Goal: Transaction & Acquisition: Purchase product/service

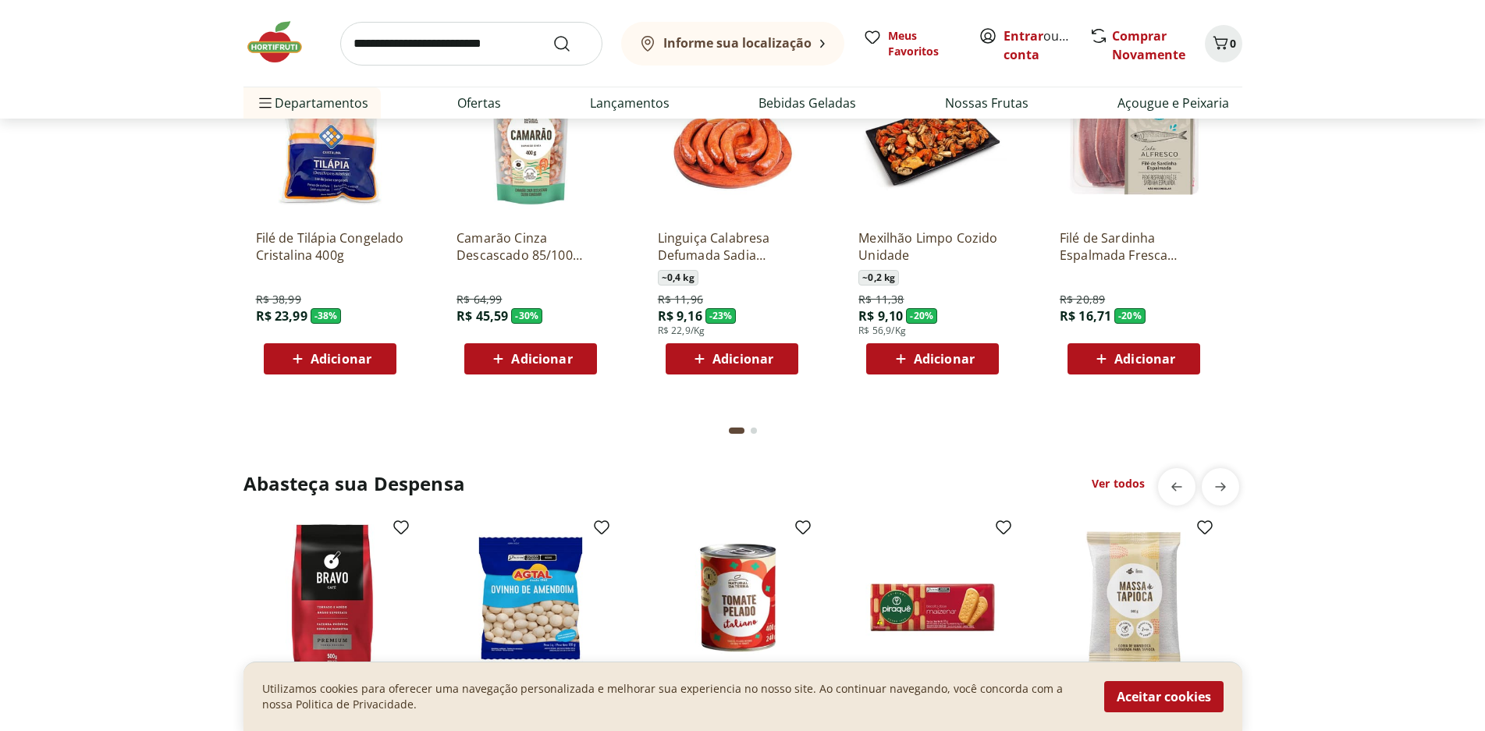
scroll to position [1873, 0]
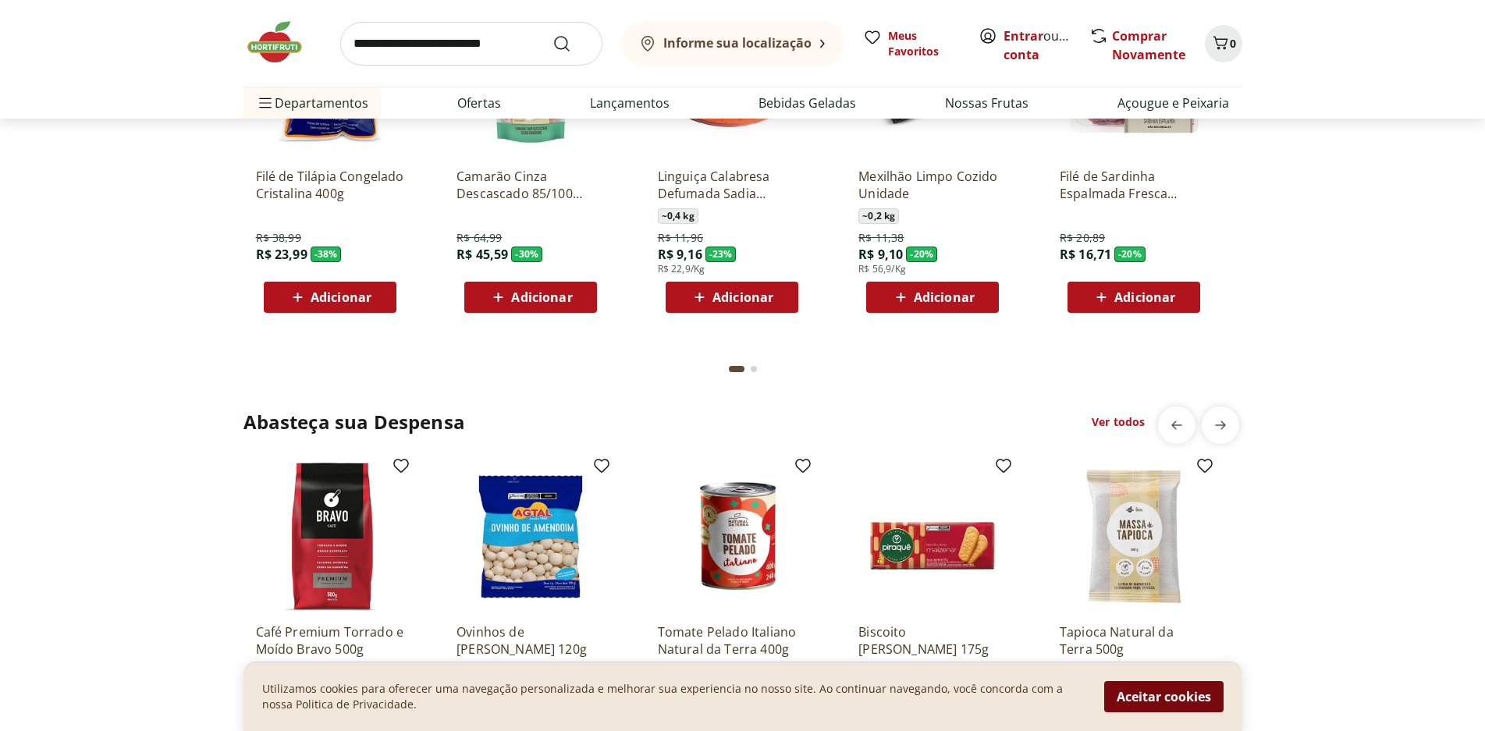
click at [1161, 707] on button "Aceitar cookies" at bounding box center [1163, 696] width 119 height 31
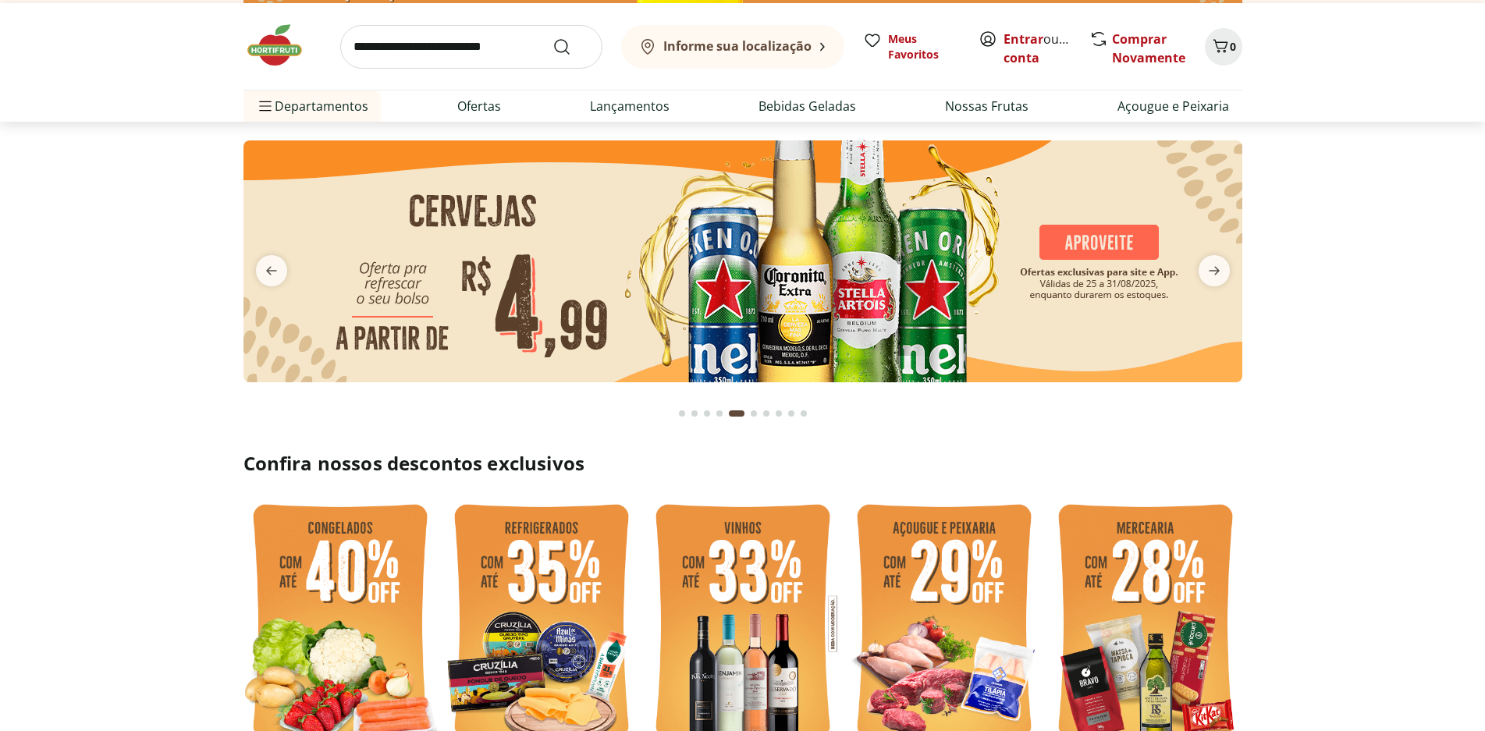
scroll to position [0, 0]
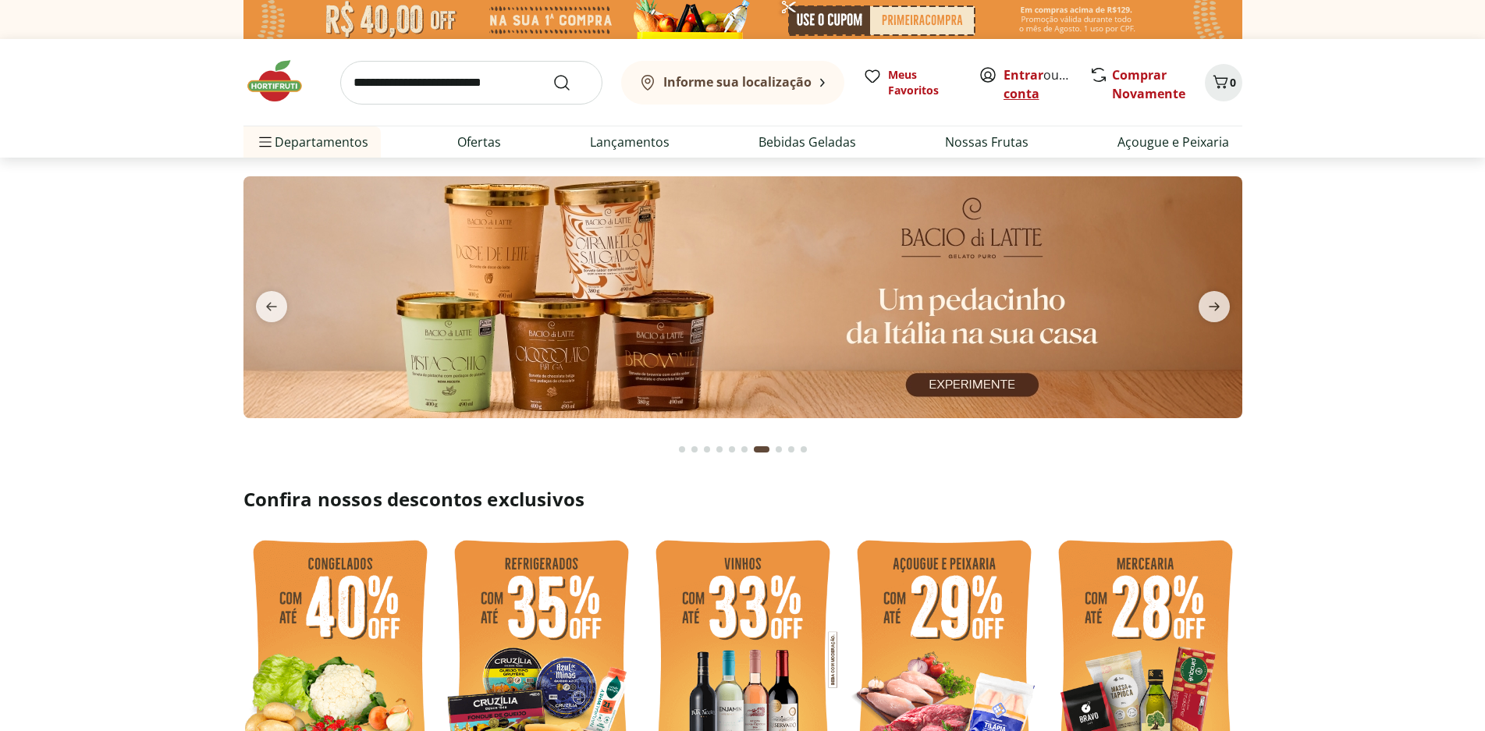
click at [1032, 93] on link "Criar conta" at bounding box center [1047, 84] width 86 height 36
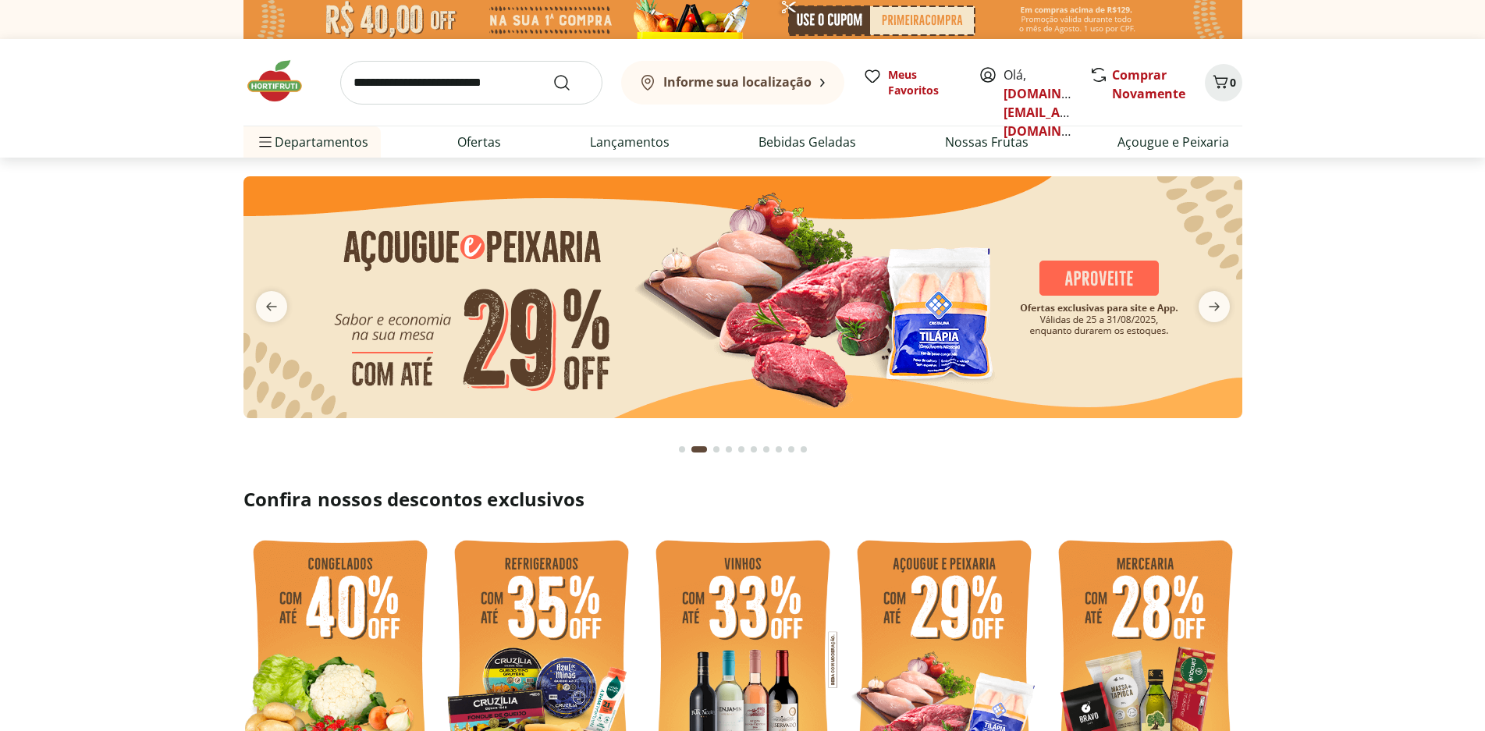
click at [912, 23] on img at bounding box center [742, 19] width 999 height 39
click at [483, 143] on link "Ofertas" at bounding box center [479, 142] width 44 height 19
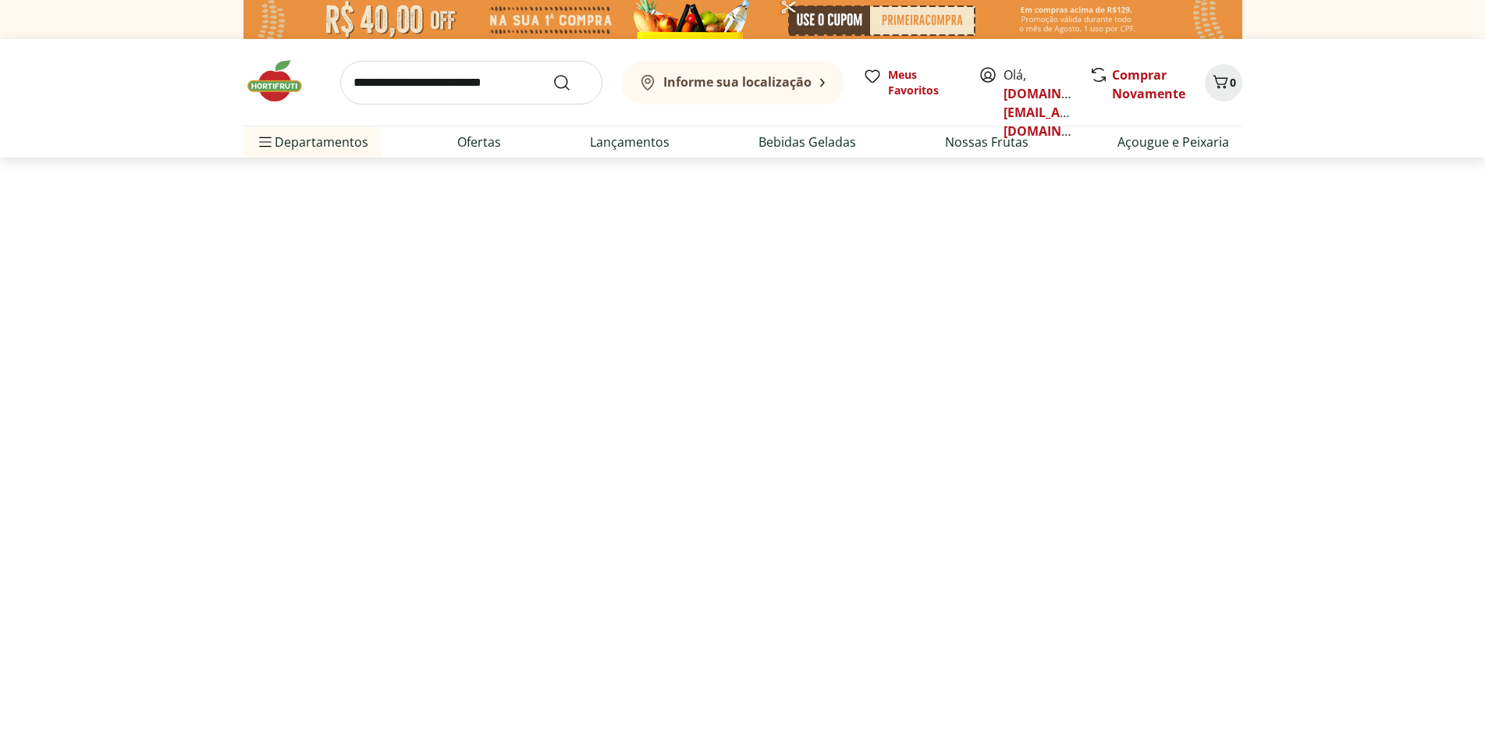
select select "**********"
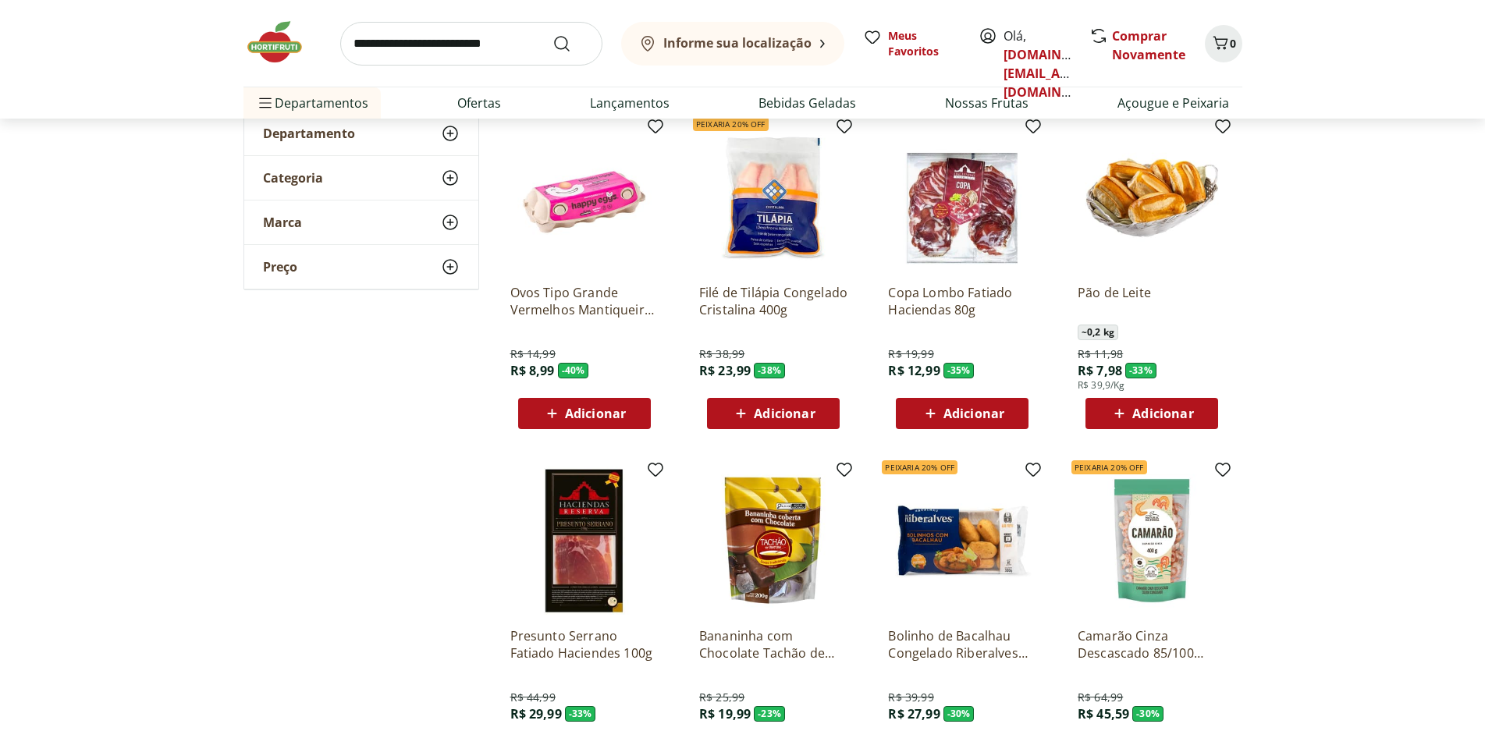
scroll to position [156, 0]
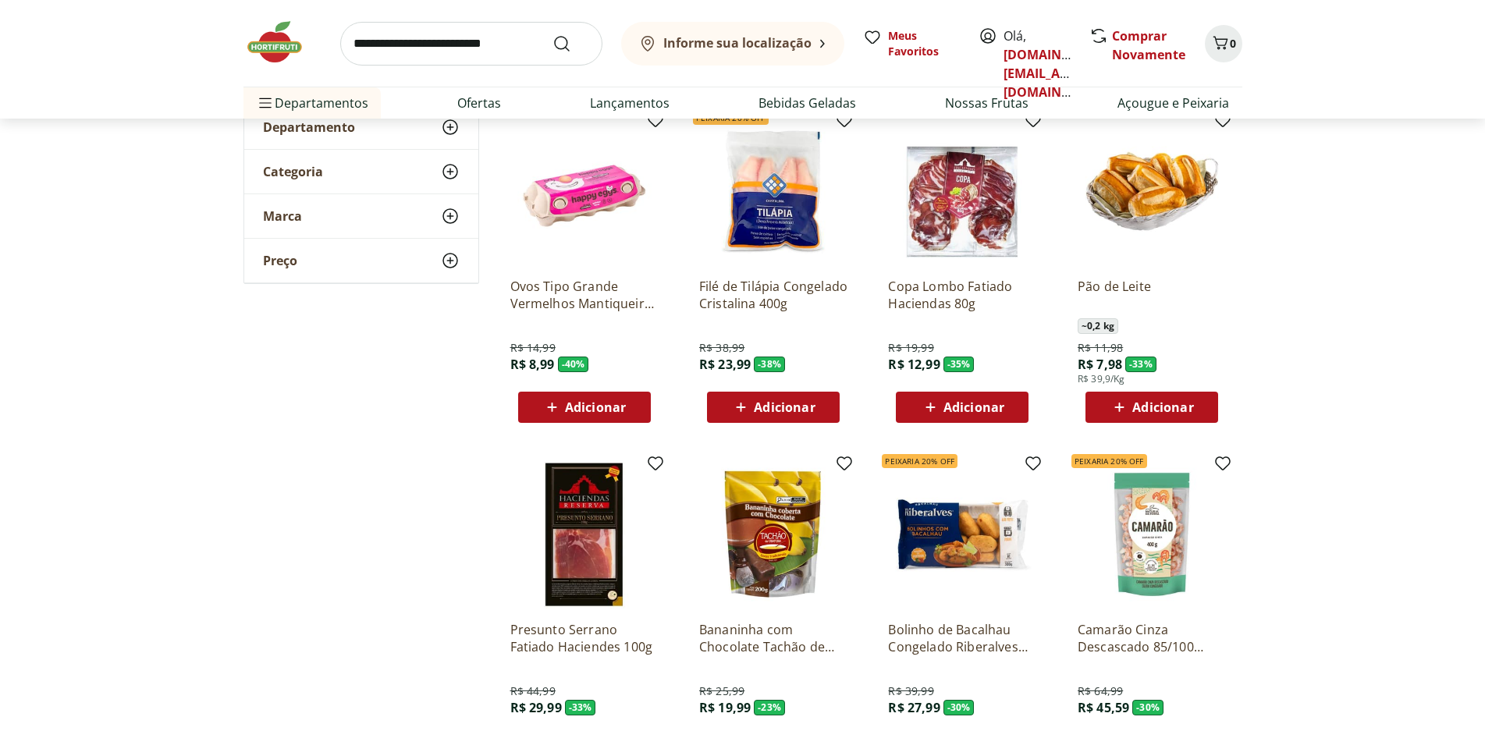
click at [800, 406] on span "Adicionar" at bounding box center [784, 407] width 61 height 12
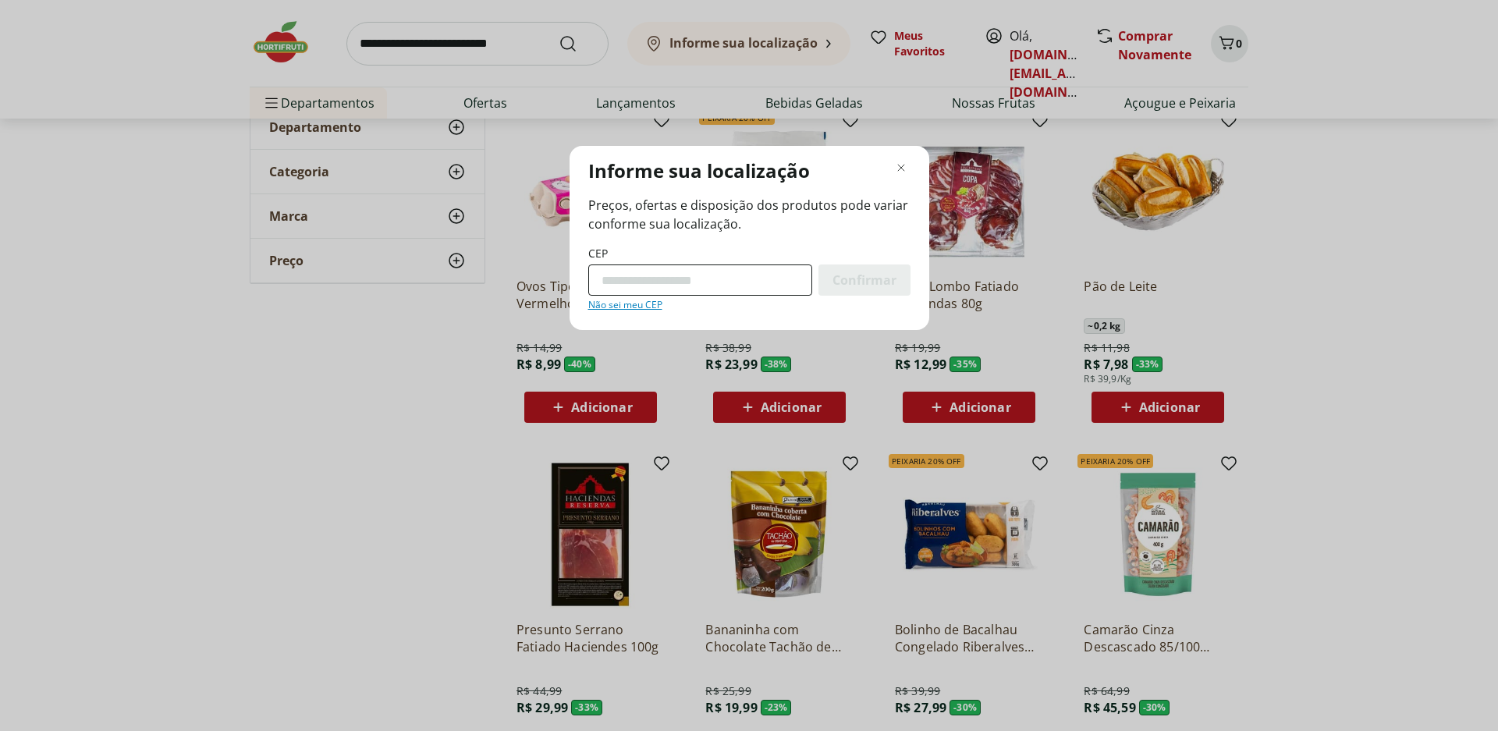
click at [729, 286] on input "CEP" at bounding box center [700, 280] width 224 height 31
type input "*********"
click at [875, 274] on span "Confirmar" at bounding box center [865, 280] width 64 height 12
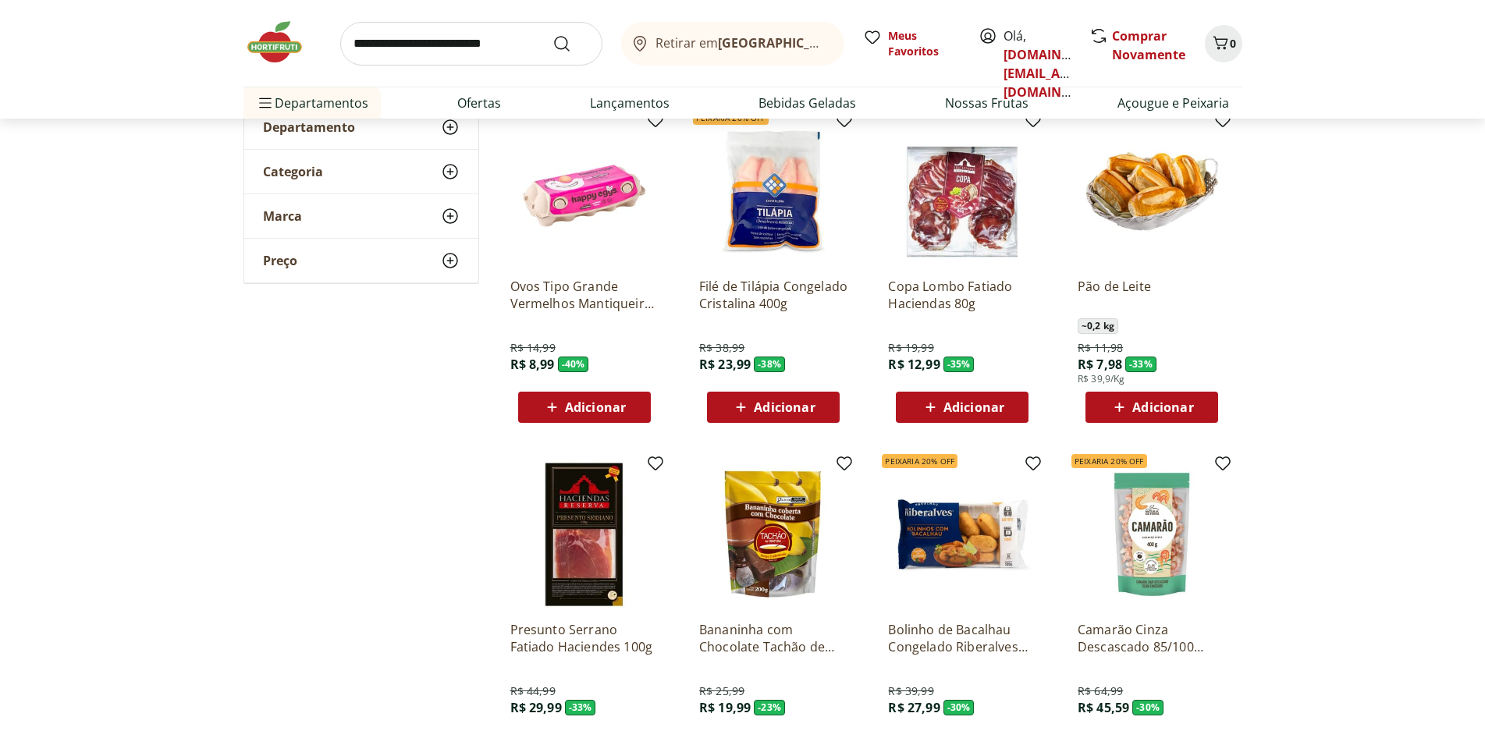
click at [925, 407] on icon at bounding box center [931, 407] width 20 height 19
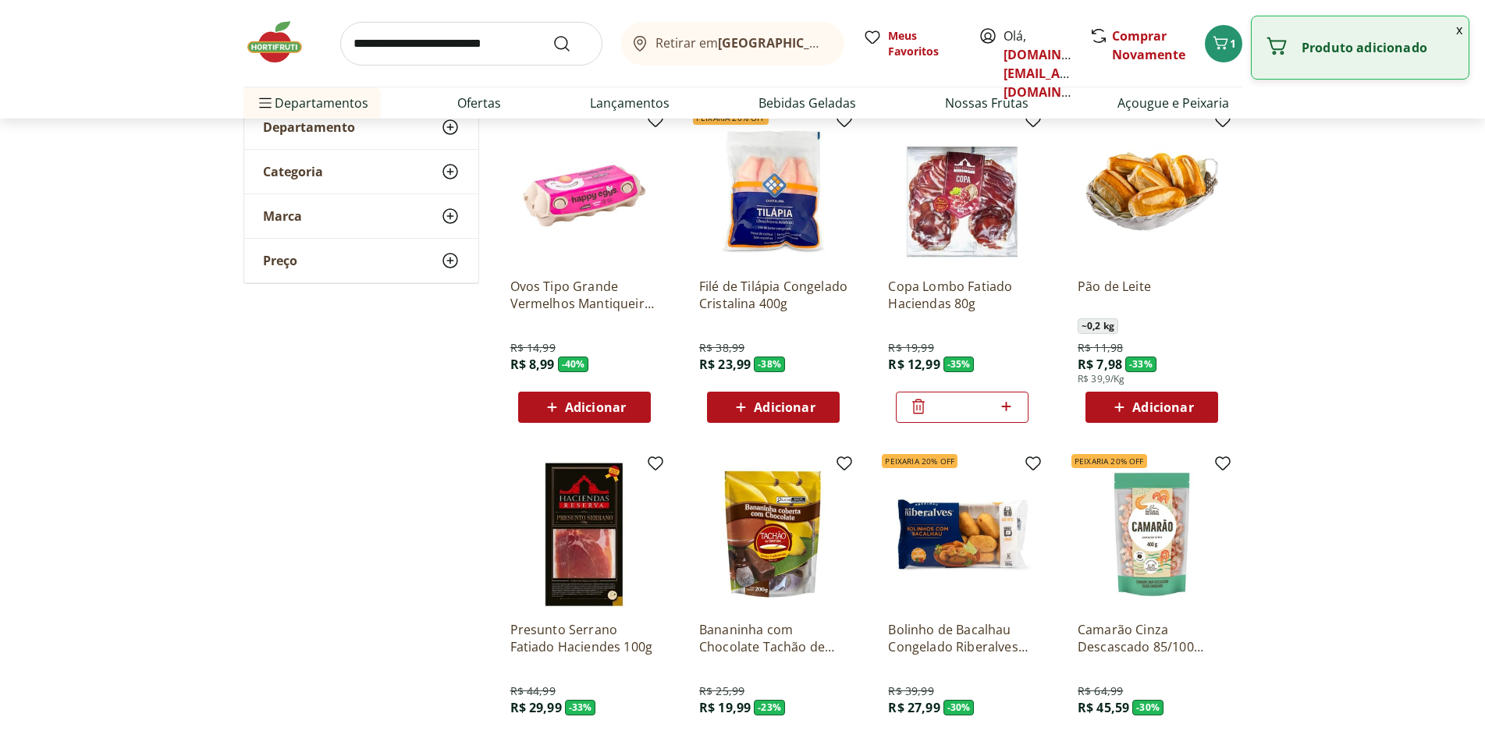
click at [578, 411] on span "Adicionar" at bounding box center [595, 407] width 61 height 12
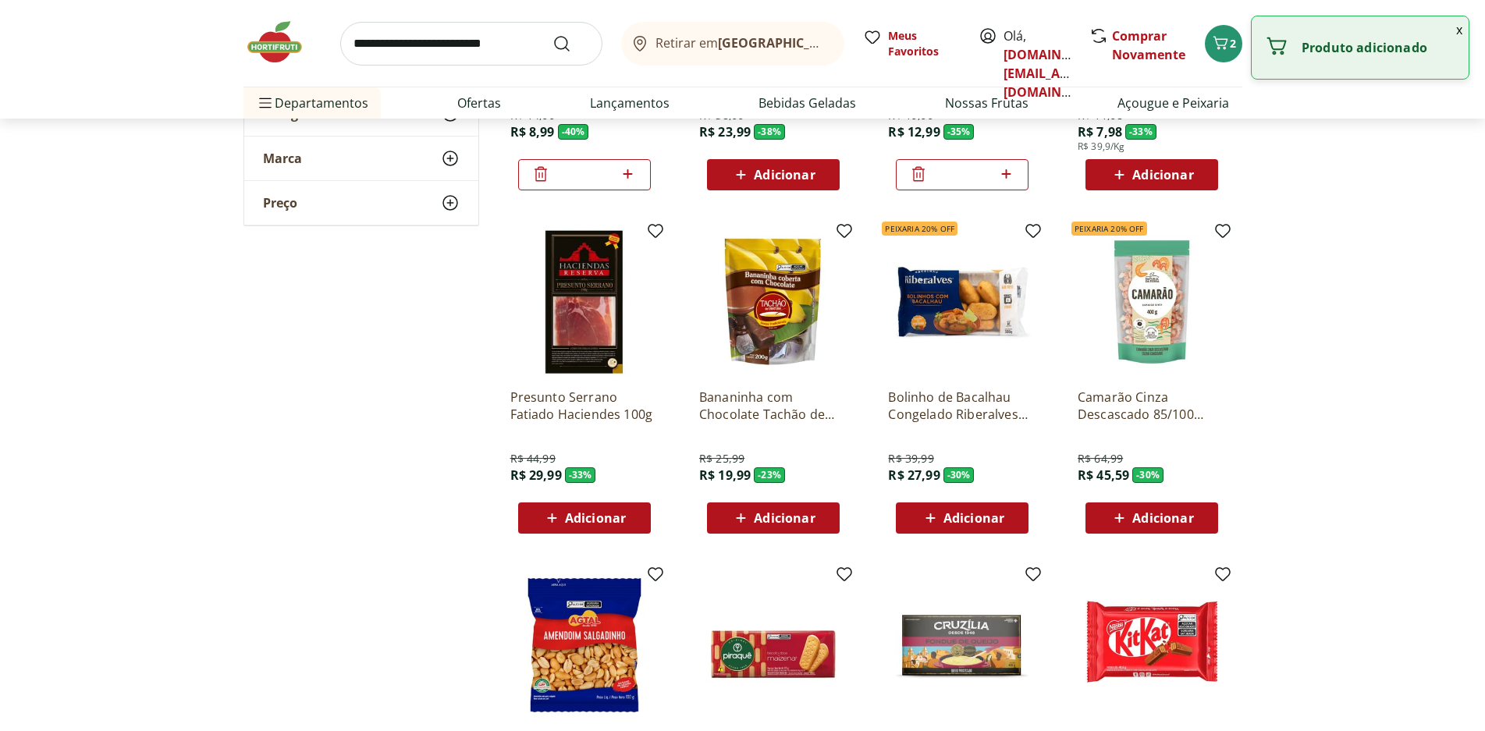
scroll to position [390, 0]
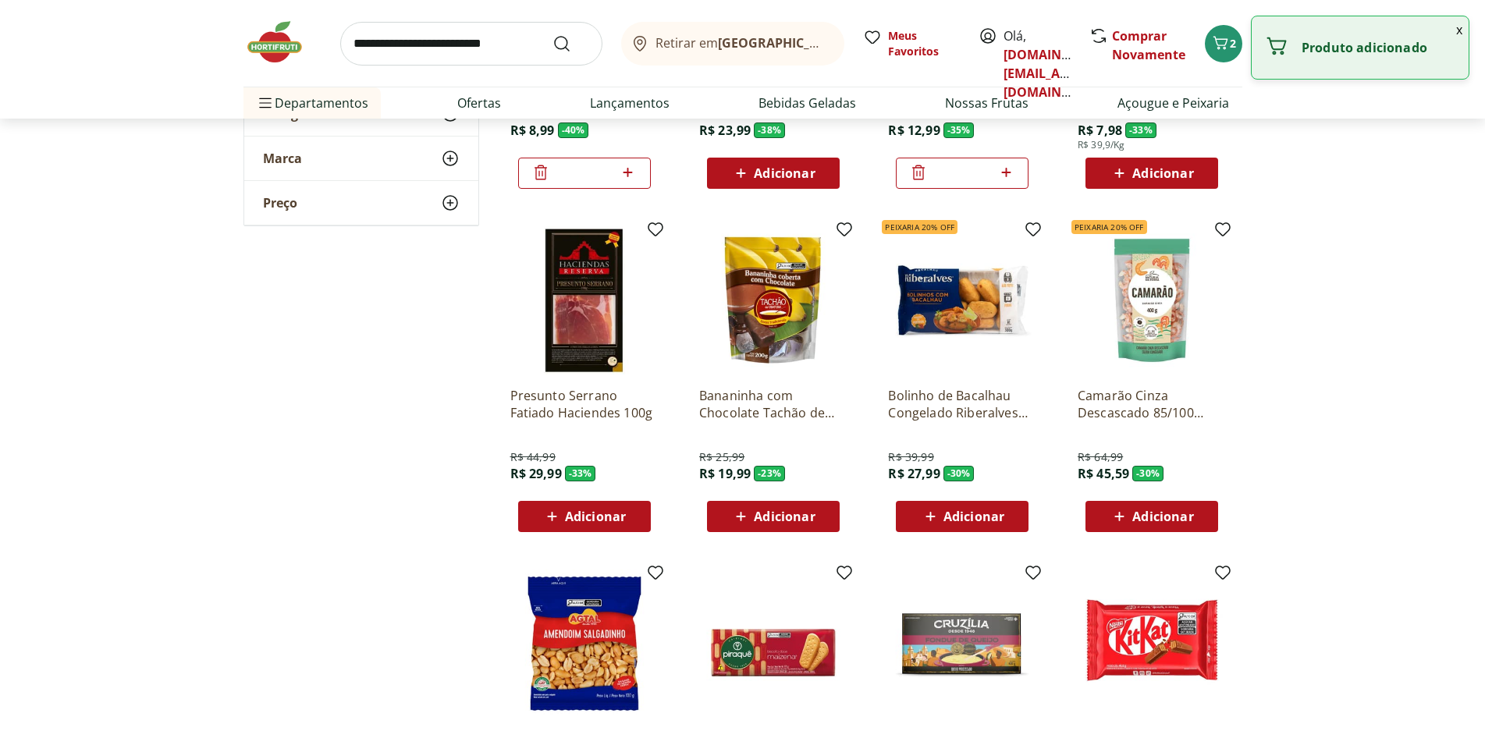
click at [972, 513] on span "Adicionar" at bounding box center [974, 516] width 61 height 12
click at [777, 514] on span "Adicionar" at bounding box center [784, 516] width 61 height 12
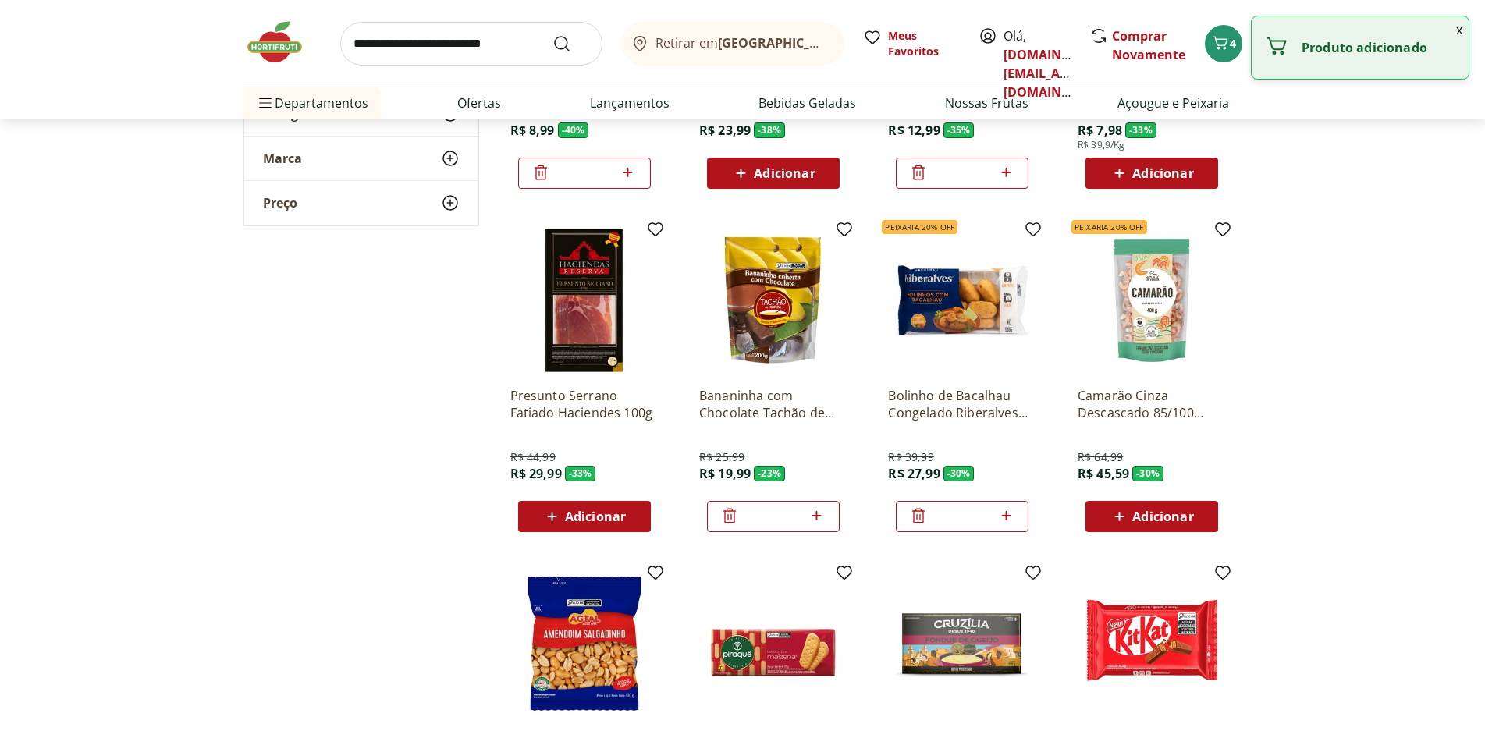
click at [1189, 514] on span "Adicionar" at bounding box center [1162, 516] width 61 height 12
click at [585, 519] on span "Adicionar" at bounding box center [595, 516] width 61 height 12
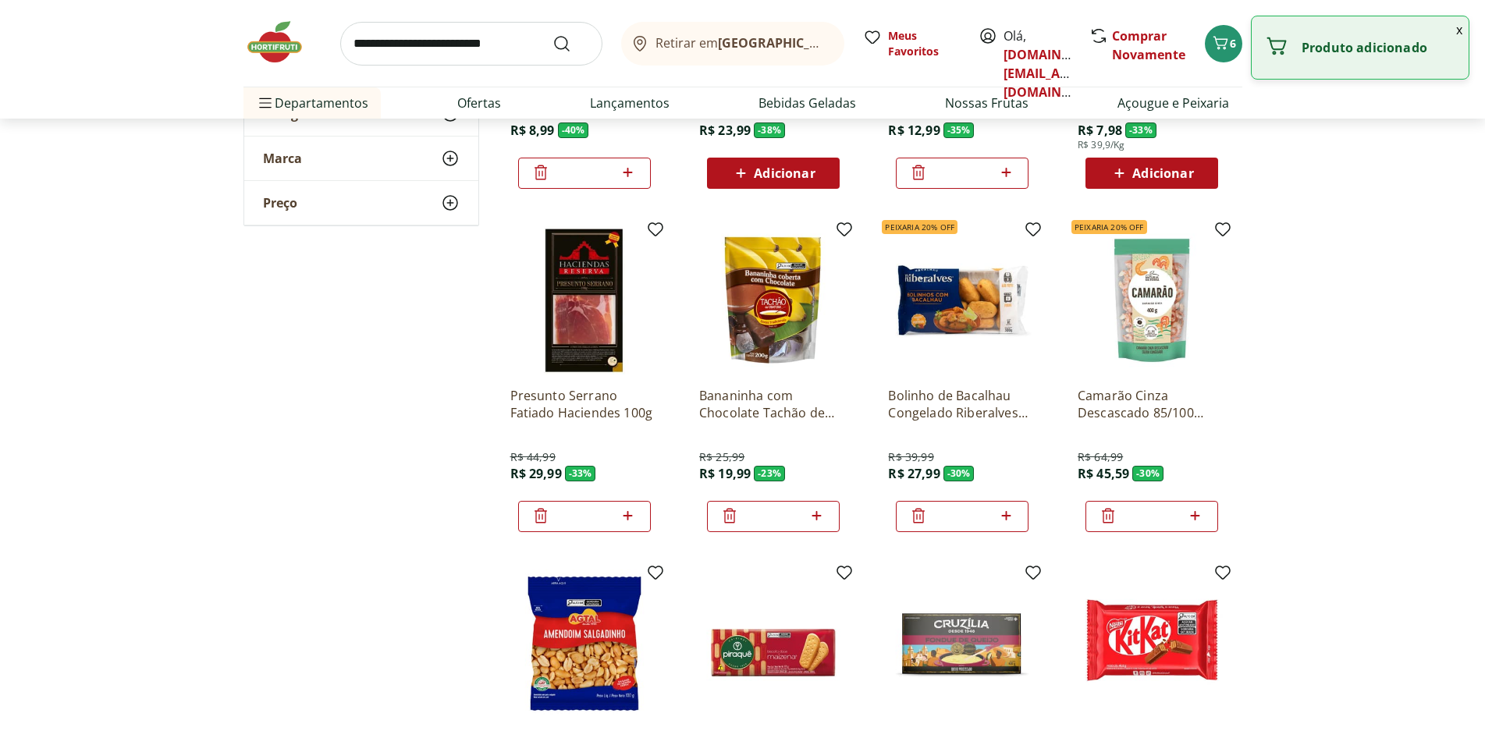
scroll to position [702, 0]
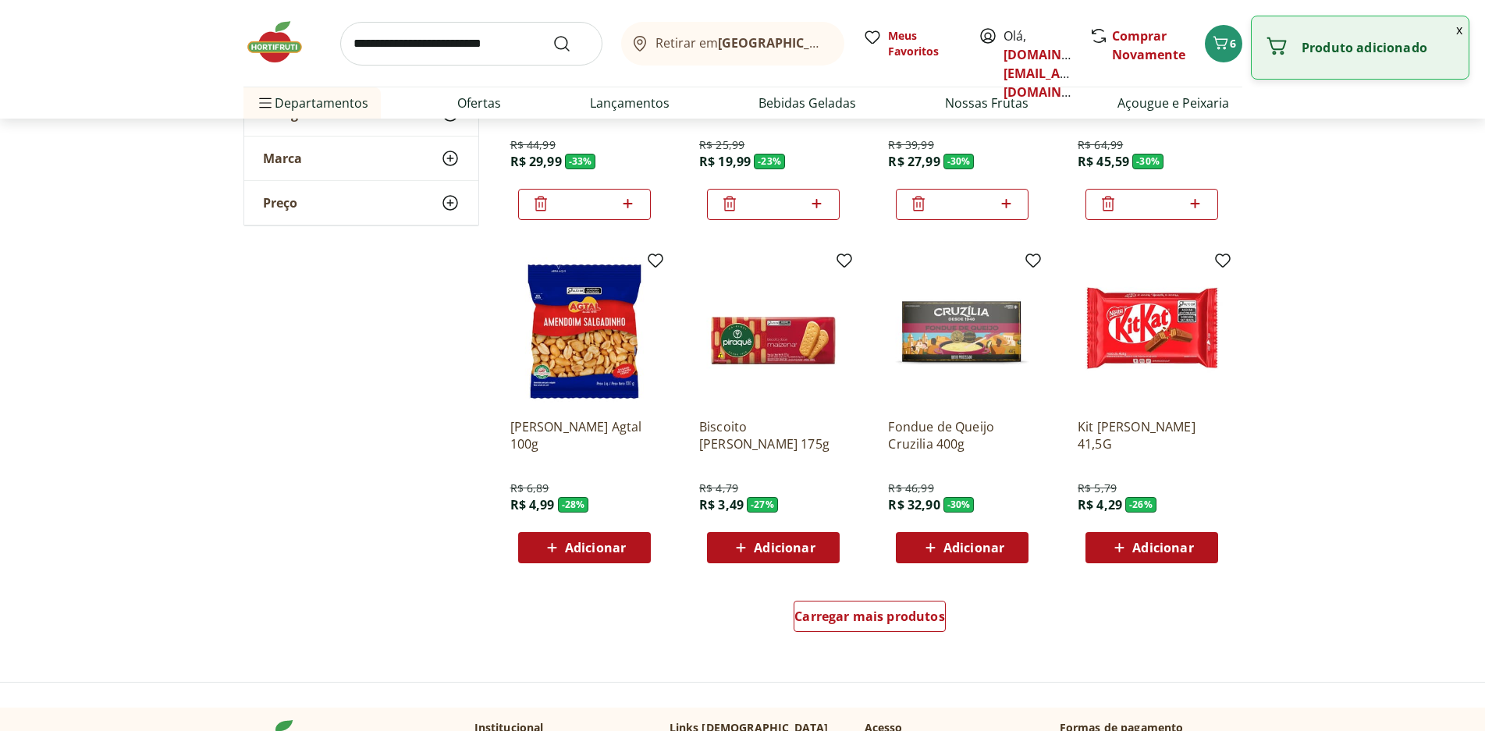
click at [763, 527] on div "Biscoito Maizena Piraque 175g R$ 4,79 R$ 3,49 - 27 % Adicionar" at bounding box center [773, 485] width 148 height 158
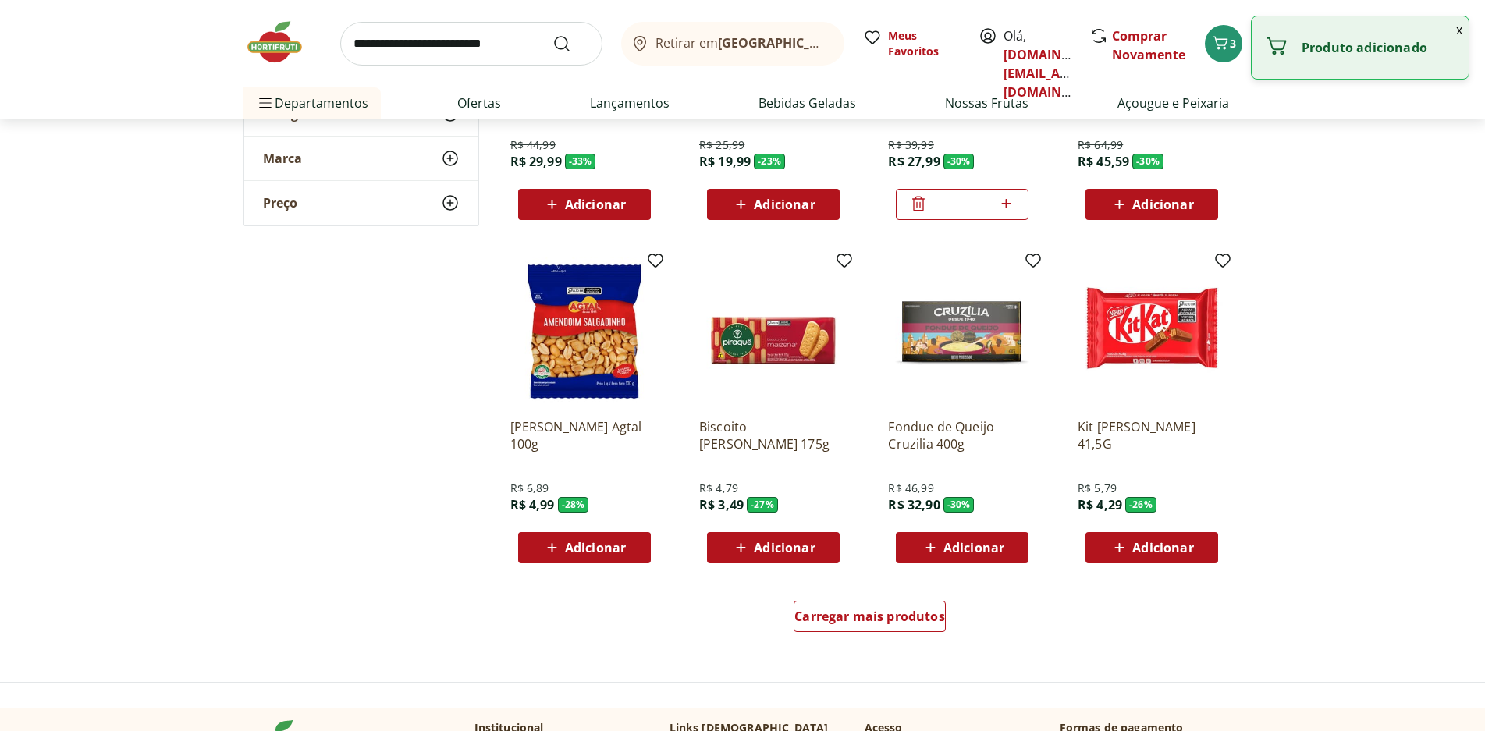
click at [805, 552] on span "Adicionar" at bounding box center [784, 548] width 61 height 12
drag, startPoint x: 938, startPoint y: 553, endPoint x: 946, endPoint y: 554, distance: 7.8
click at [946, 554] on span "Adicionar" at bounding box center [963, 548] width 84 height 19
click at [1145, 551] on span "Adicionar" at bounding box center [1162, 548] width 61 height 12
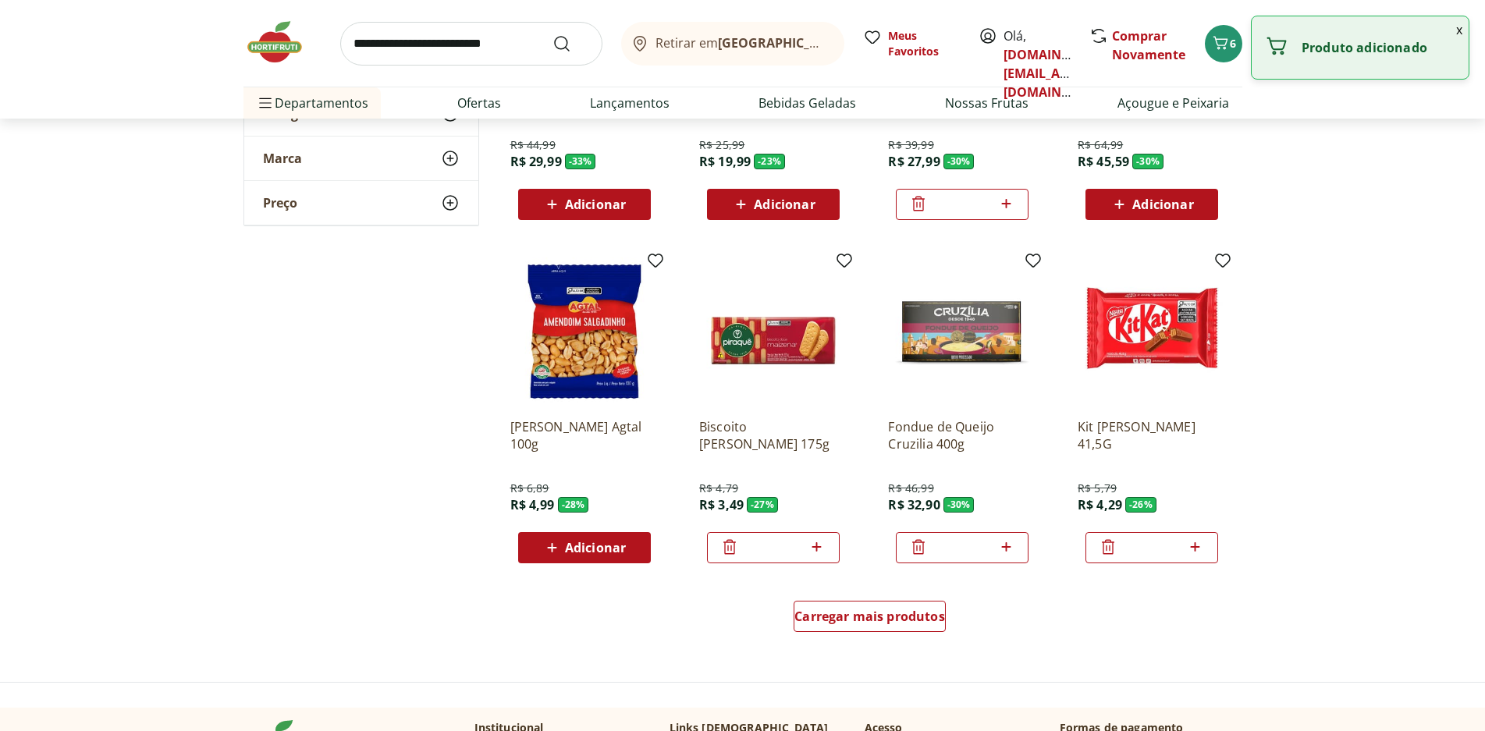
click at [594, 553] on span "Adicionar" at bounding box center [595, 548] width 61 height 12
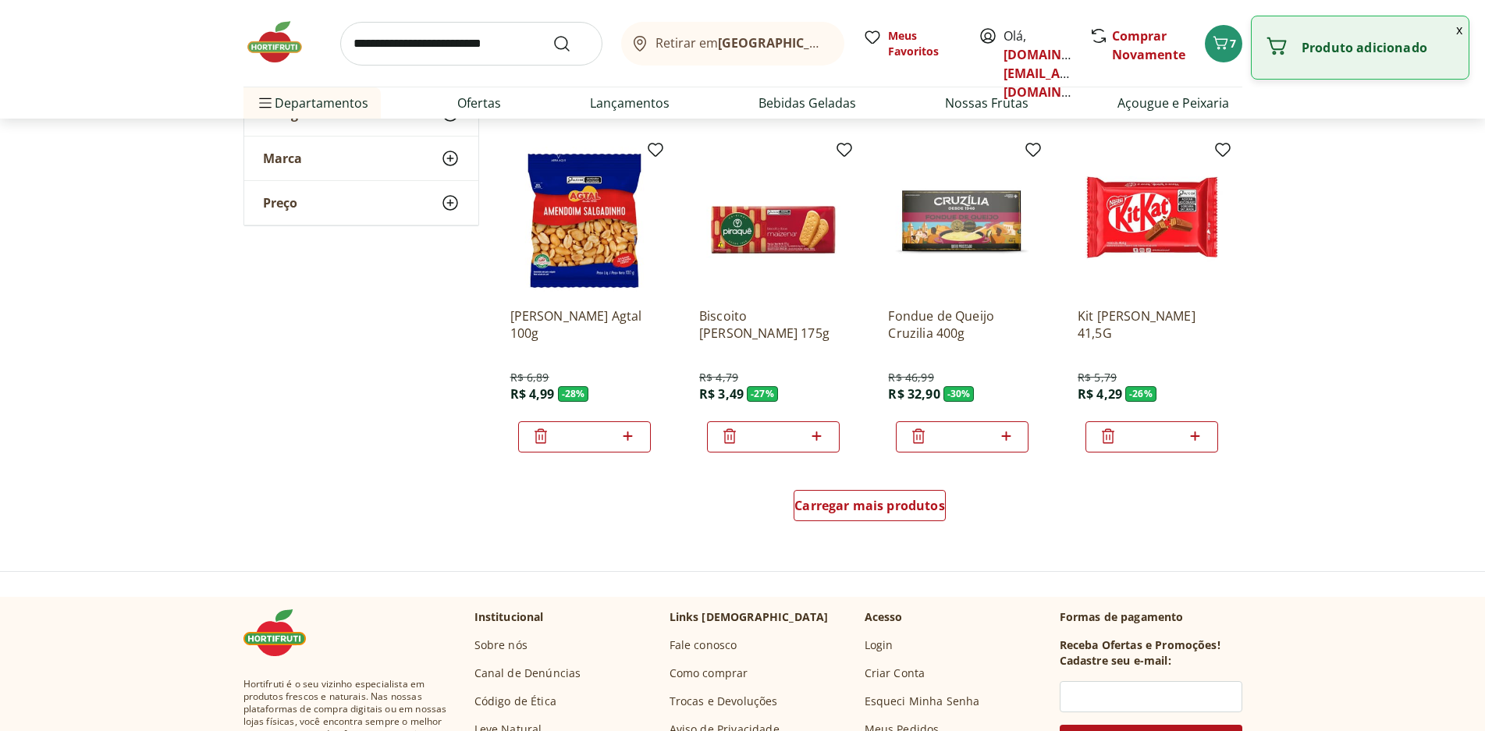
scroll to position [1015, 0]
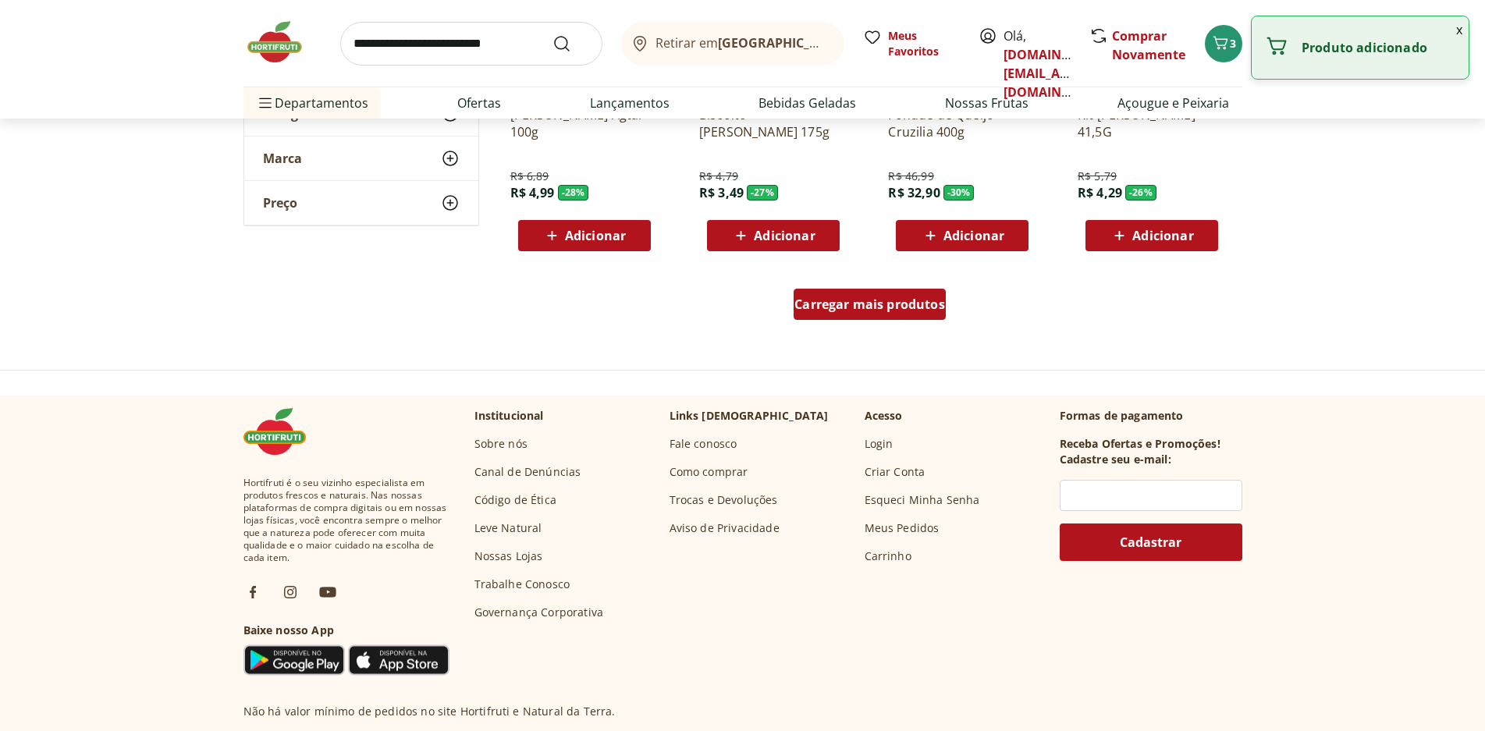
click at [841, 302] on span "Carregar mais produtos" at bounding box center [869, 304] width 151 height 12
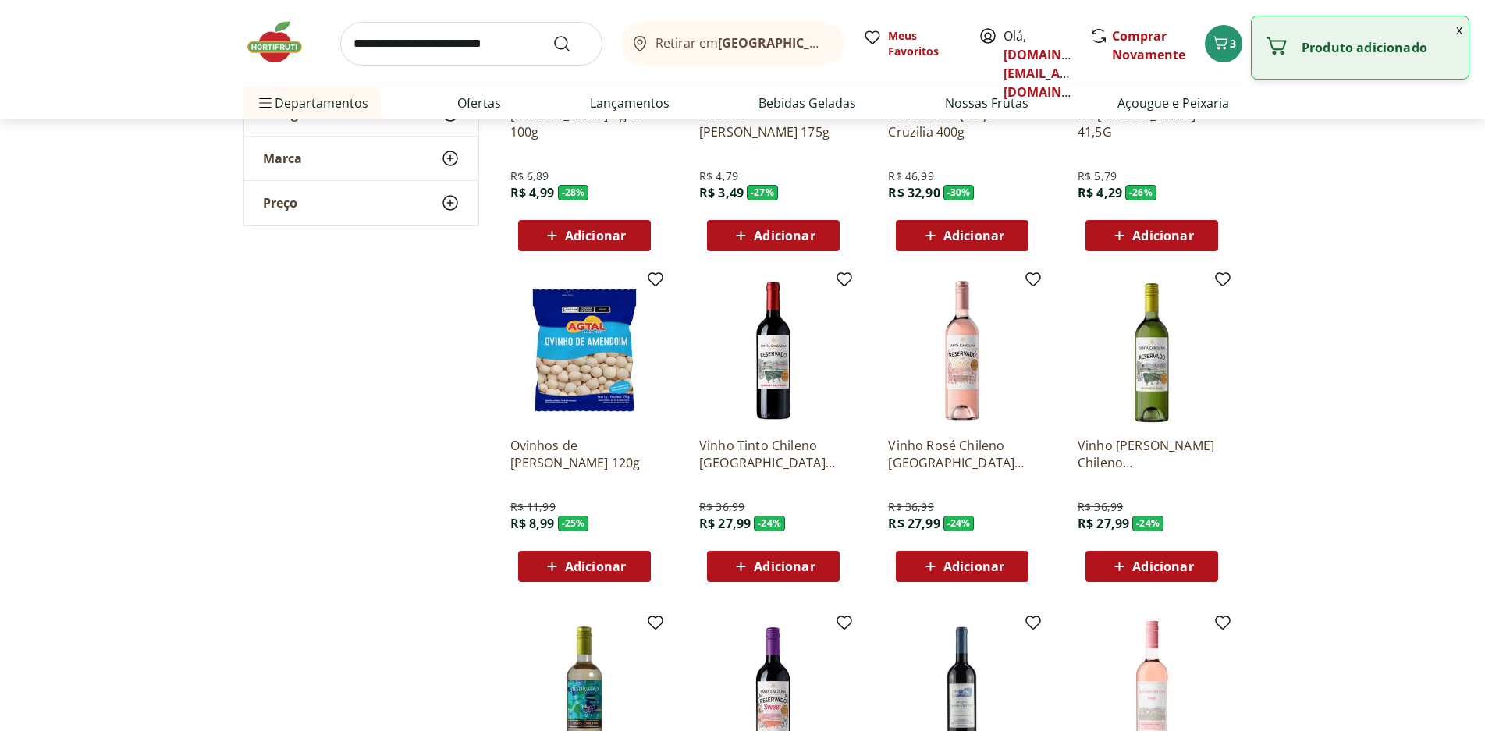
click at [589, 571] on span "Adicionar" at bounding box center [595, 566] width 61 height 12
click at [790, 565] on span "Adicionar" at bounding box center [784, 566] width 61 height 12
click at [961, 561] on span "Adicionar" at bounding box center [974, 566] width 61 height 12
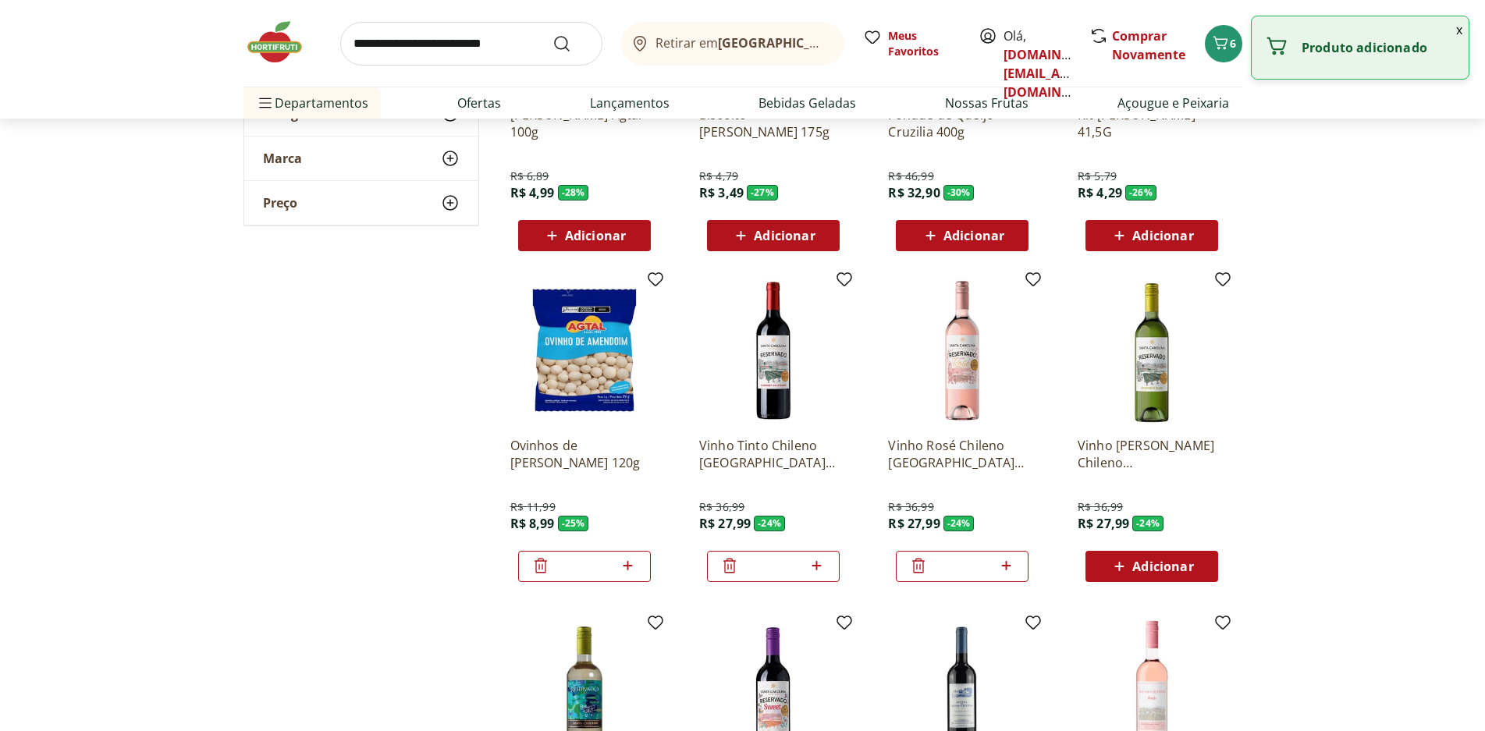
click at [729, 566] on icon at bounding box center [729, 565] width 19 height 19
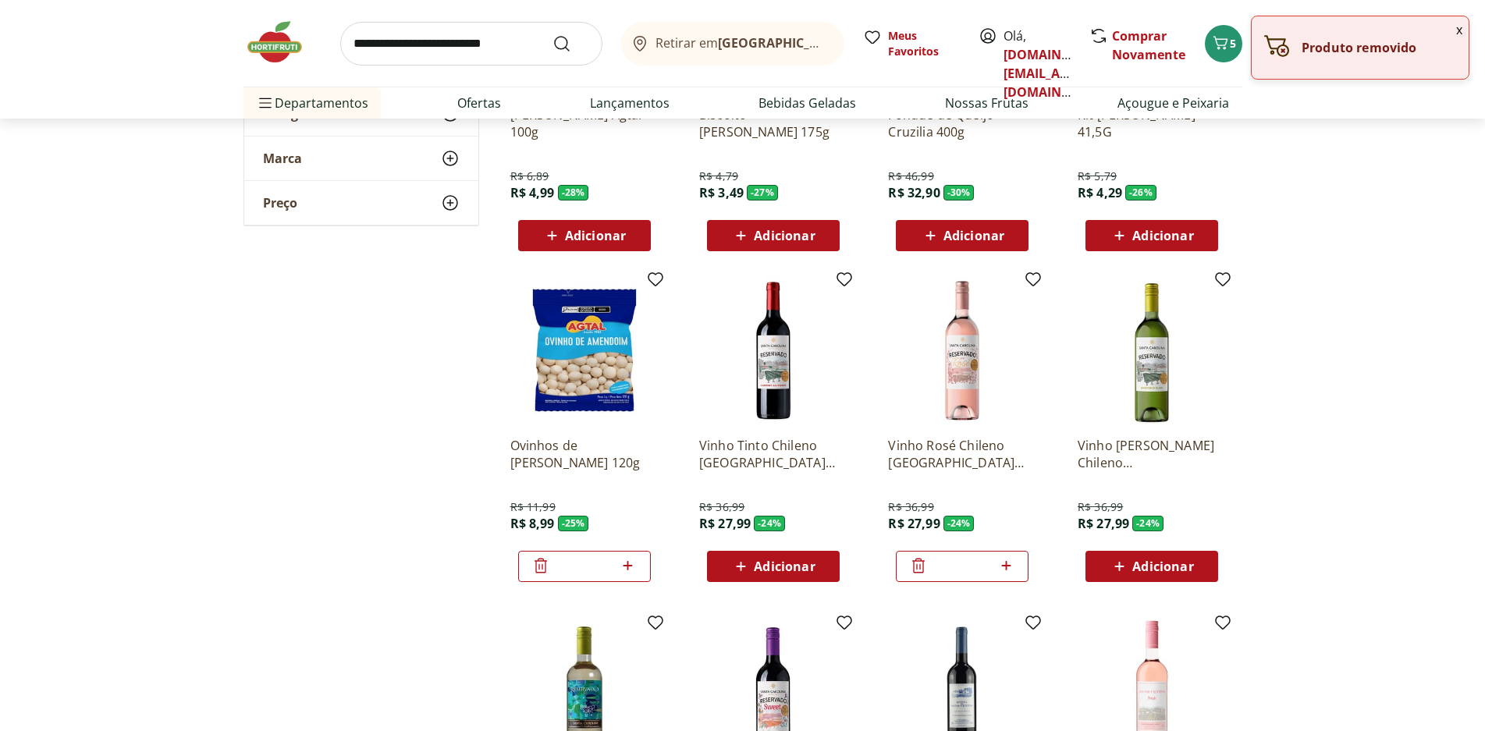
click at [915, 567] on icon at bounding box center [918, 566] width 12 height 15
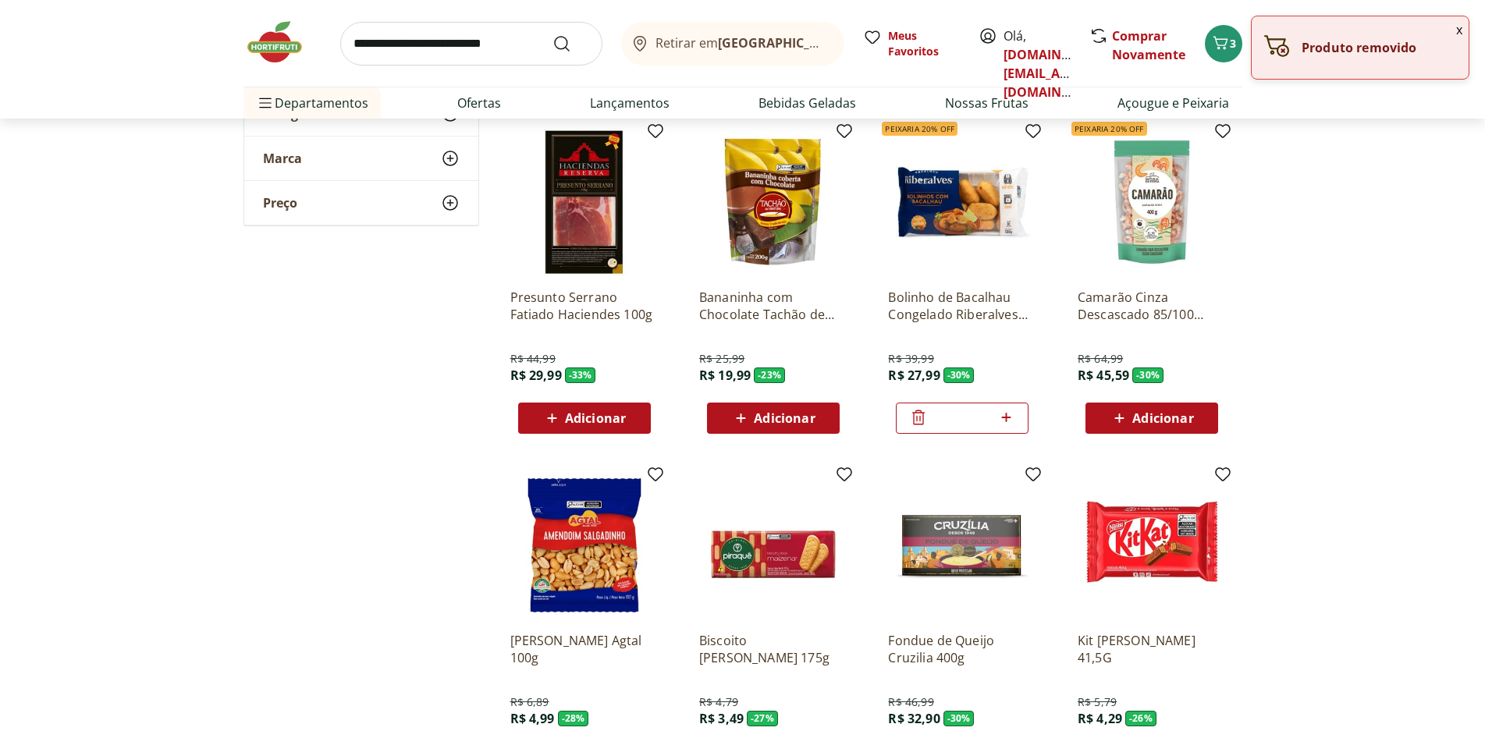
scroll to position [468, 0]
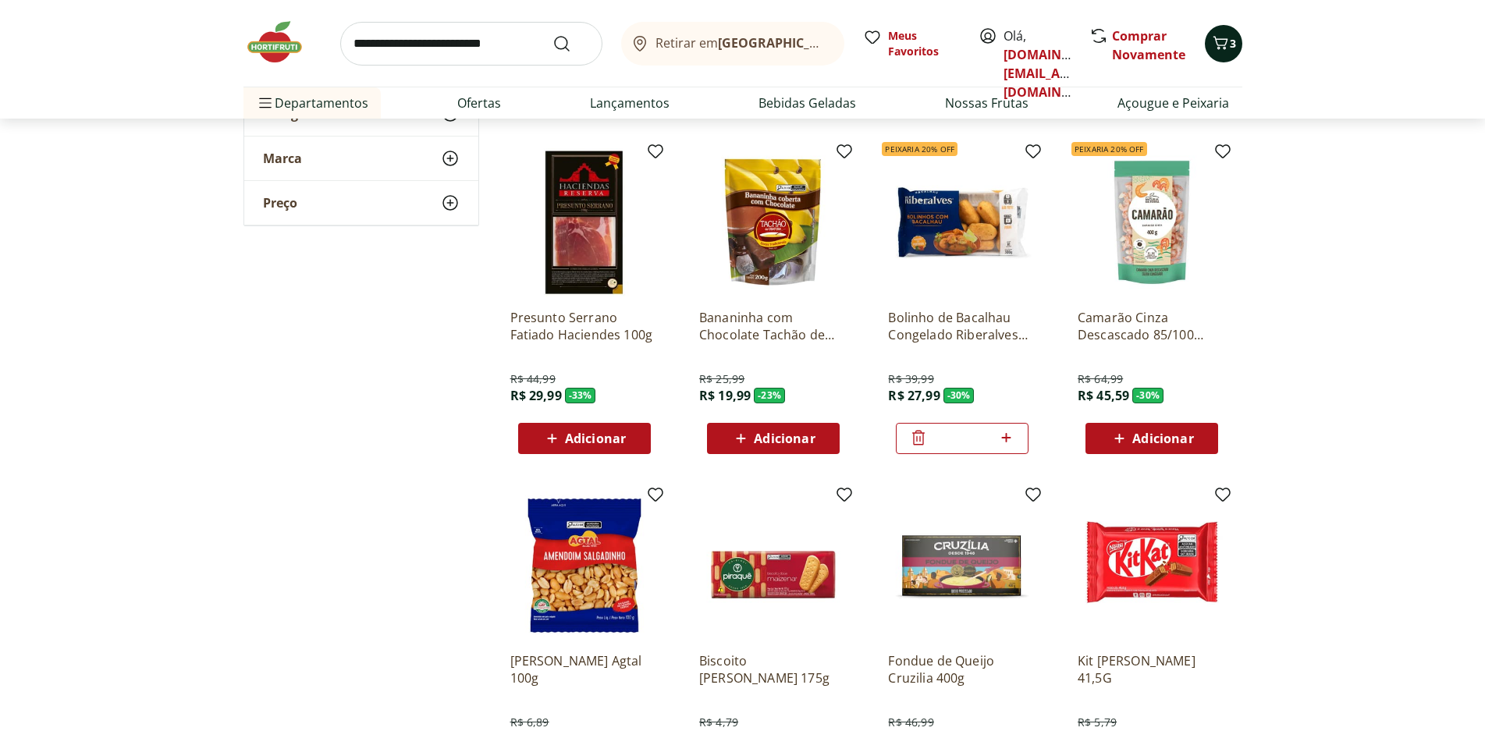
click at [1225, 48] on icon "Carrinho" at bounding box center [1220, 43] width 19 height 19
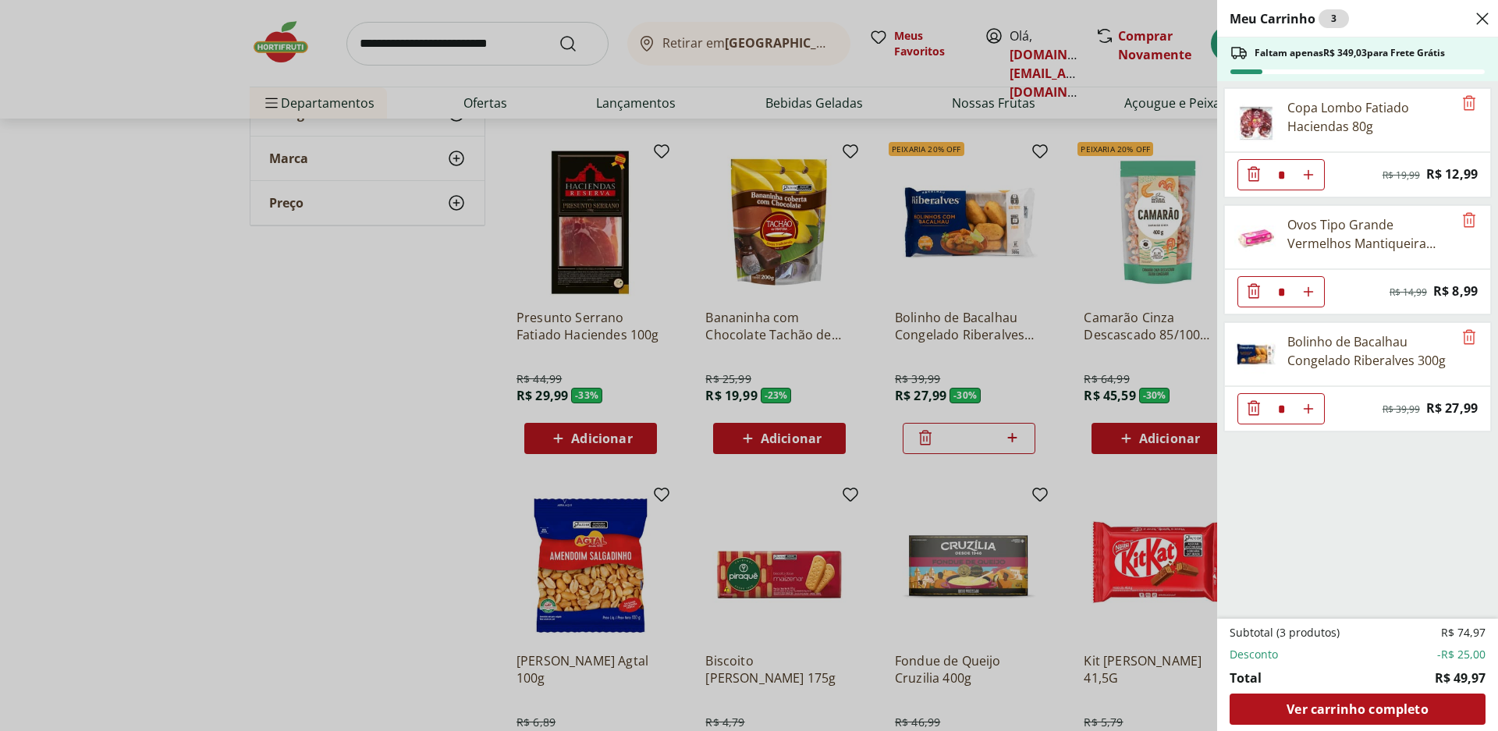
click at [490, 359] on div "Meu Carrinho 3 Faltam apenas R$ 349,03 para Frete Grátis Copa Lombo Fatiado Hac…" at bounding box center [749, 365] width 1498 height 731
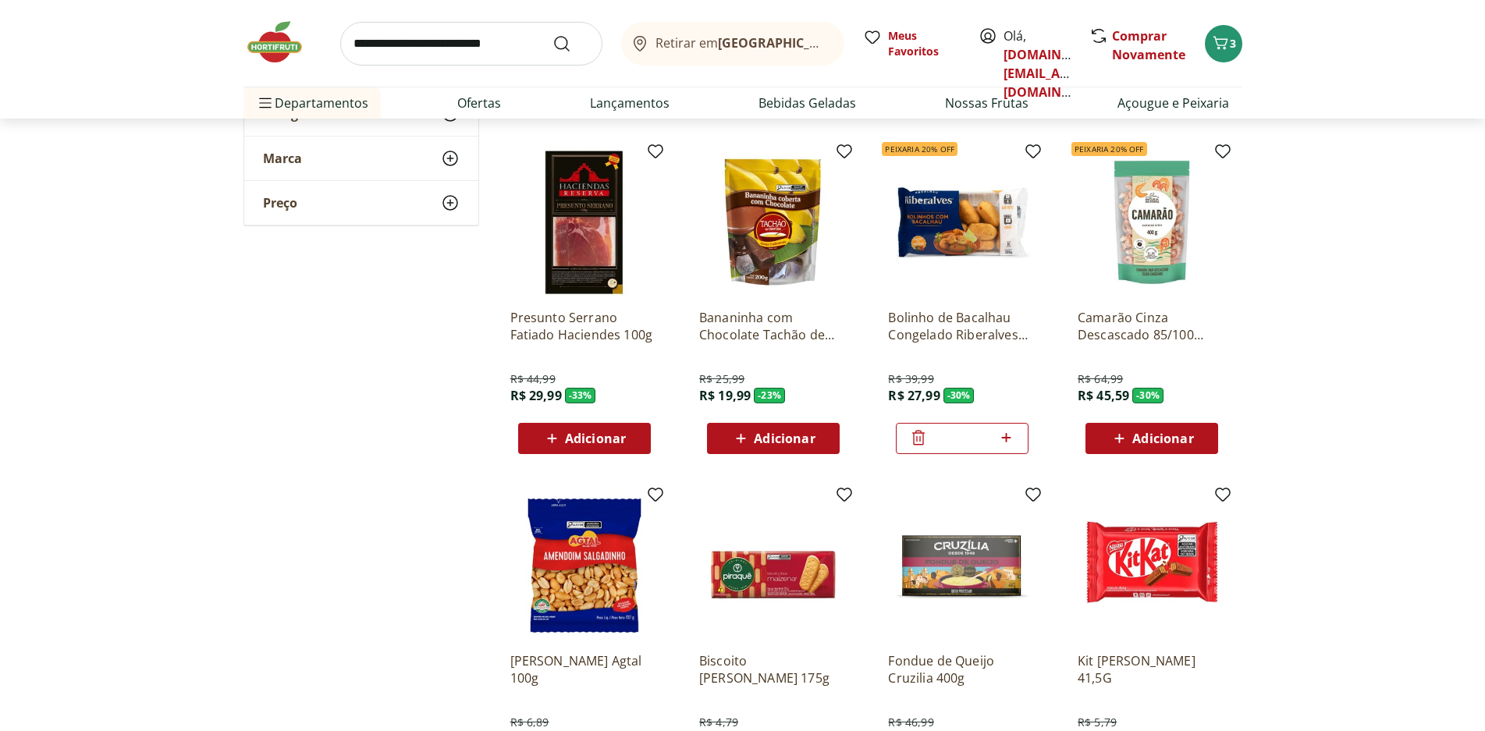
click at [773, 439] on span "Adicionar" at bounding box center [784, 438] width 61 height 12
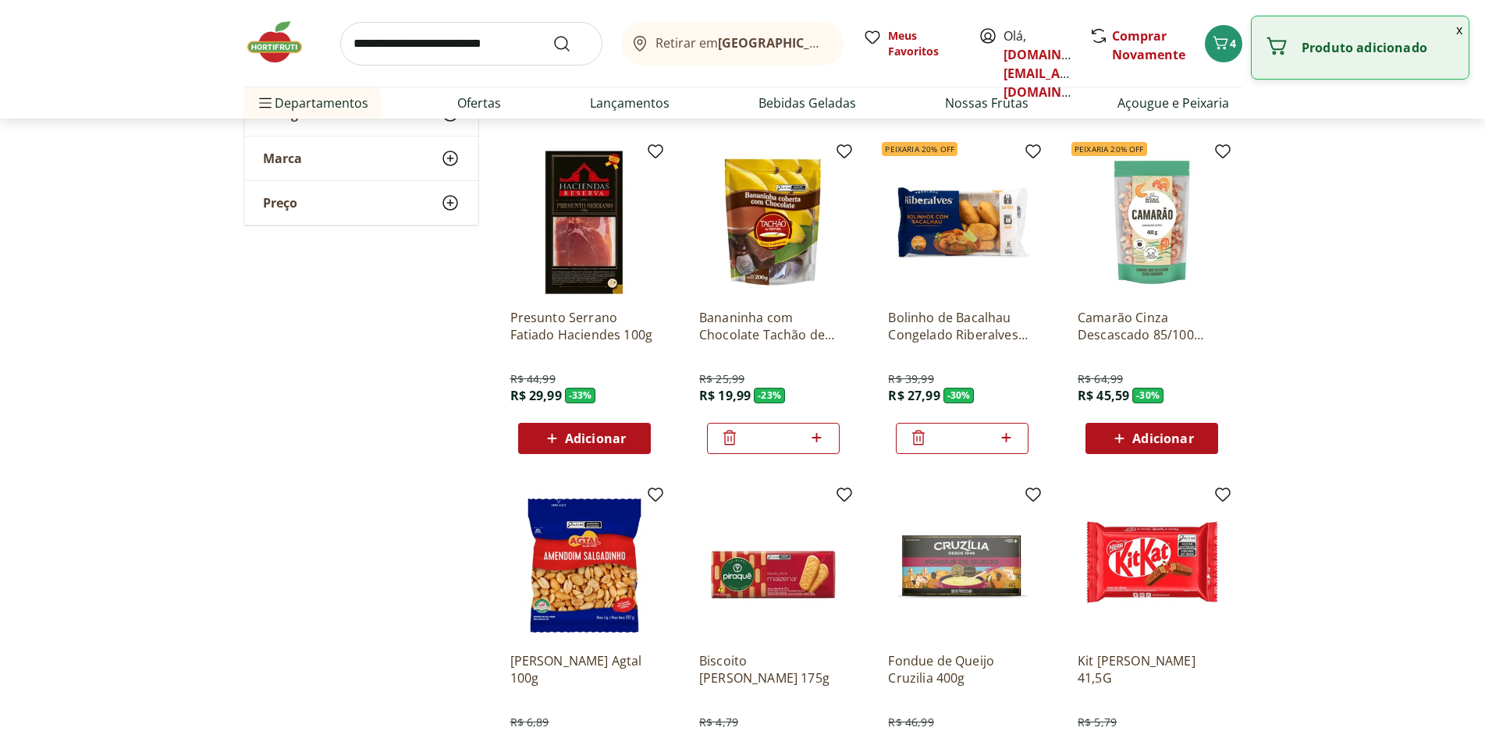
click at [773, 439] on input "*" at bounding box center [773, 438] width 69 height 17
click at [819, 440] on div "Adicionar" at bounding box center [774, 439] width 108 height 28
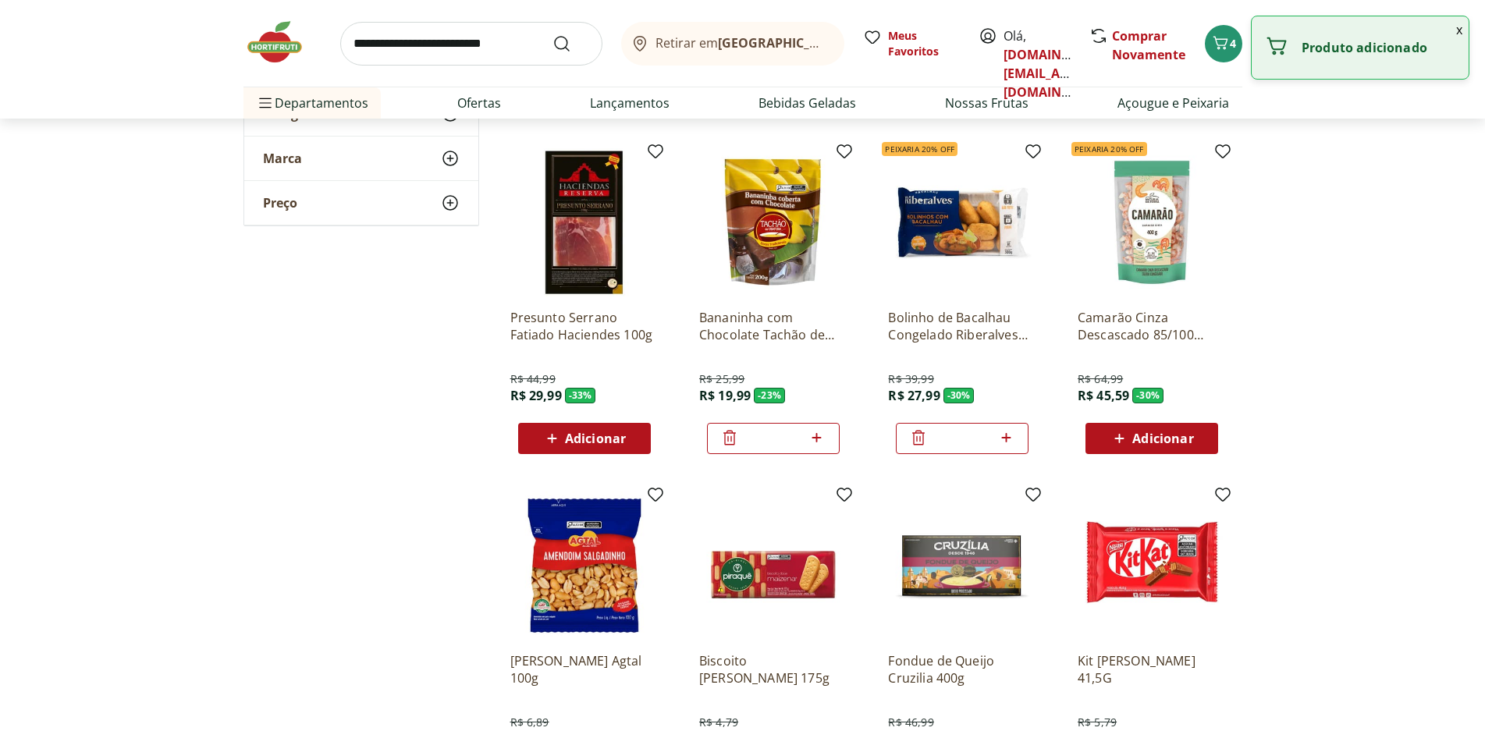
click at [1011, 438] on icon at bounding box center [1007, 437] width 20 height 19
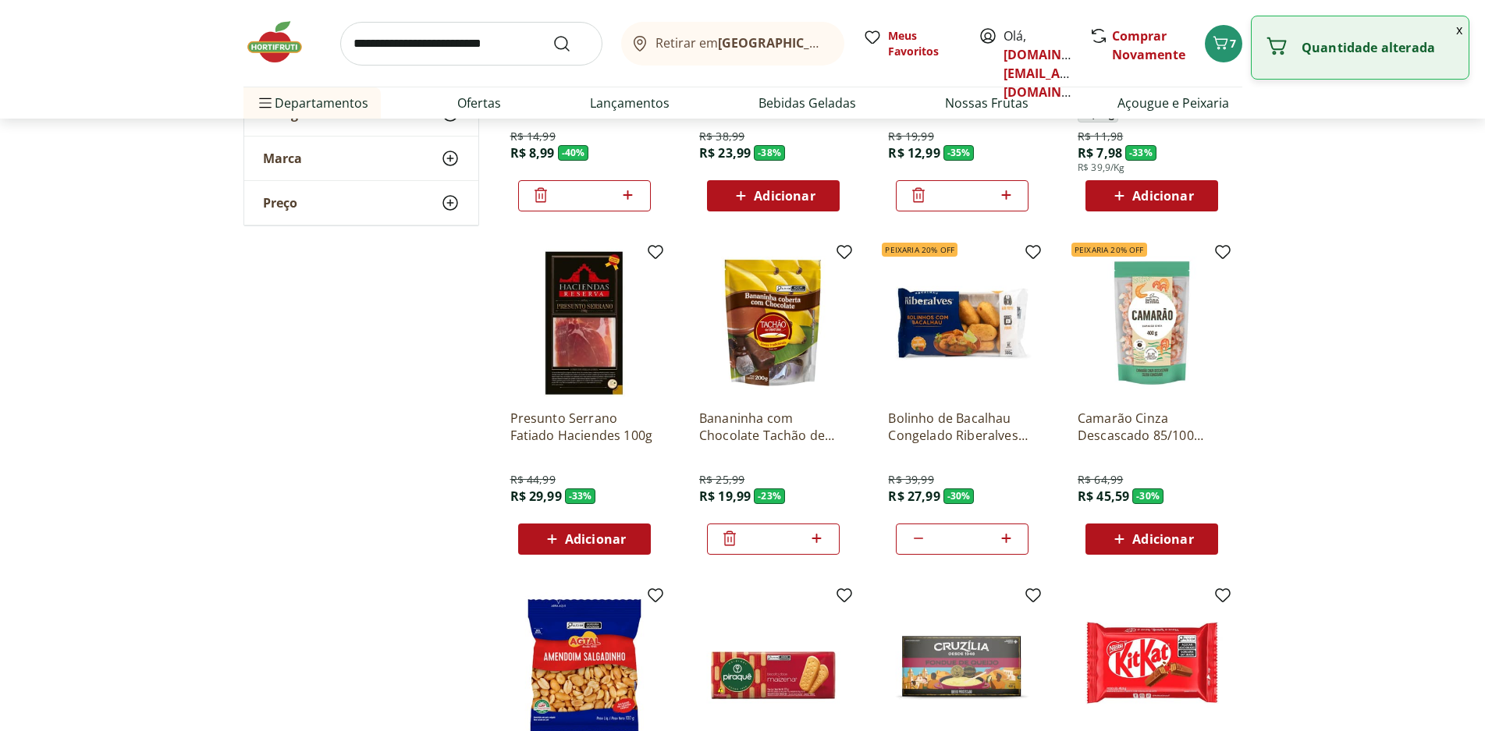
scroll to position [78, 0]
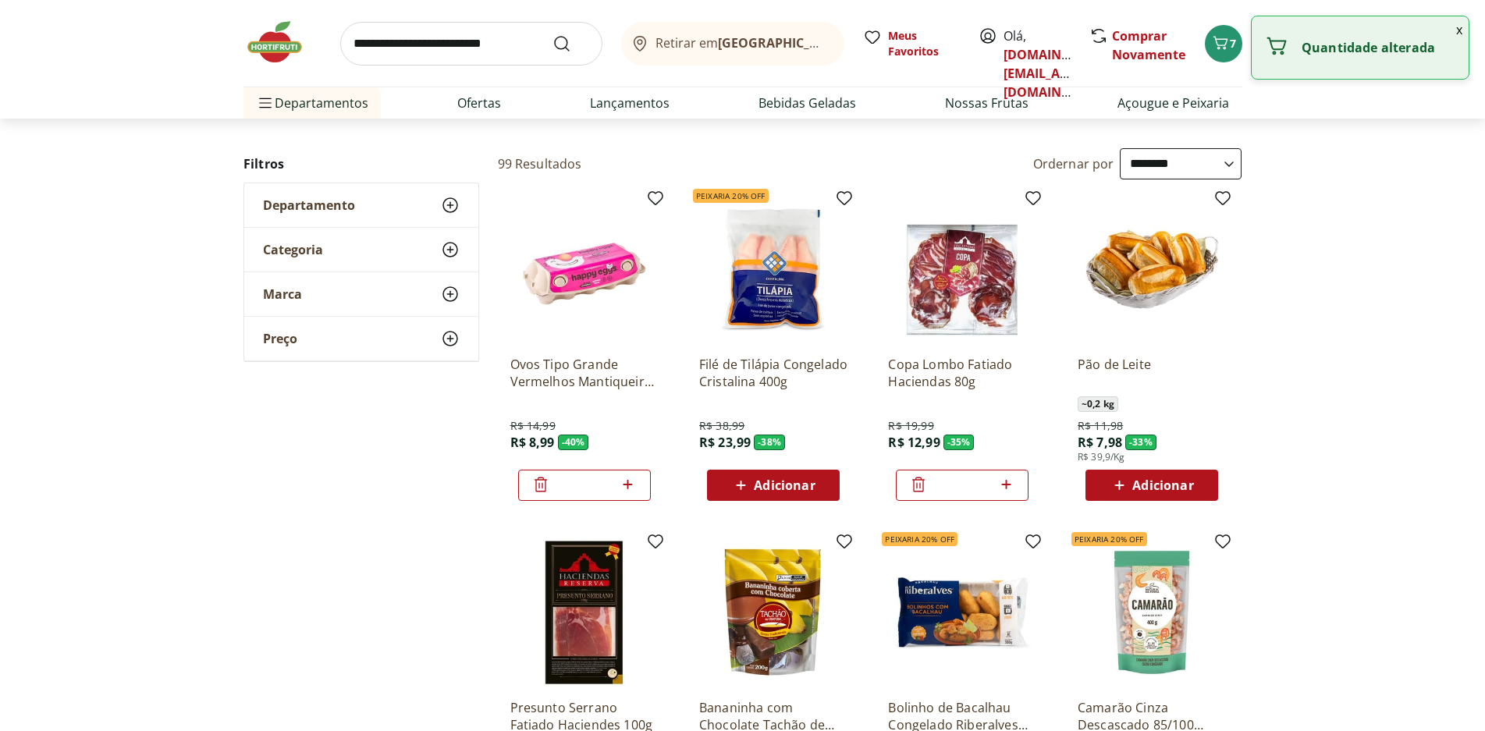
type input "*"
click at [777, 485] on span "Adicionar" at bounding box center [784, 485] width 61 height 12
click at [815, 486] on icon at bounding box center [817, 484] width 20 height 19
click at [817, 484] on icon at bounding box center [816, 484] width 9 height 9
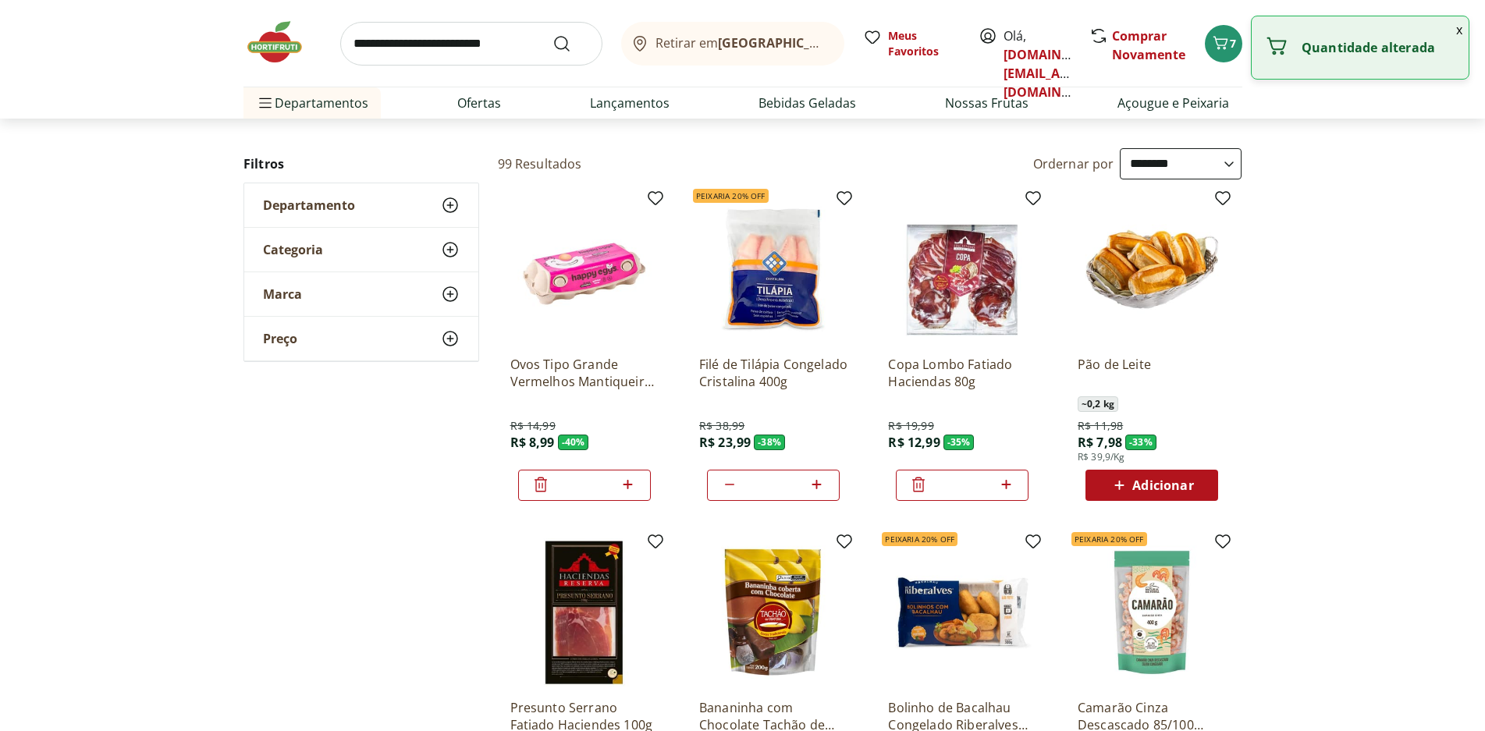
click at [817, 484] on icon at bounding box center [816, 484] width 9 height 9
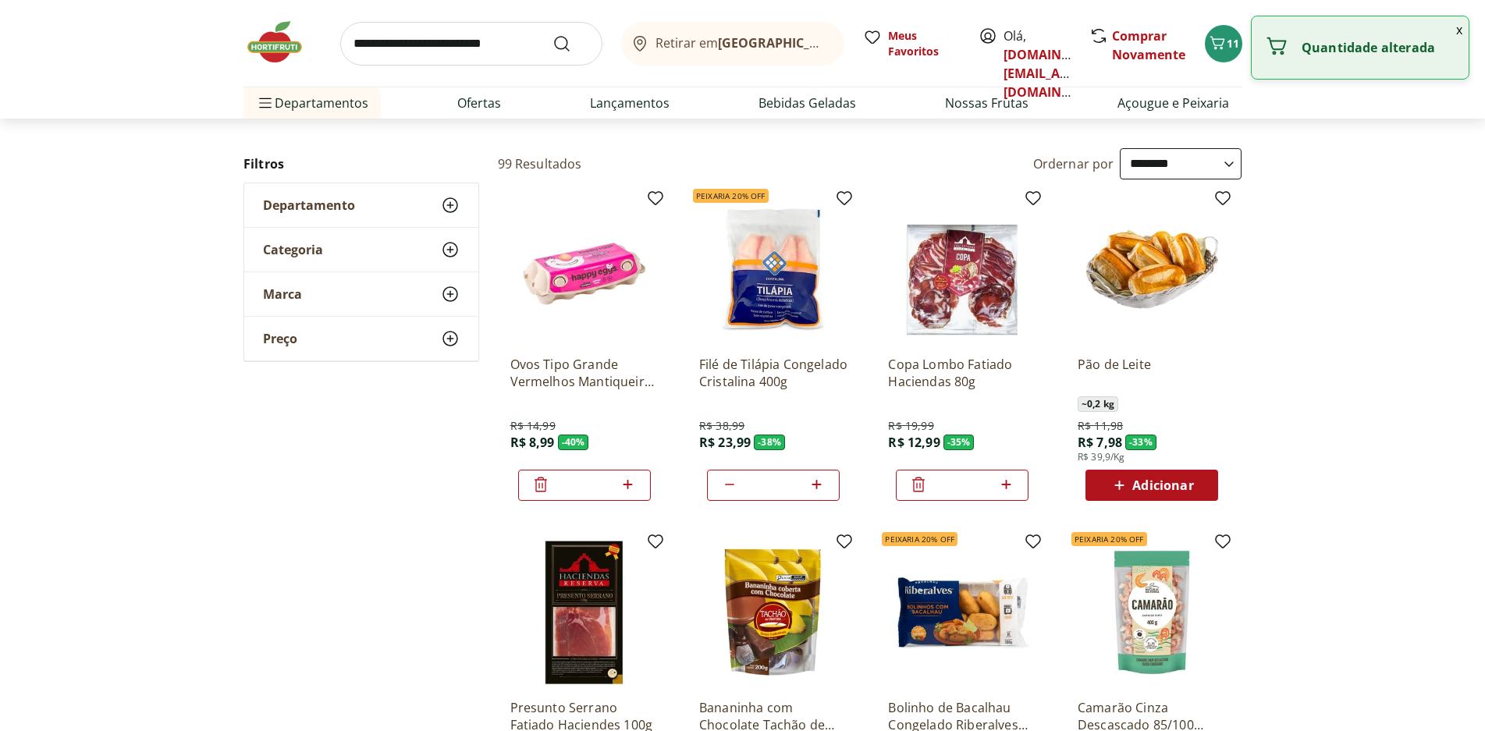
type input "*"
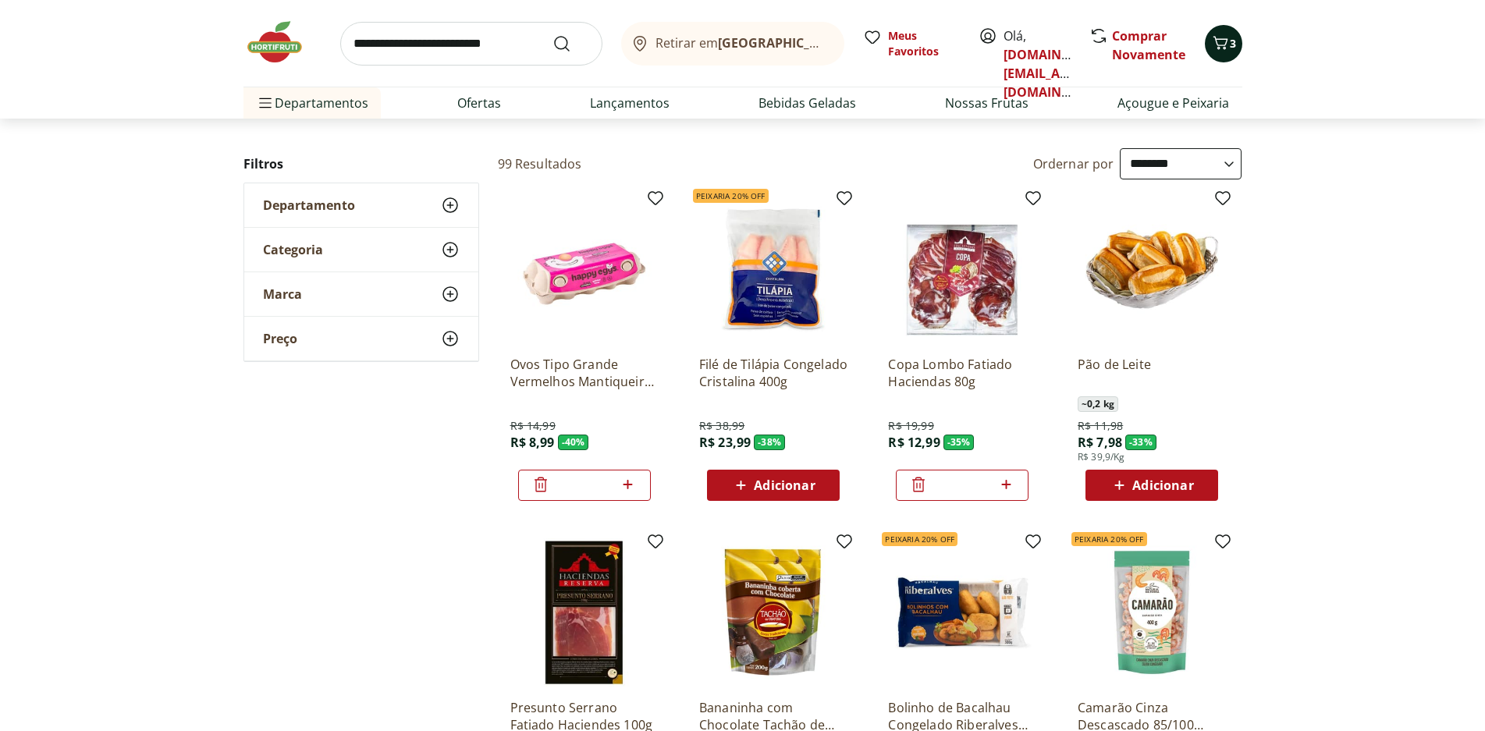
click at [1217, 52] on span "Carrinho" at bounding box center [1220, 44] width 19 height 20
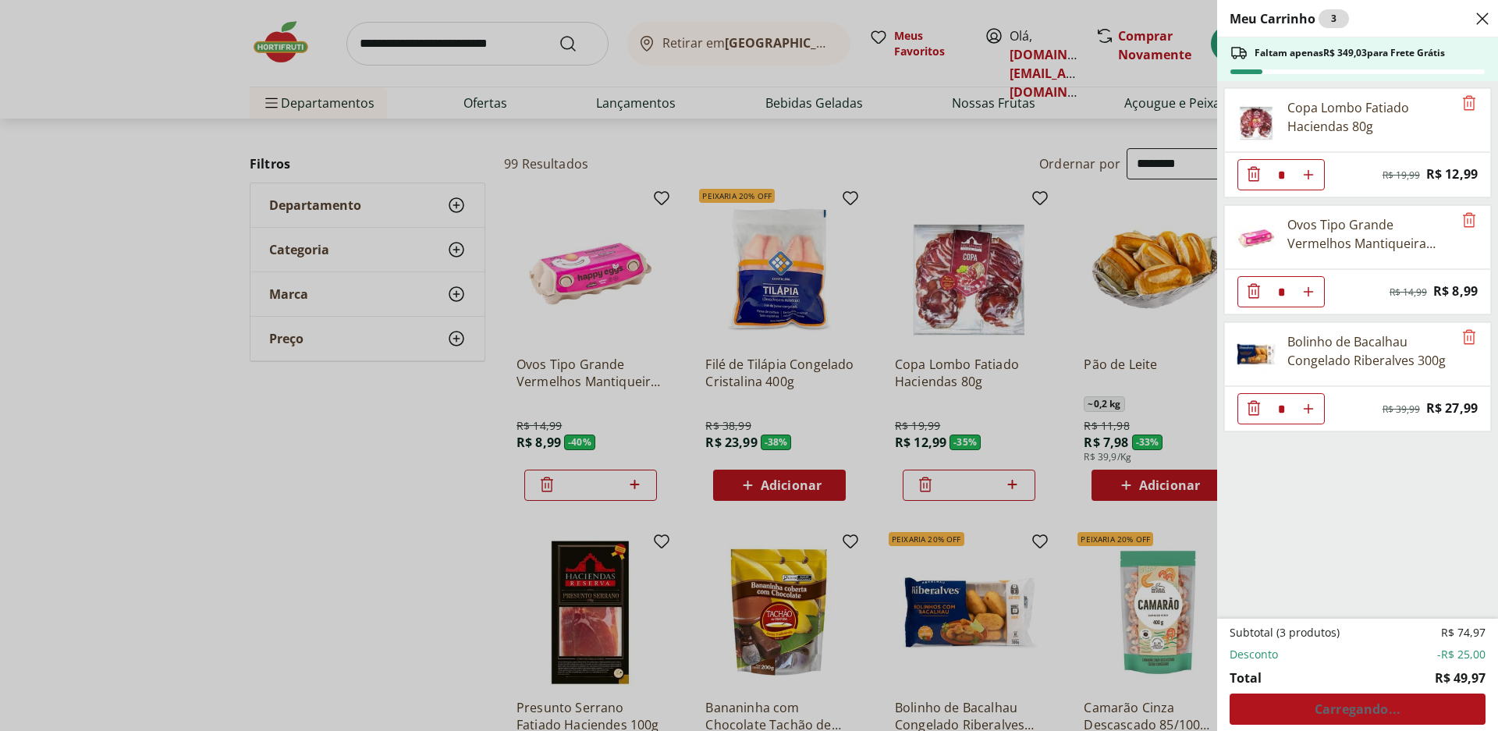
click at [1309, 179] on use "Aumentar Quantidade" at bounding box center [1309, 175] width 12 height 12
type input "*"
click at [1309, 179] on use "Aumentar Quantidade" at bounding box center [1309, 175] width 12 height 12
type input "*"
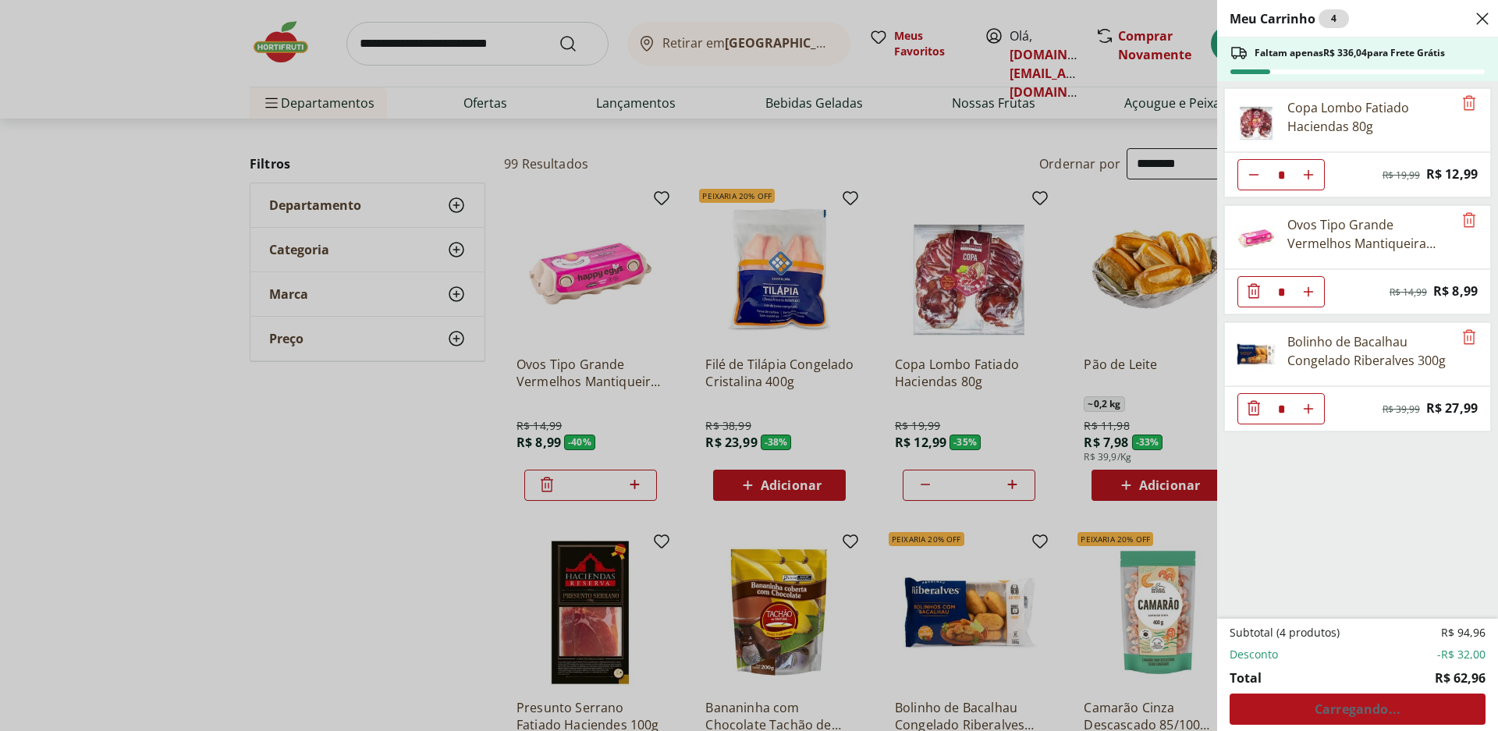
type input "*"
click at [1309, 179] on use "Aumentar Quantidade" at bounding box center [1309, 175] width 12 height 12
type input "*"
click at [1309, 179] on use "Aumentar Quantidade" at bounding box center [1309, 175] width 12 height 12
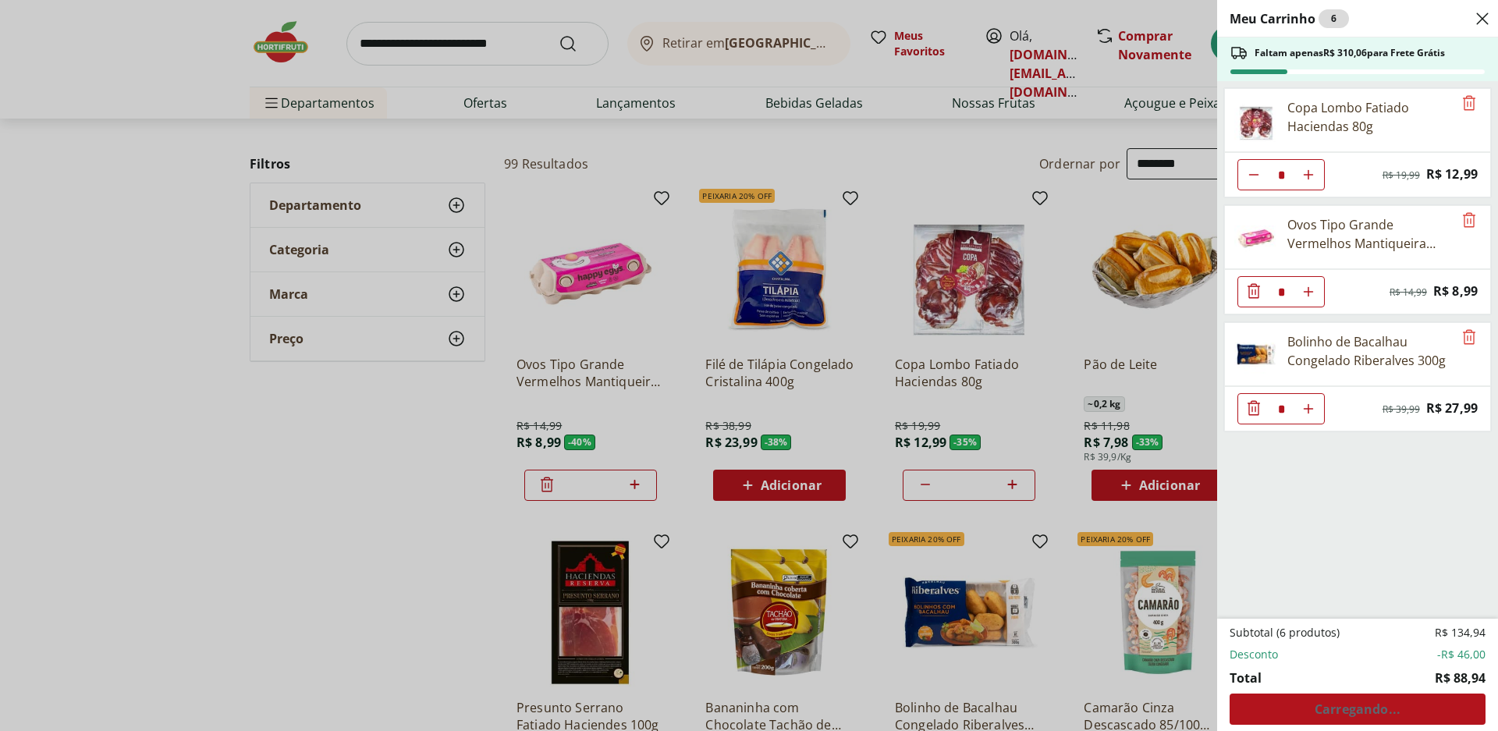
type input "*"
click at [1309, 179] on use "Aumentar Quantidade" at bounding box center [1309, 175] width 12 height 12
type input "*"
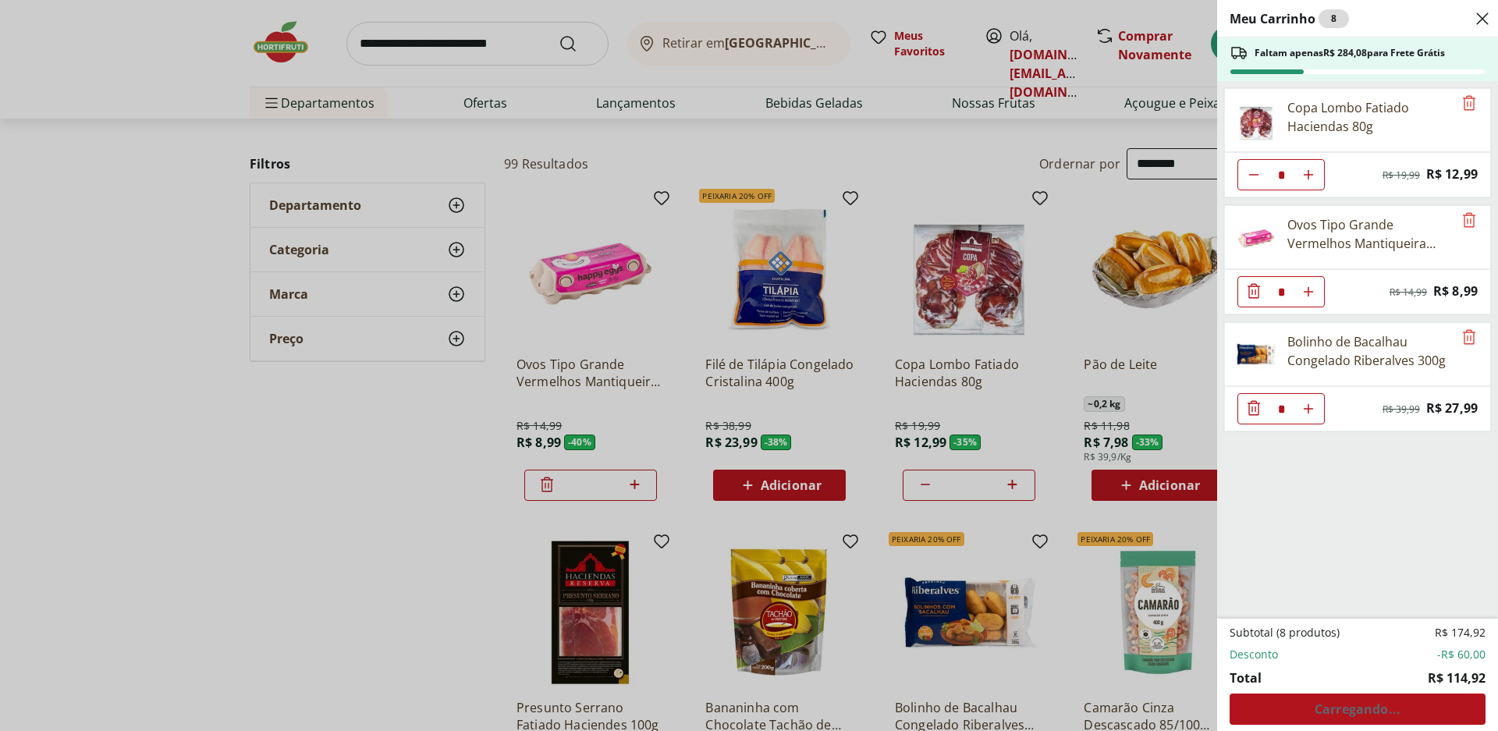
click at [1309, 179] on use "Aumentar Quantidade" at bounding box center [1309, 175] width 12 height 12
type input "*"
click at [1309, 179] on use "Aumentar Quantidade" at bounding box center [1309, 175] width 12 height 12
type input "*"
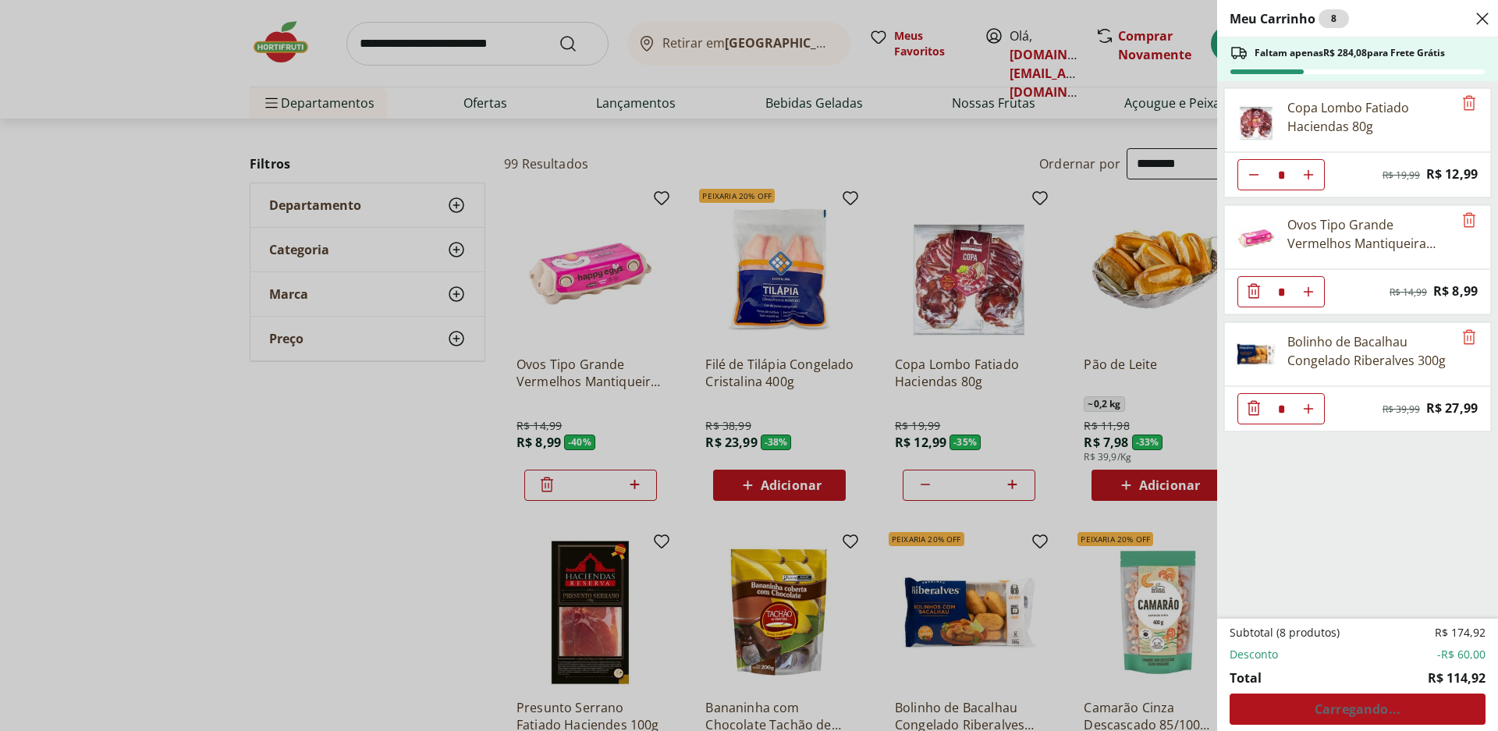
type input "*"
click at [1308, 181] on icon "Aumentar Quantidade" at bounding box center [1309, 175] width 12 height 12
type input "*"
click at [1308, 181] on icon "Aumentar Quantidade" at bounding box center [1309, 175] width 12 height 12
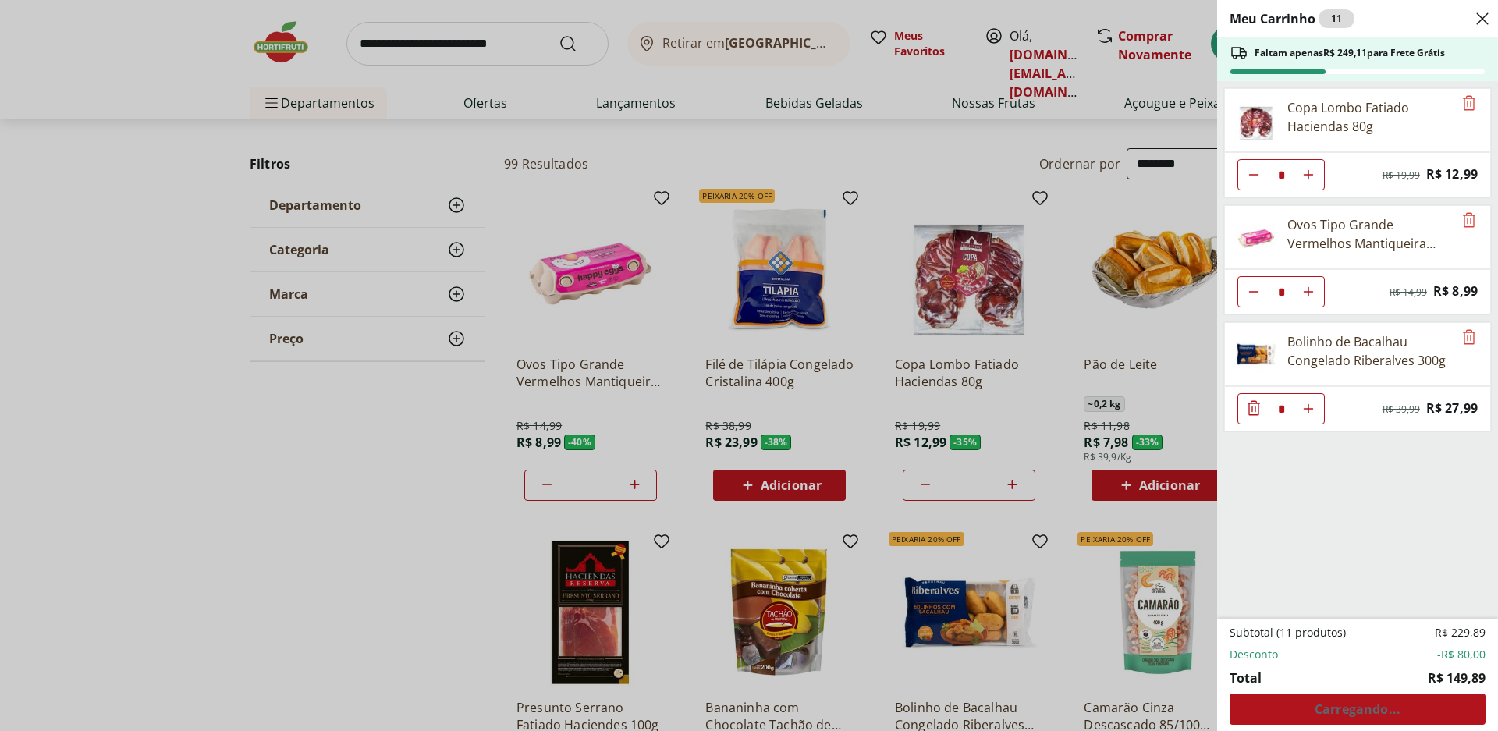
type input "*"
click at [1308, 181] on icon "Aumentar Quantidade" at bounding box center [1309, 175] width 12 height 12
type input "*"
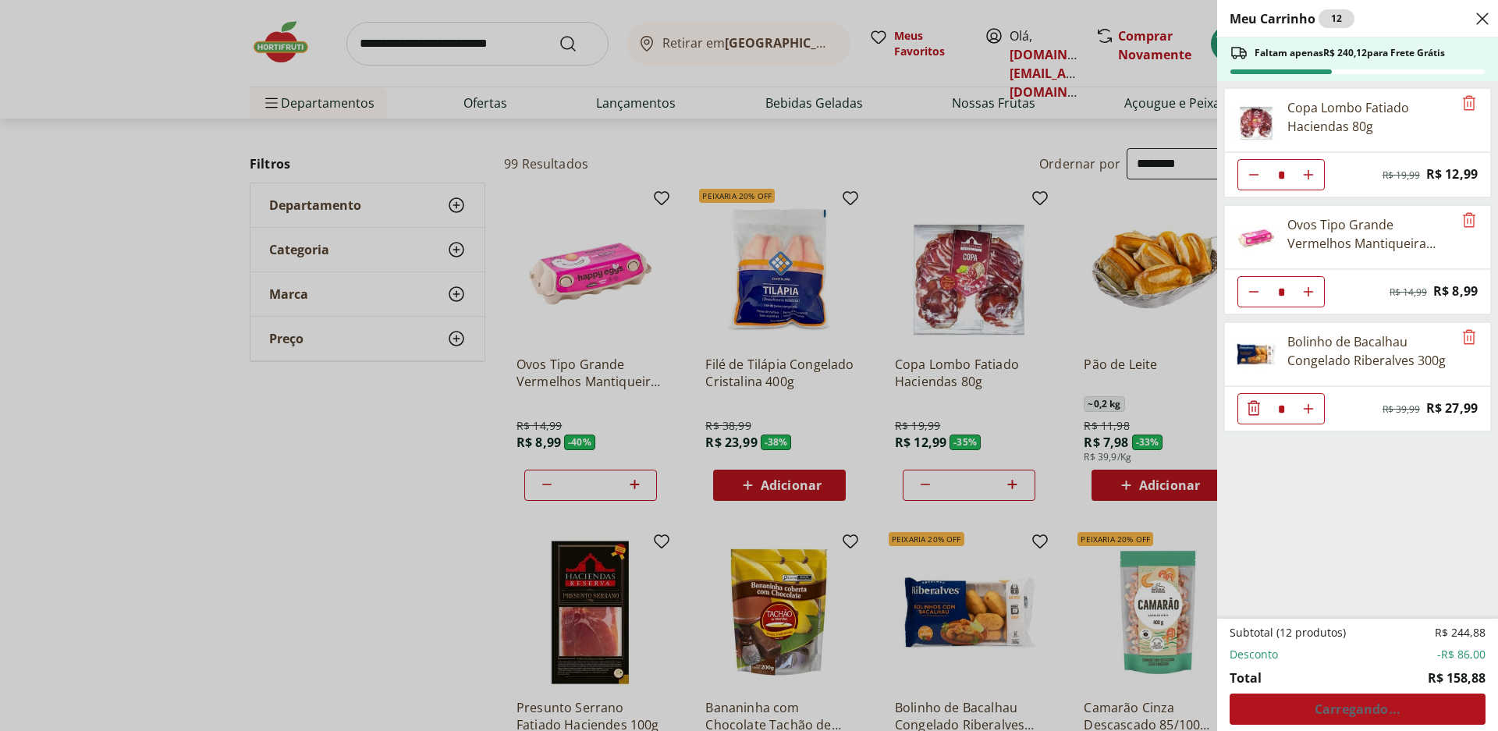
click at [1308, 181] on icon "Aumentar Quantidade" at bounding box center [1309, 175] width 12 height 12
type input "*"
click at [1308, 181] on icon "Aumentar Quantidade" at bounding box center [1309, 175] width 12 height 12
type input "*"
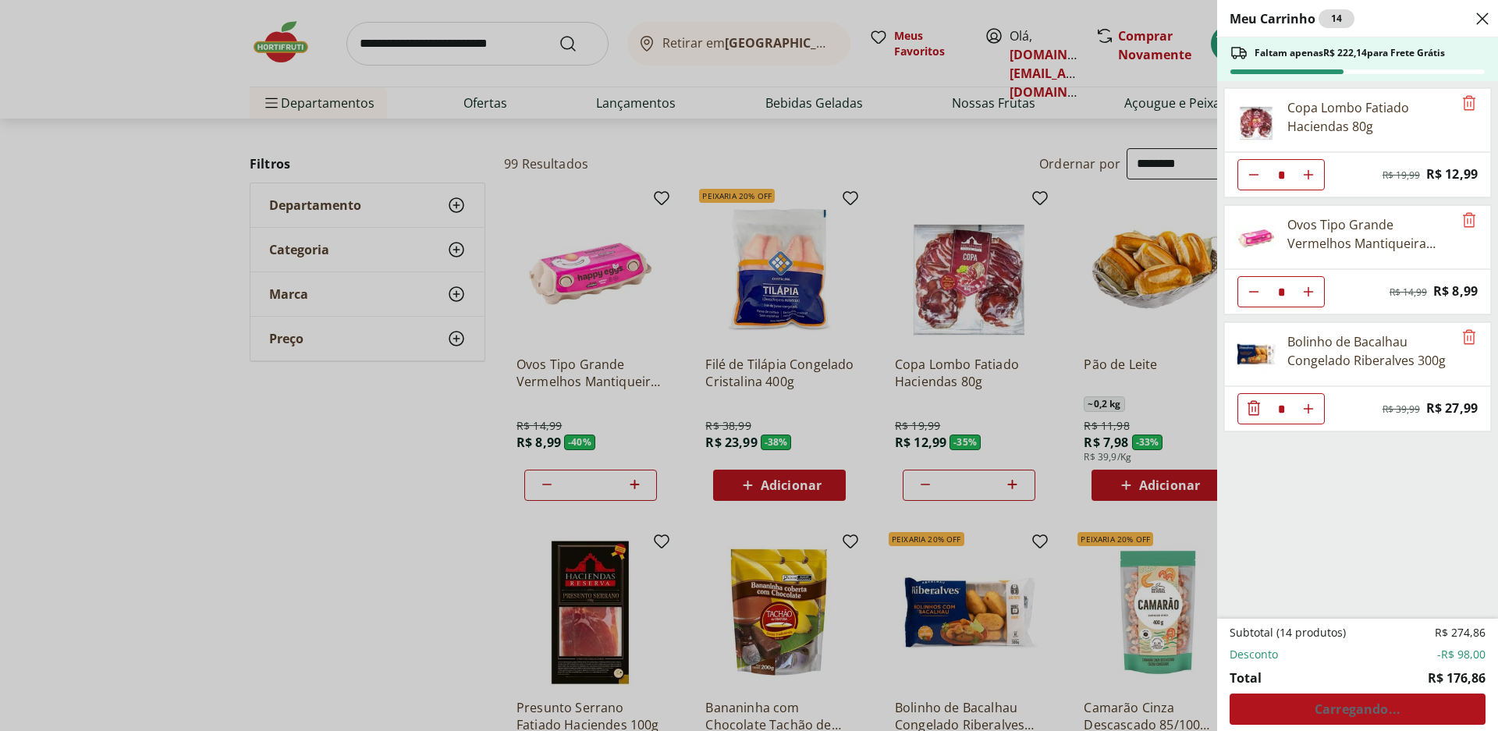
type input "*"
click at [1311, 181] on icon "Aumentar Quantidade" at bounding box center [1309, 175] width 12 height 12
type input "*"
click at [1311, 181] on icon "Aumentar Quantidade" at bounding box center [1309, 175] width 12 height 12
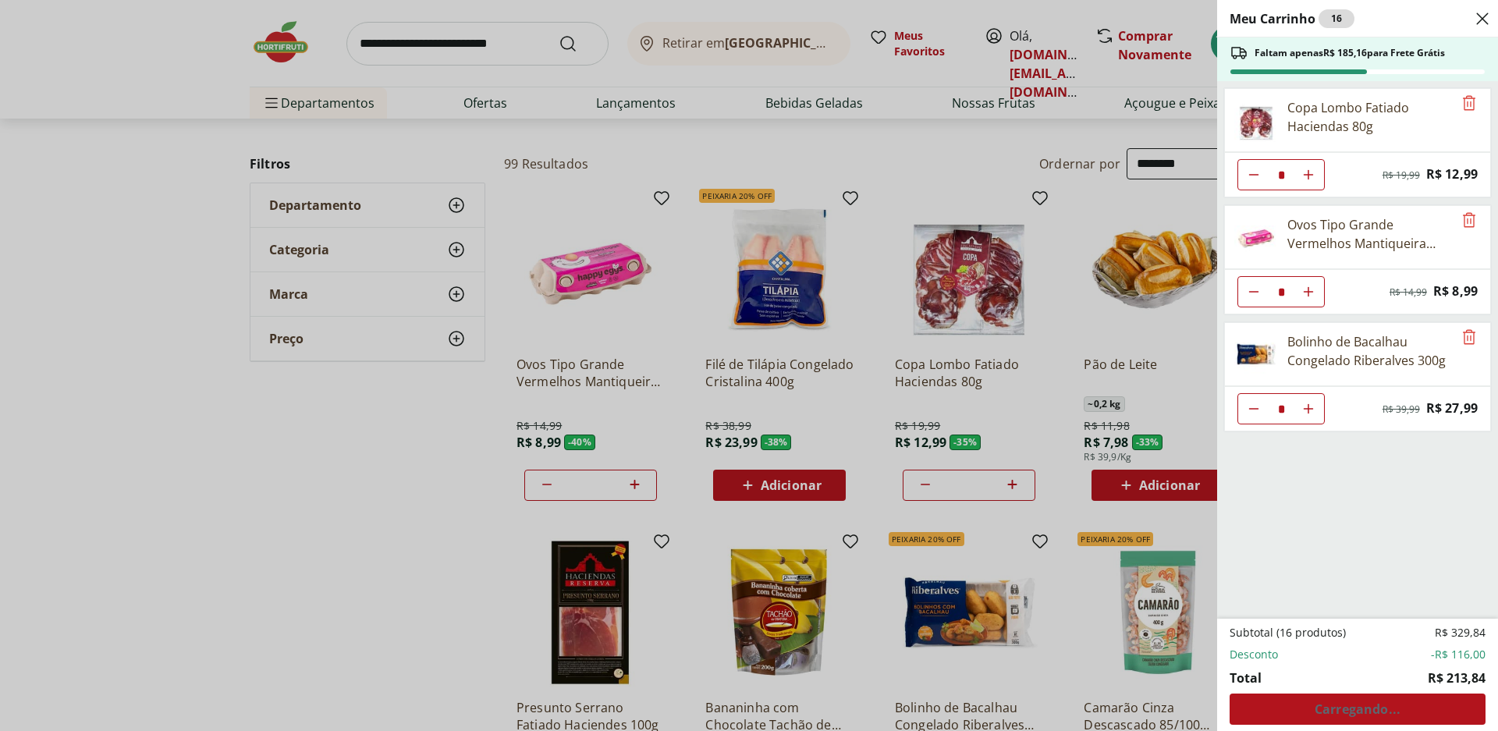
type input "*"
click at [1311, 181] on icon "Aumentar Quantidade" at bounding box center [1309, 175] width 12 height 12
type input "*"
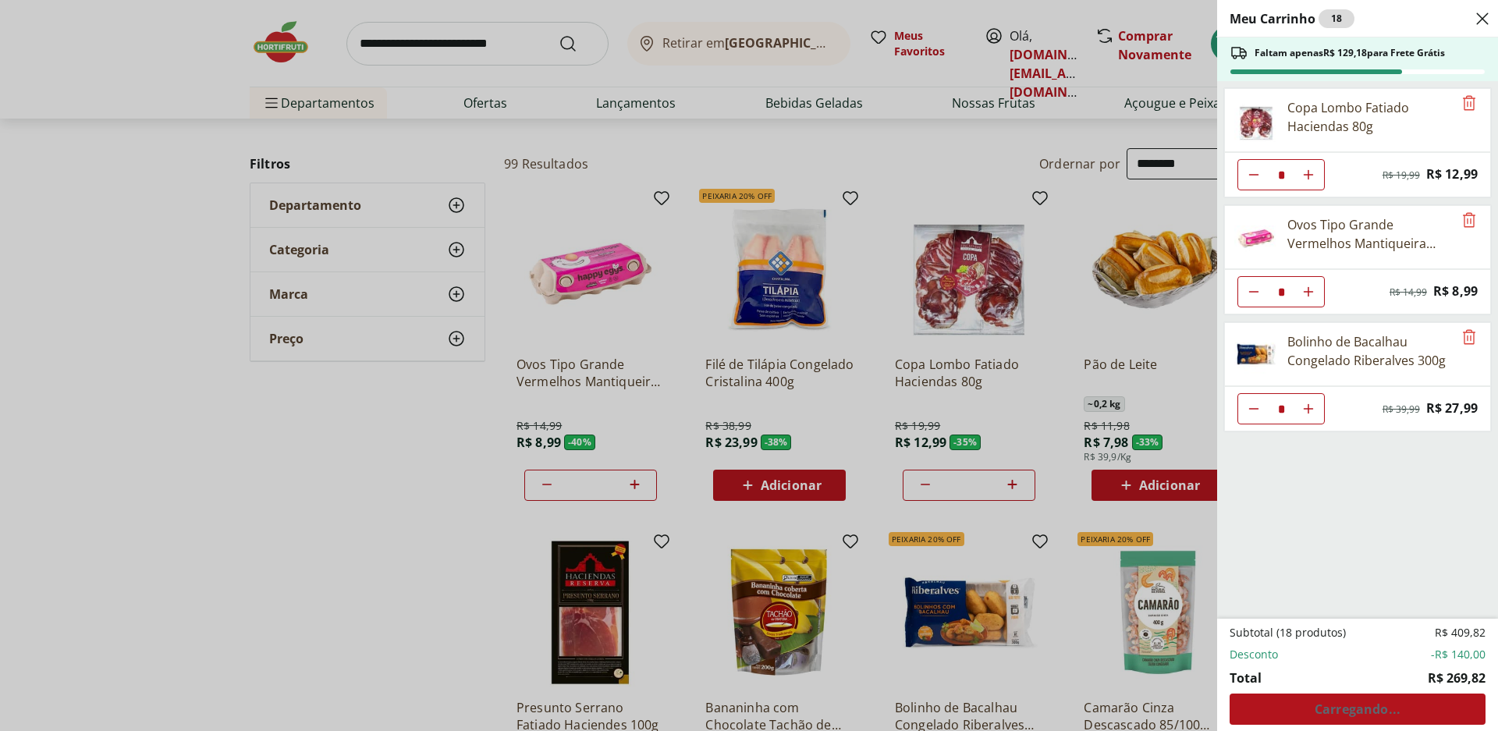
click at [1311, 181] on icon "Aumentar Quantidade" at bounding box center [1309, 175] width 12 height 12
type input "*"
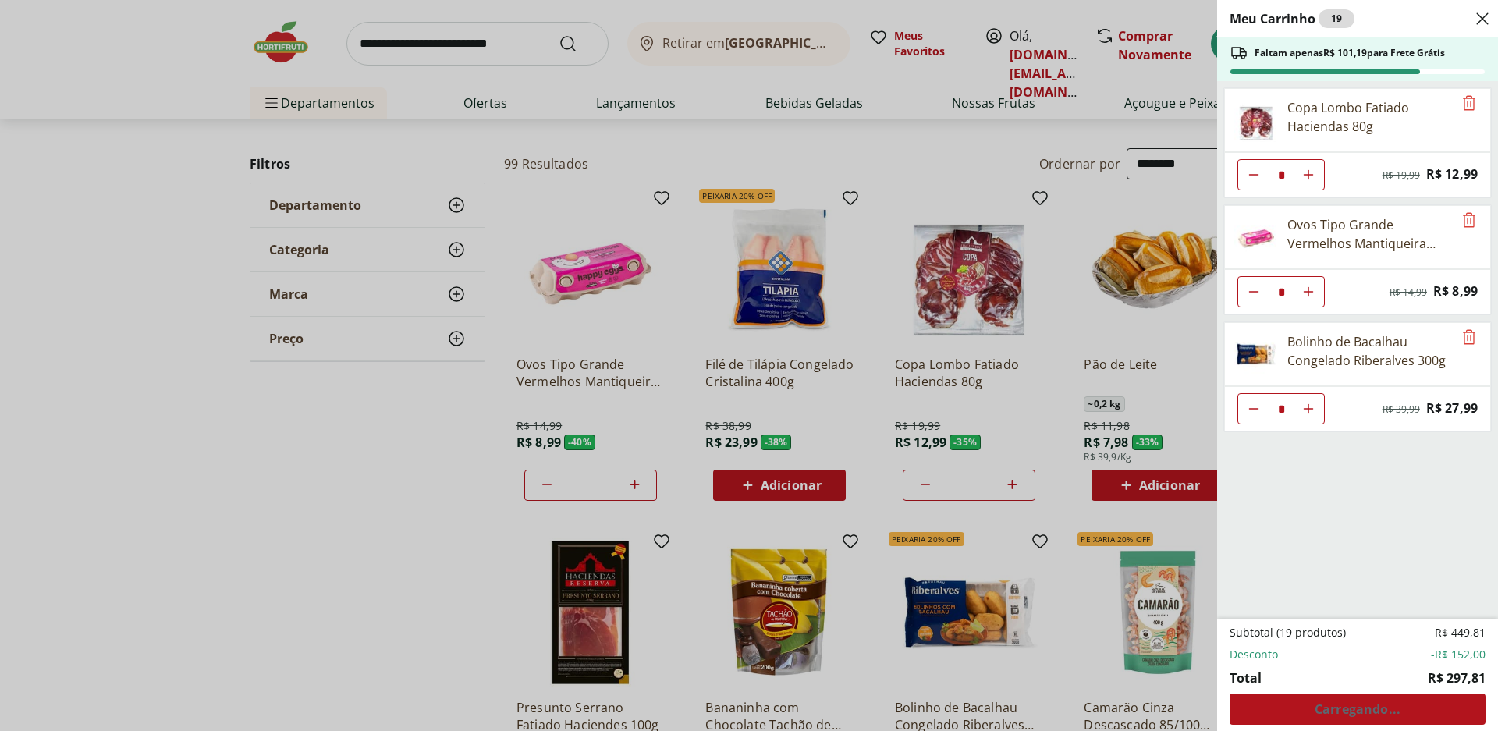
type input "*"
click at [1311, 181] on icon "Aumentar Quantidade" at bounding box center [1309, 175] width 12 height 12
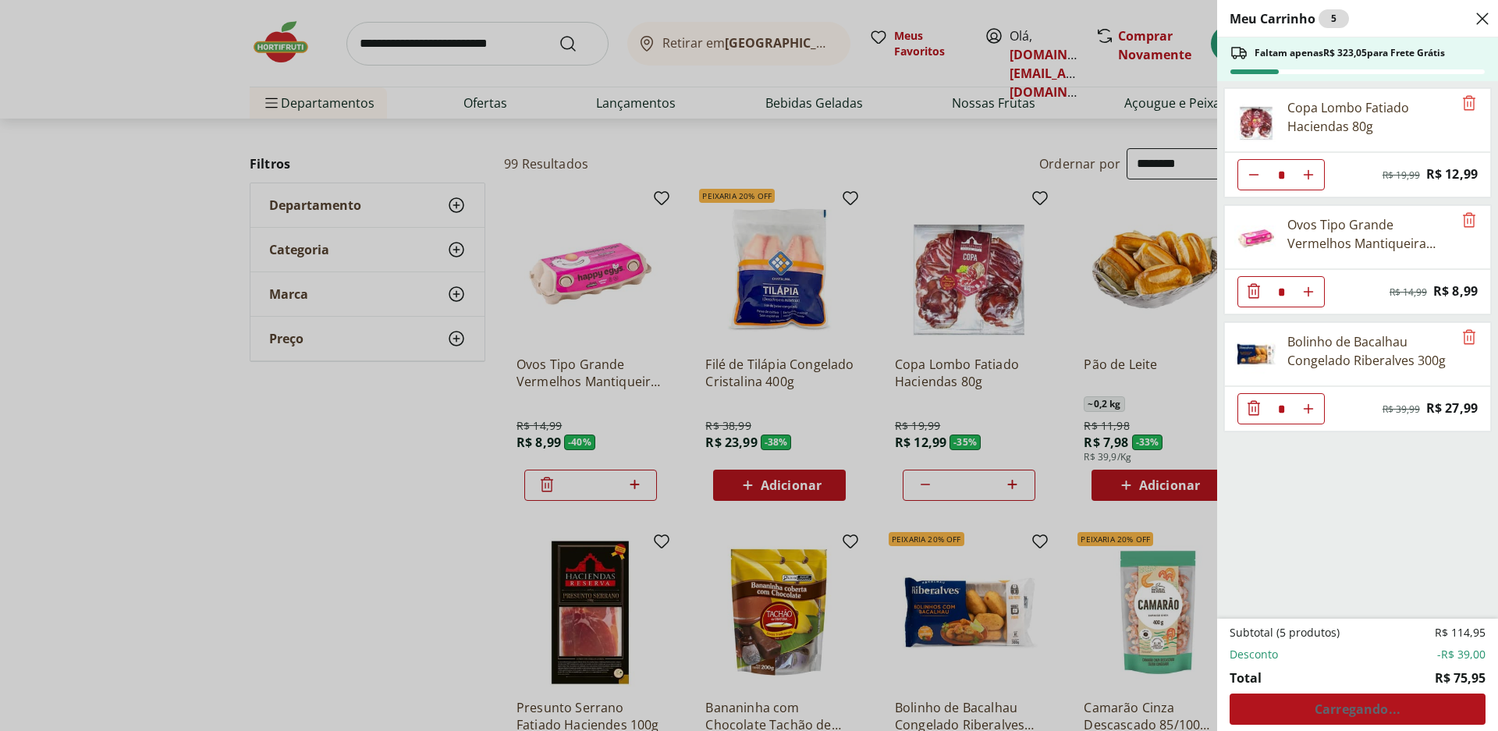
type input "*"
click at [1317, 190] on button "Aumentar Quantidade" at bounding box center [1308, 174] width 31 height 31
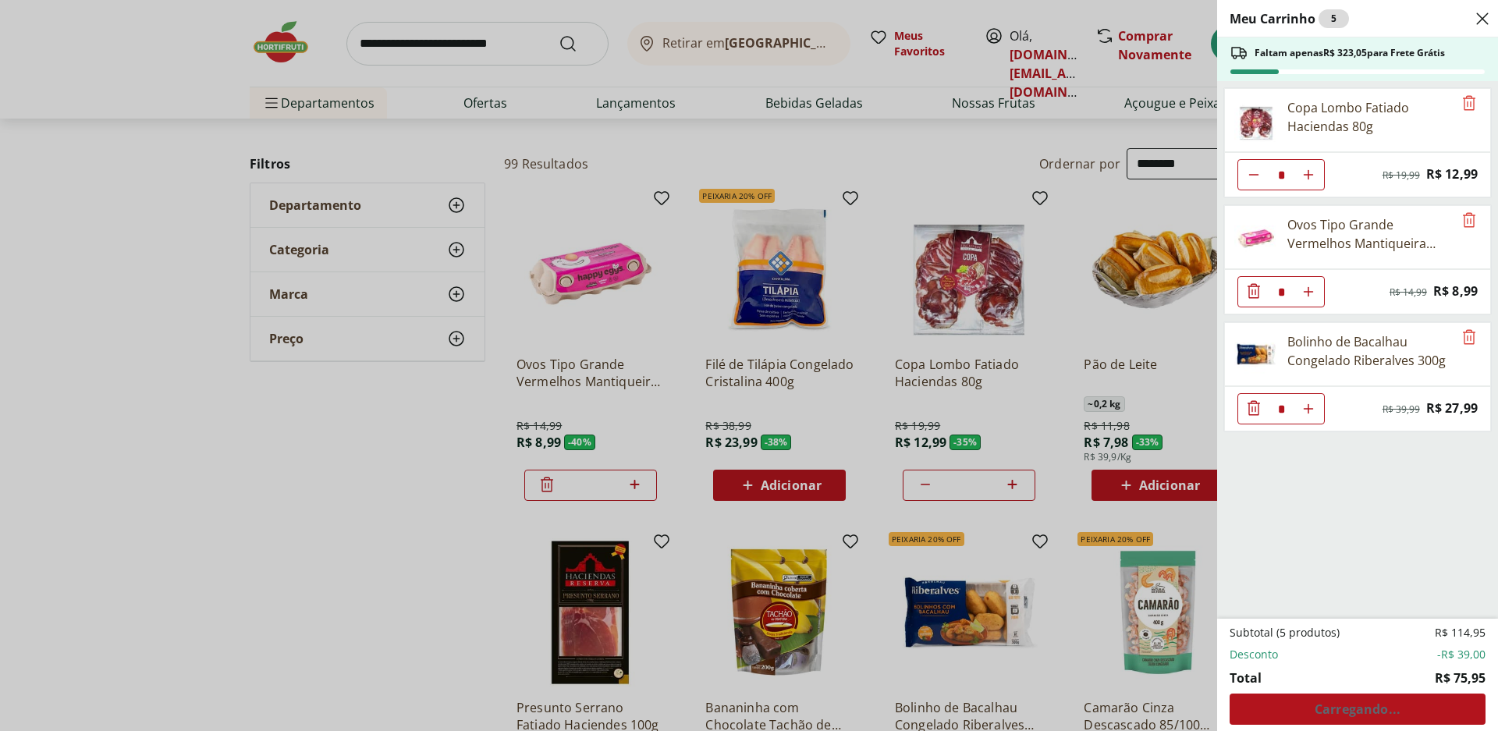
type input "*"
click at [910, 409] on div "Meu Carrinho 5 Faltam apenas R$ 323,05 para Frete Grátis Copa Lombo Fatiado Hac…" at bounding box center [749, 365] width 1498 height 731
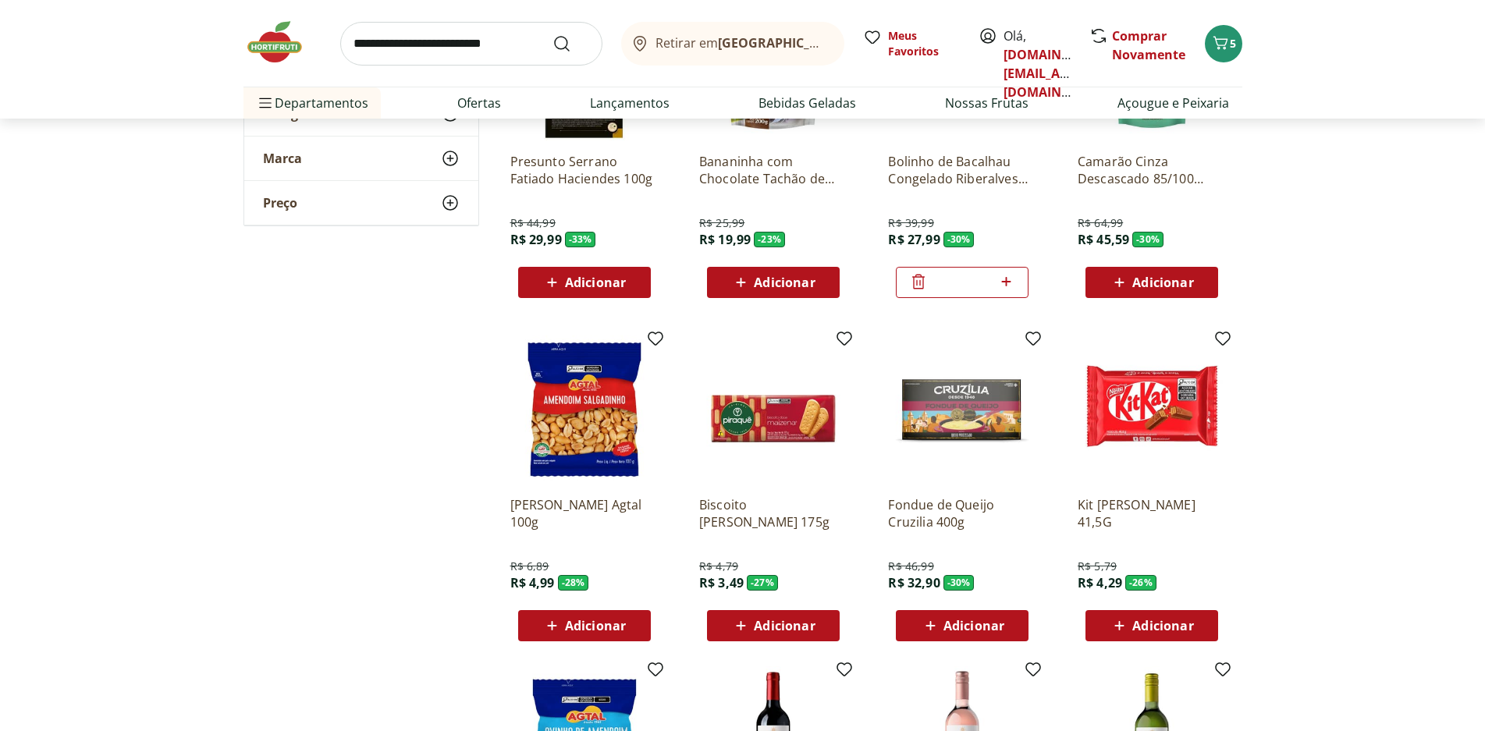
scroll to position [234, 0]
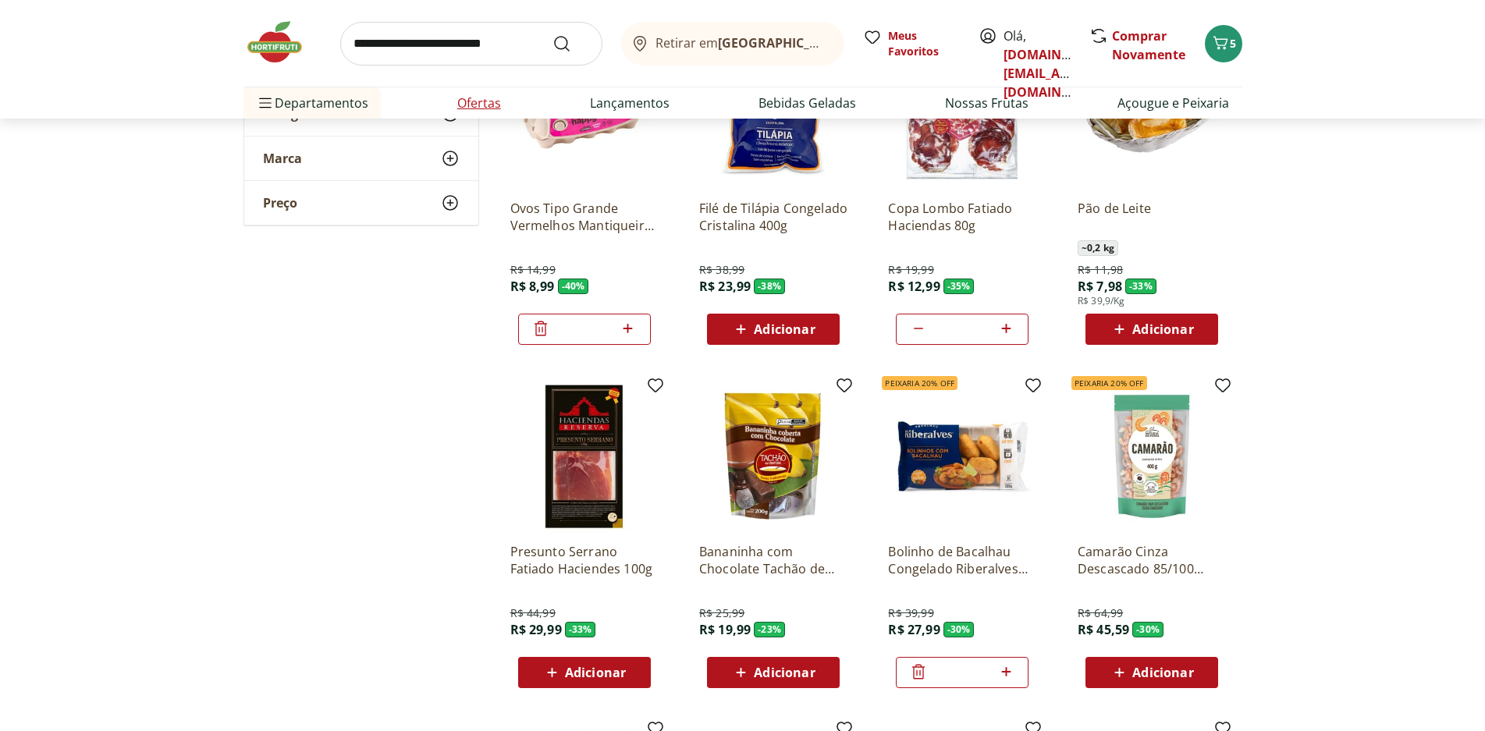
click at [504, 99] on li "Ofertas" at bounding box center [479, 102] width 69 height 31
click at [491, 99] on link "Ofertas" at bounding box center [479, 103] width 44 height 19
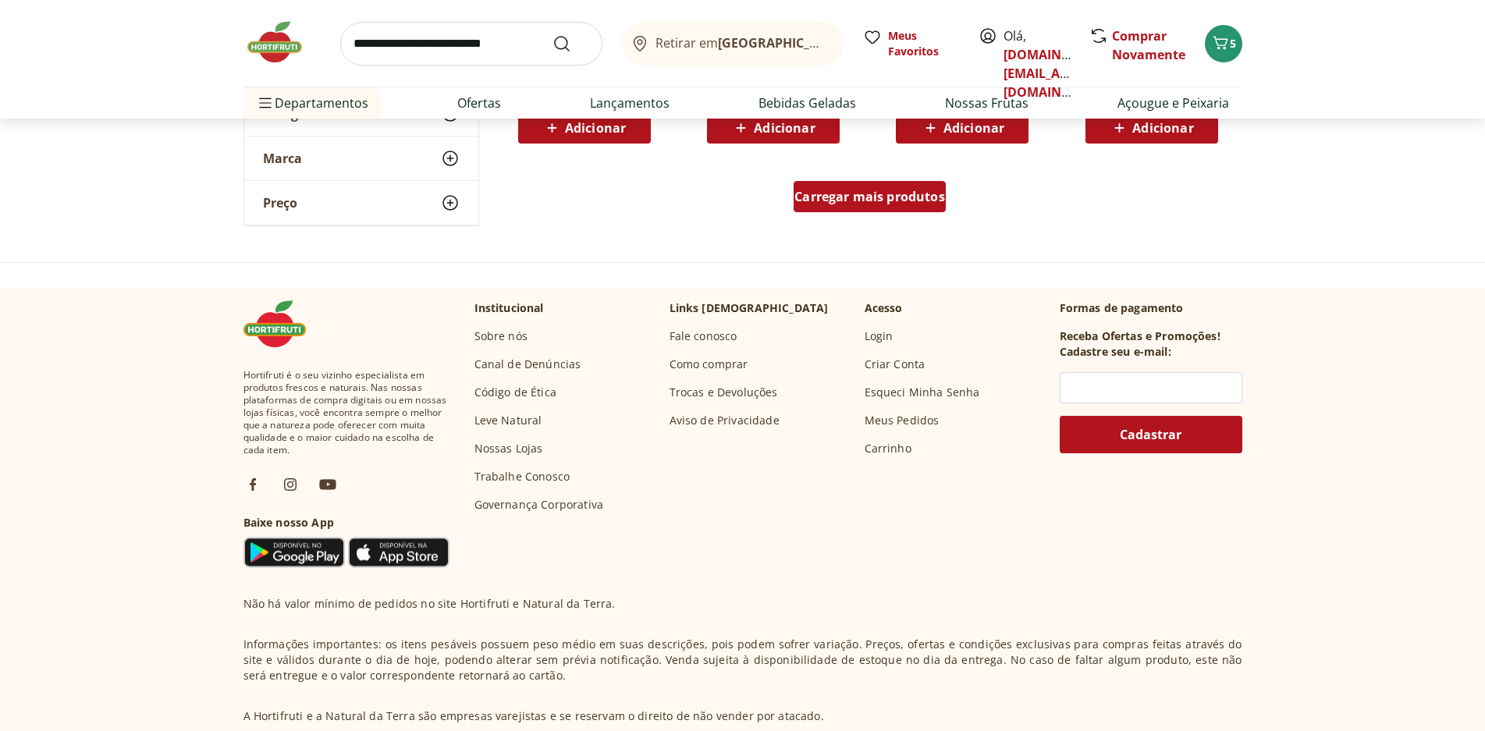
scroll to position [1986, 0]
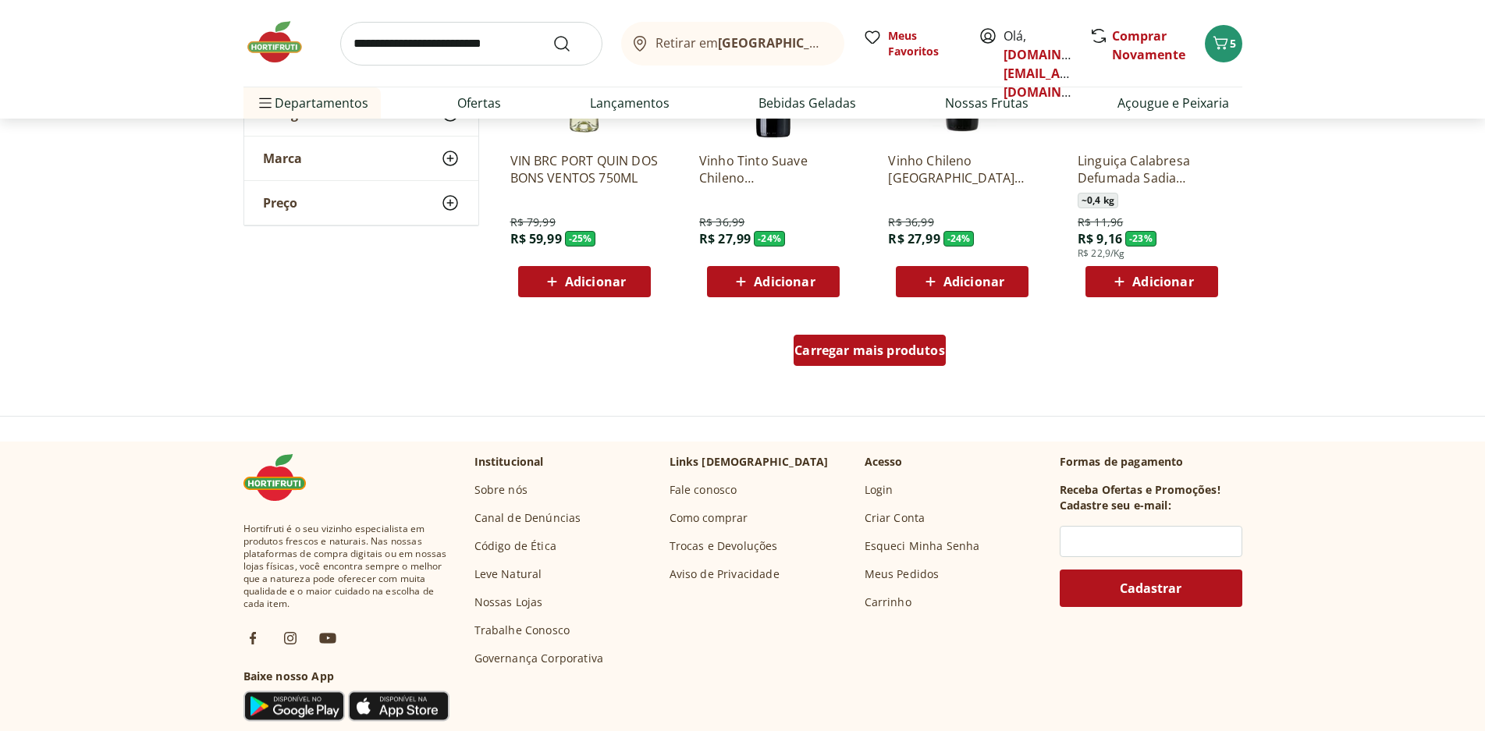
click at [855, 360] on div "Carregar mais produtos" at bounding box center [870, 350] width 152 height 31
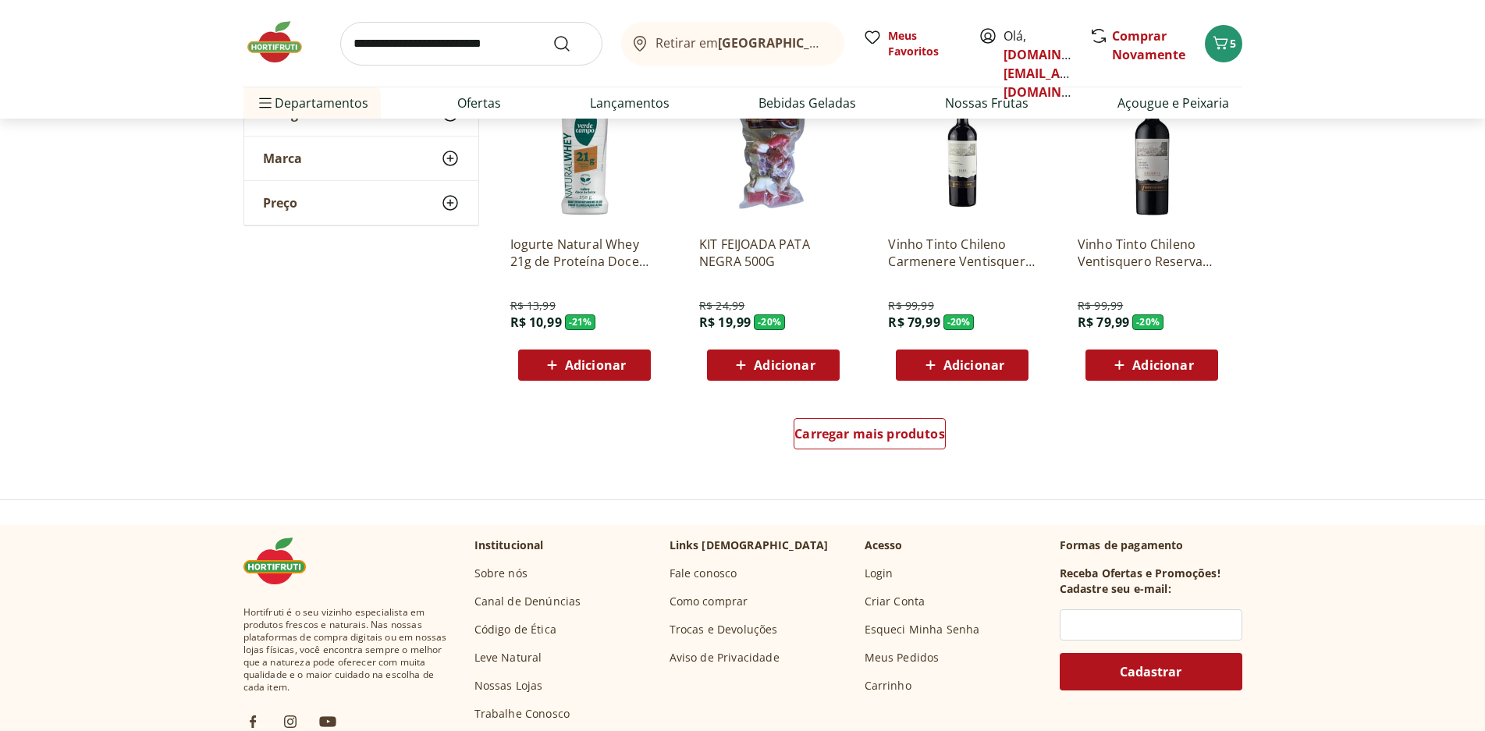
scroll to position [2923, 0]
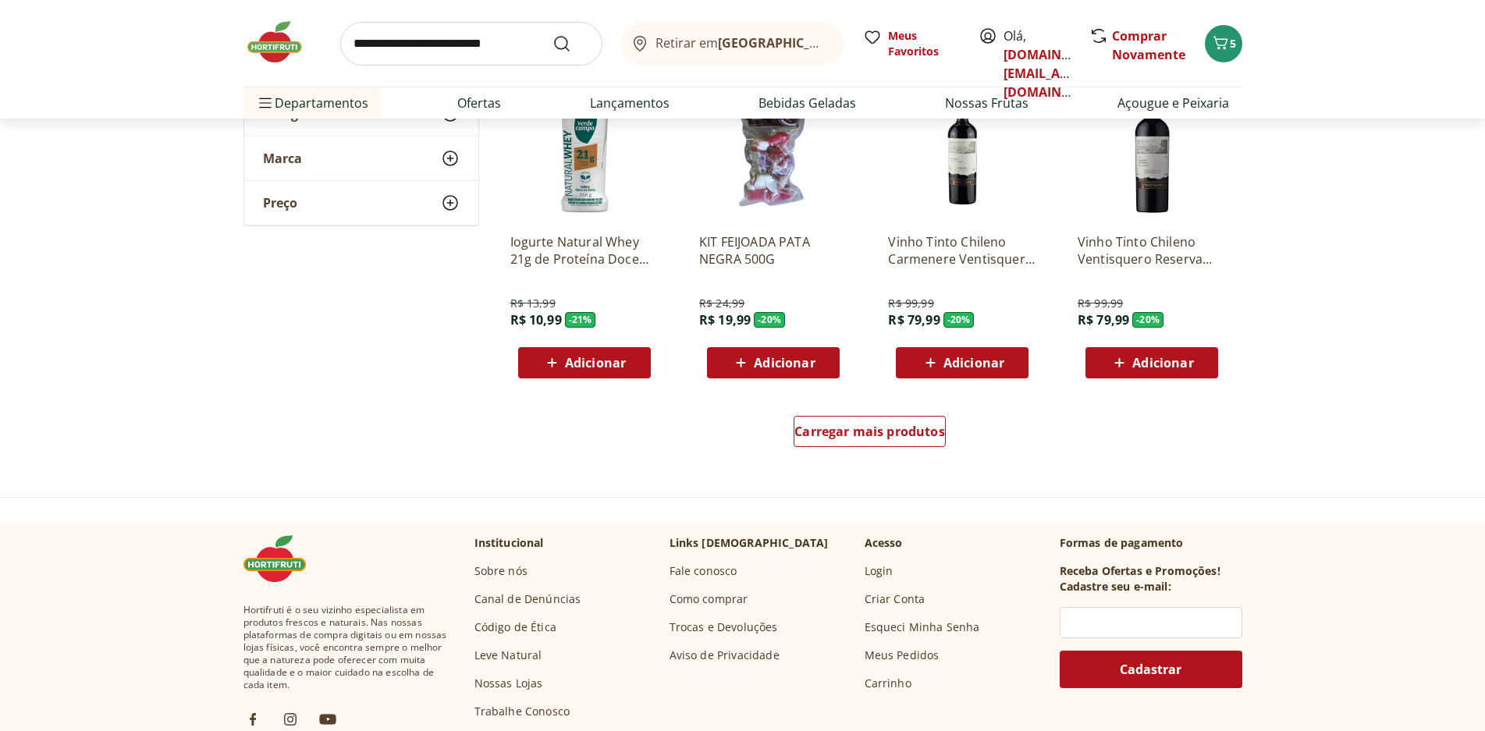
click at [768, 371] on span "Adicionar" at bounding box center [773, 363] width 84 height 19
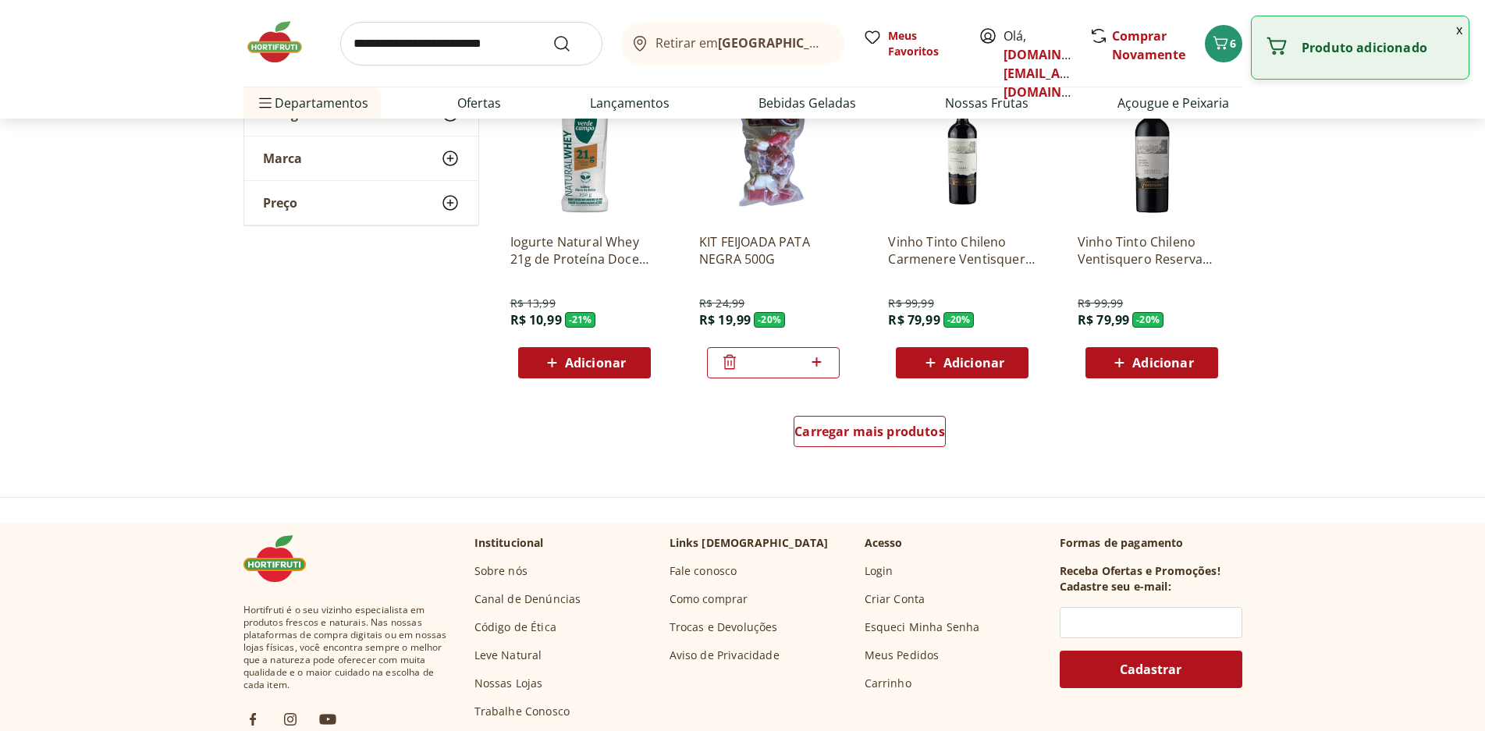
click at [590, 372] on span "Adicionar" at bounding box center [584, 363] width 84 height 19
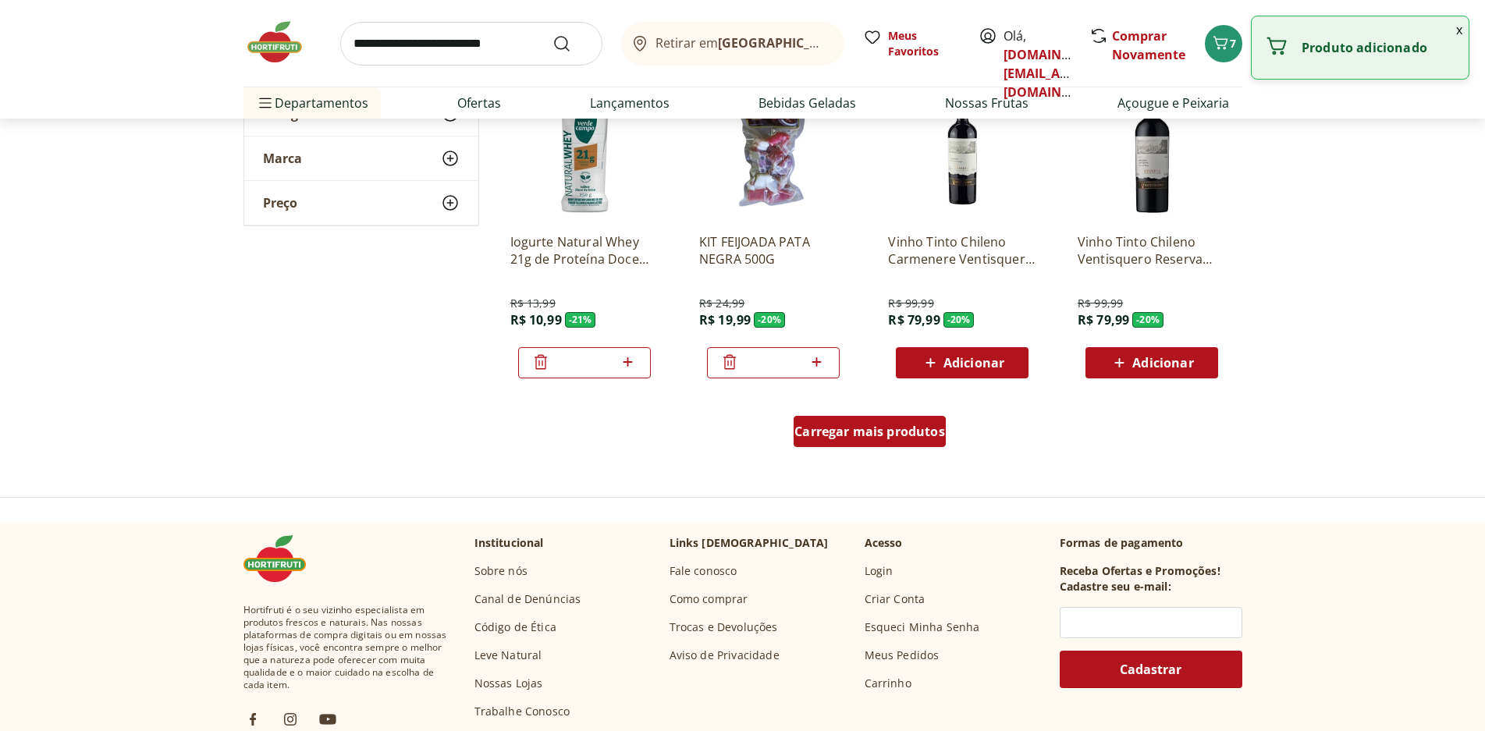
click at [842, 435] on span "Carregar mais produtos" at bounding box center [869, 431] width 151 height 12
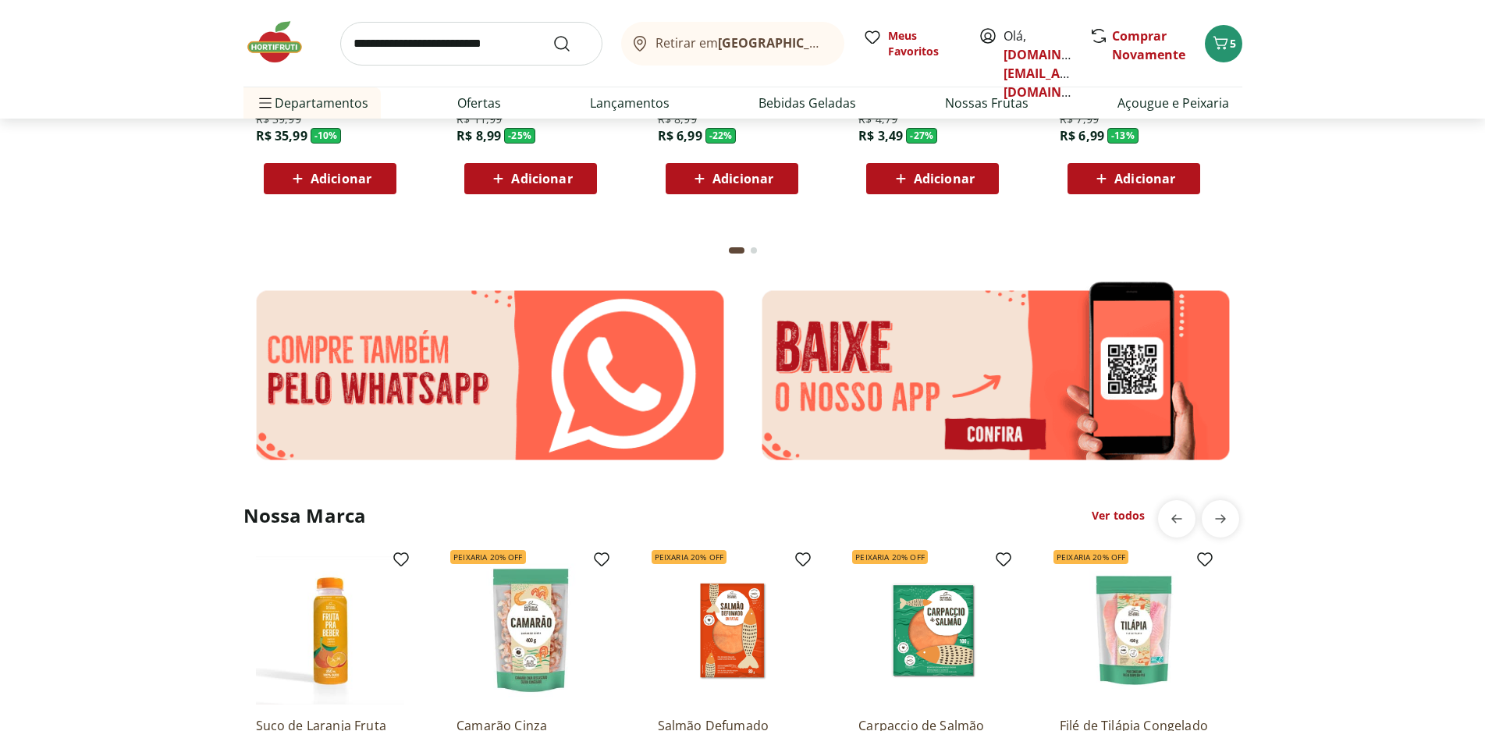
scroll to position [2446, 0]
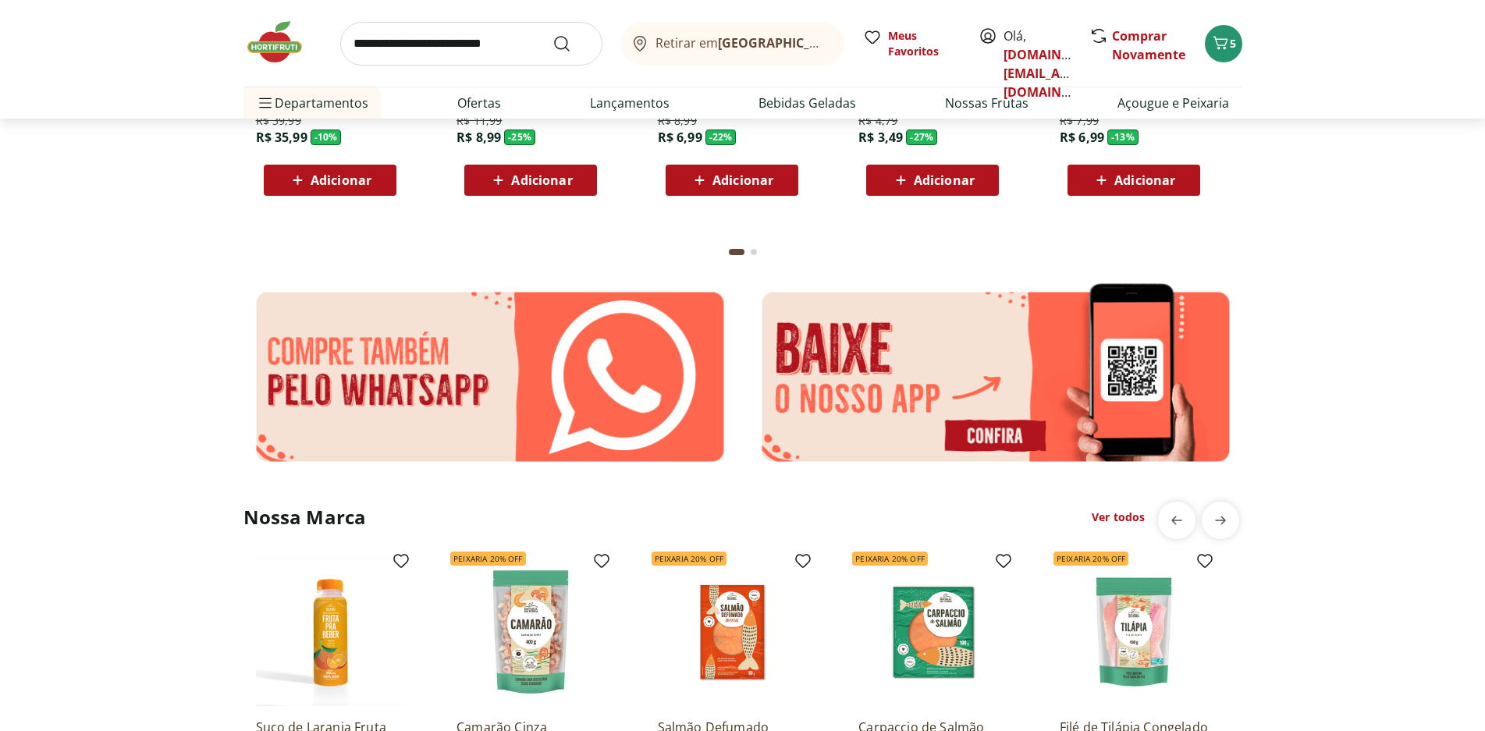
click at [537, 394] on img at bounding box center [489, 377] width 493 height 194
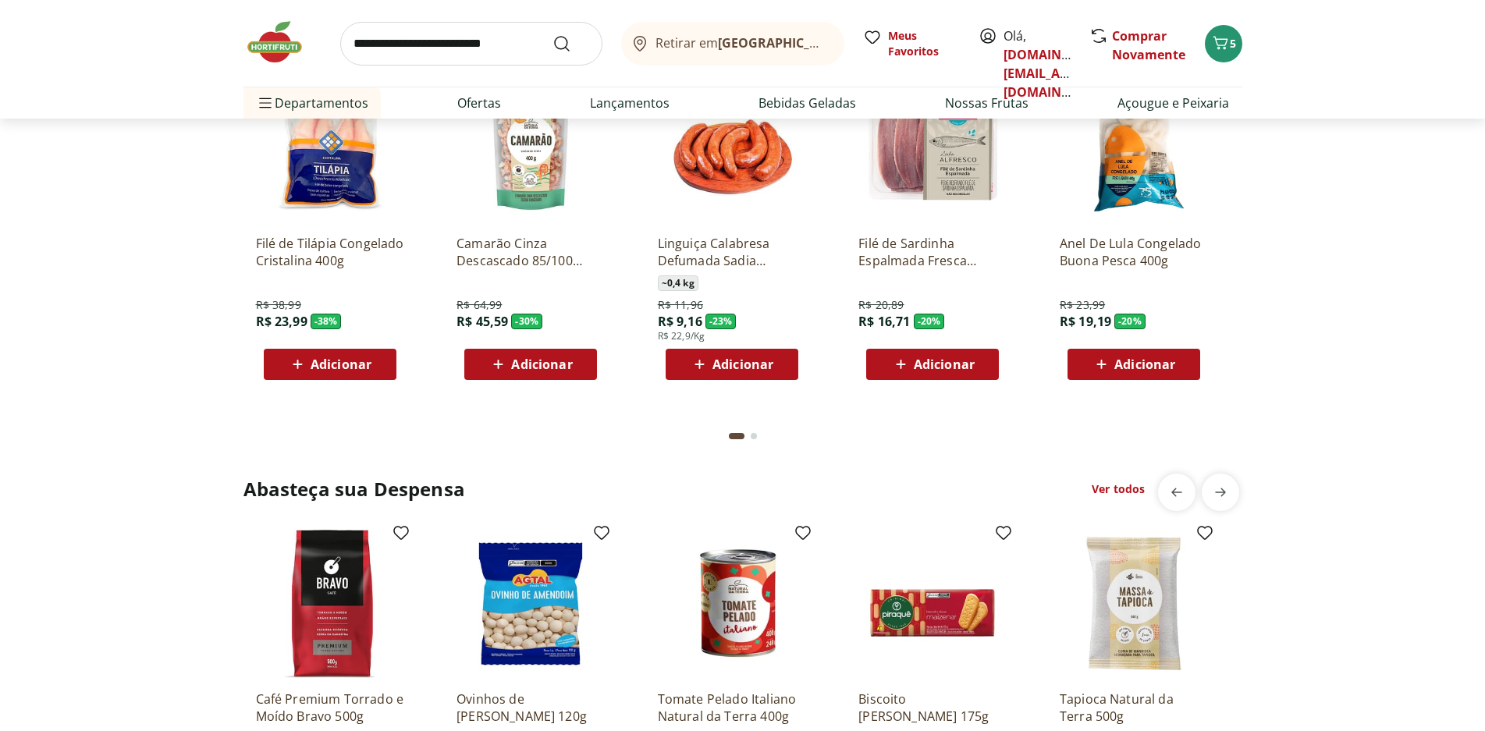
scroll to position [506, 0]
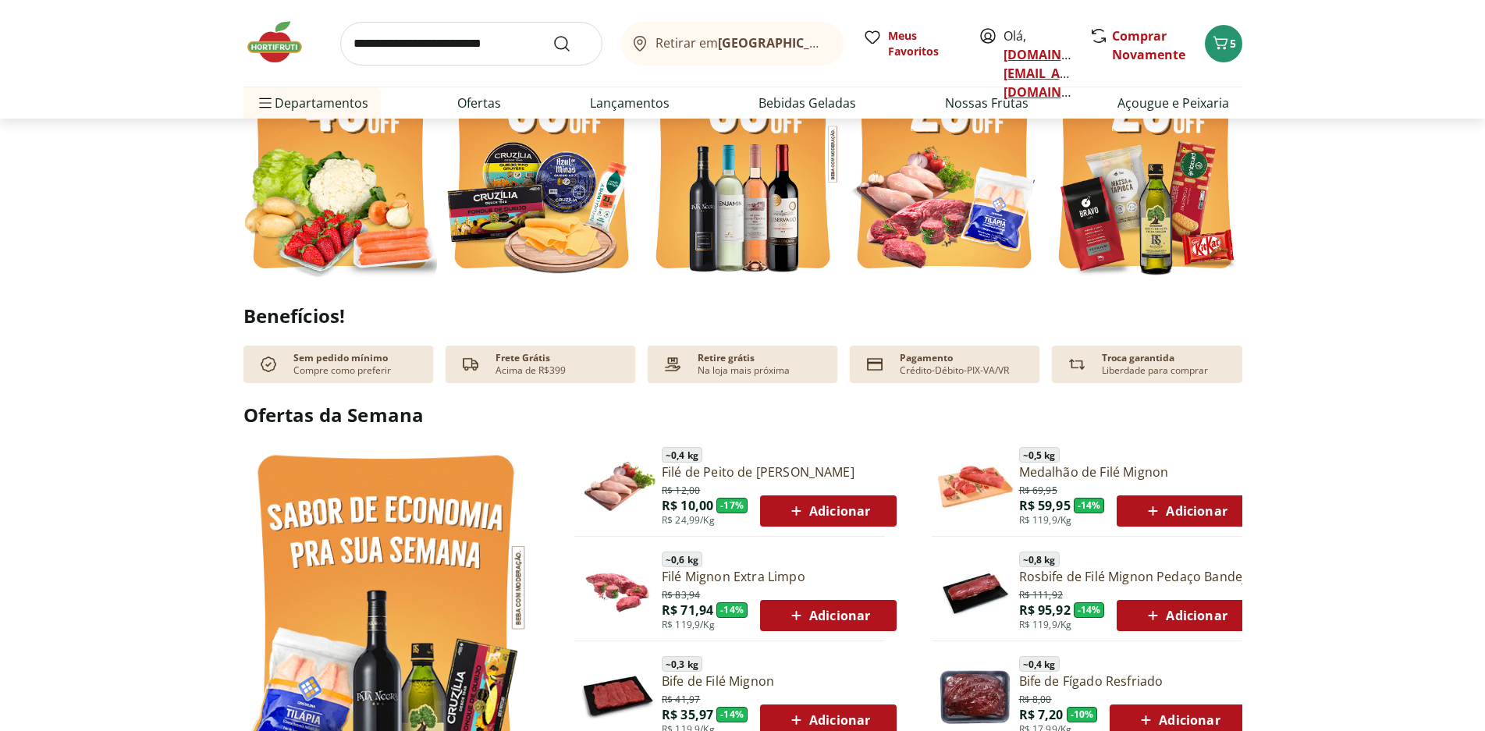
click at [1018, 59] on link "fernandaalbuquerque.sv@gmail.com" at bounding box center [1058, 73] width 108 height 55
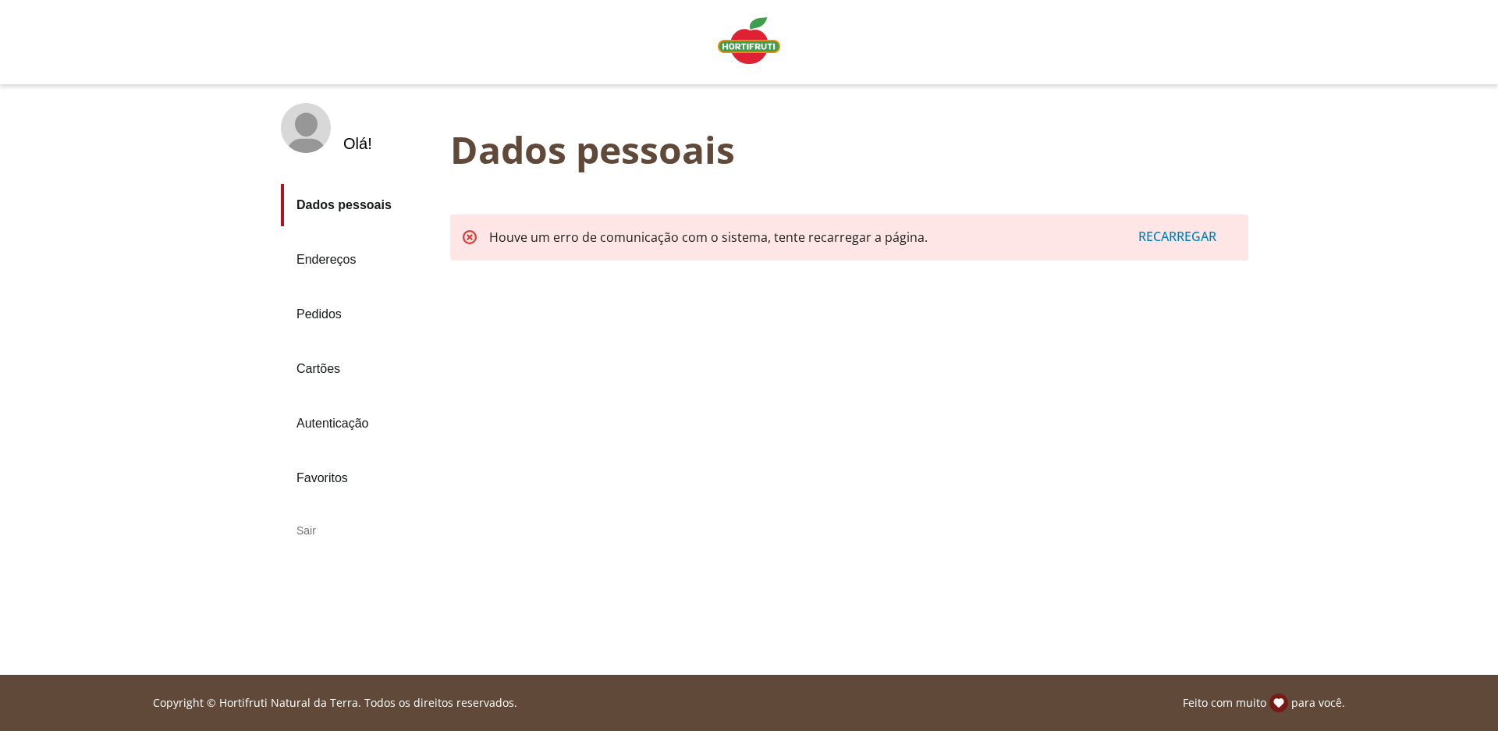
click at [323, 348] on link "Cartões" at bounding box center [359, 369] width 157 height 42
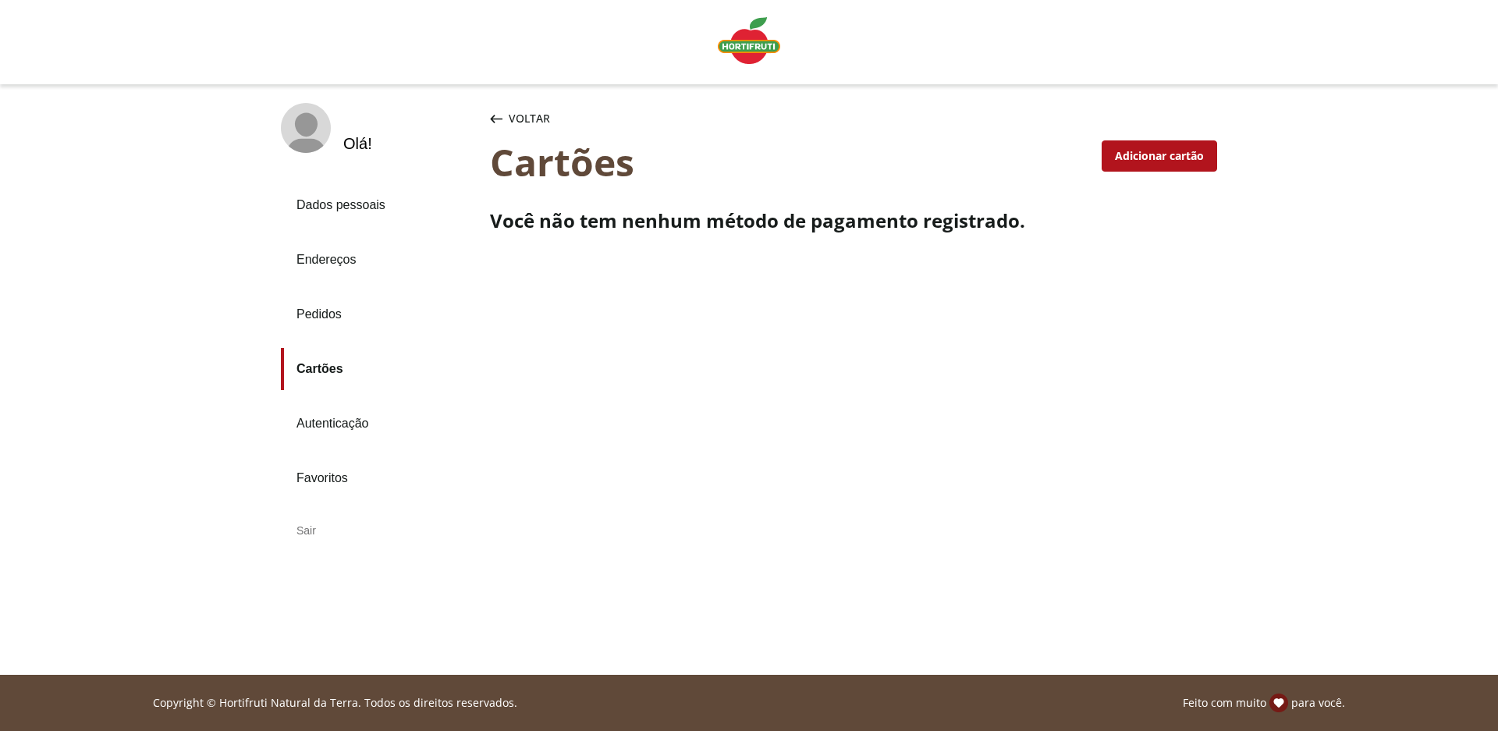
click at [1142, 141] on div "Adicionar cartão" at bounding box center [1160, 156] width 114 height 30
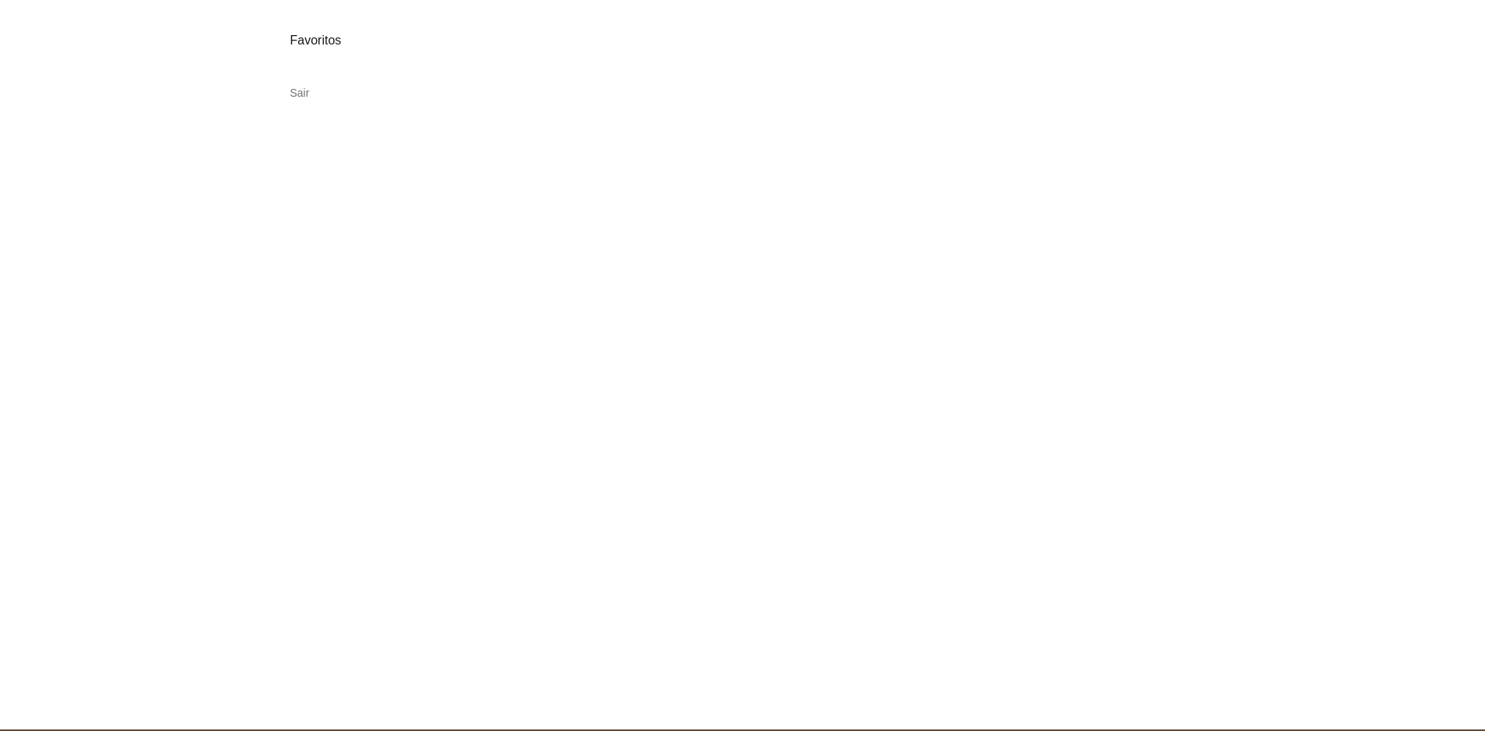
scroll to position [460, 0]
